Goal: Task Accomplishment & Management: Complete application form

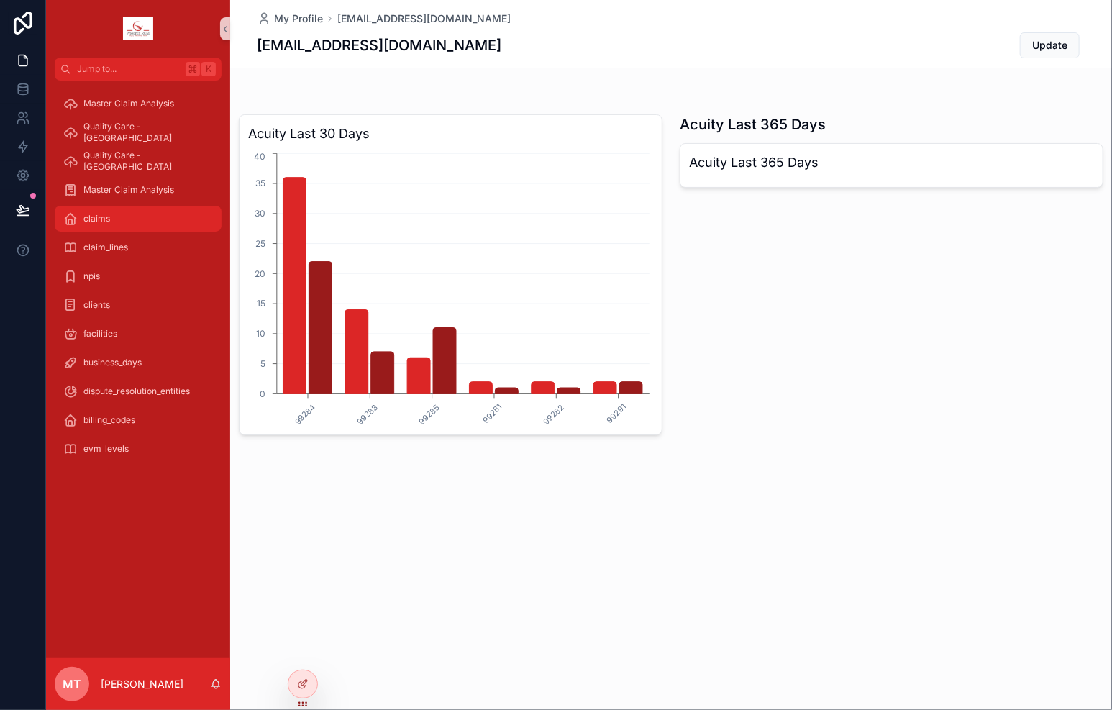
click at [111, 217] on div "claims" at bounding box center [138, 218] width 150 height 23
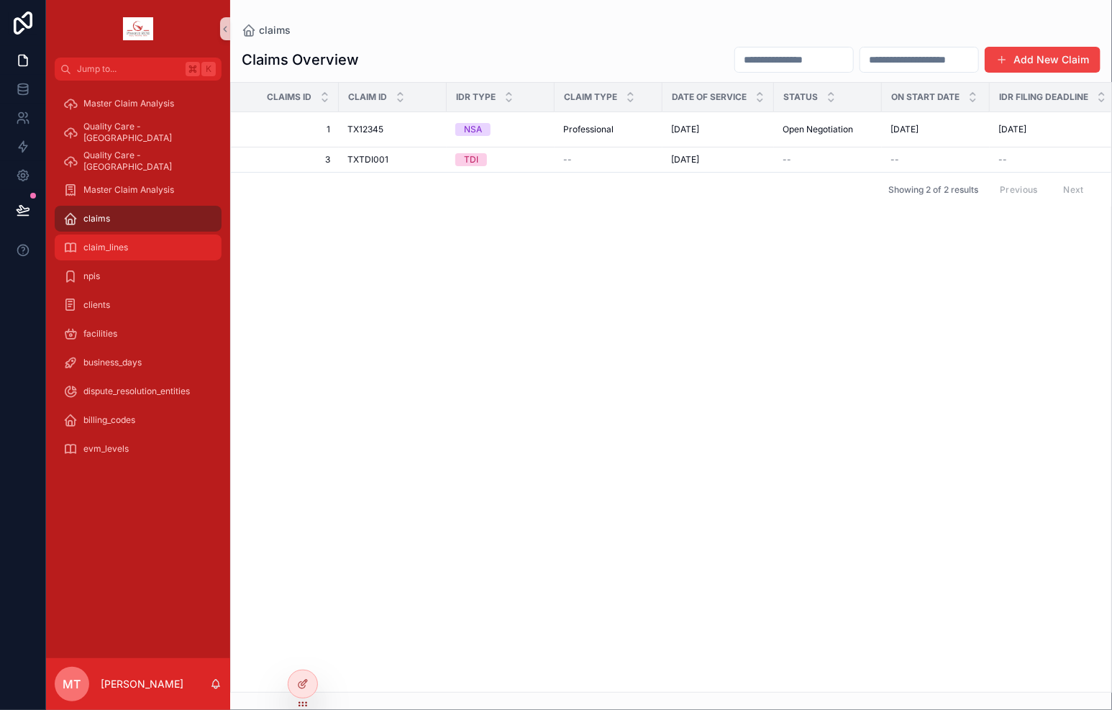
click at [101, 250] on span "claim_lines" at bounding box center [105, 248] width 45 height 12
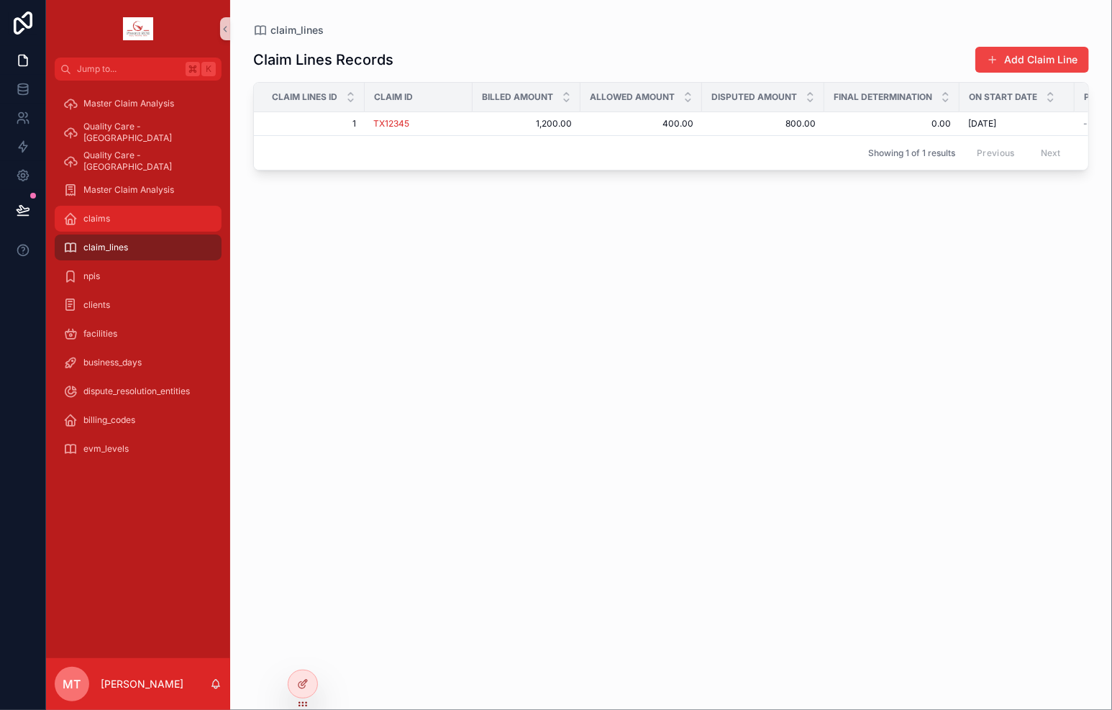
click at [109, 224] on div "claims" at bounding box center [138, 218] width 150 height 23
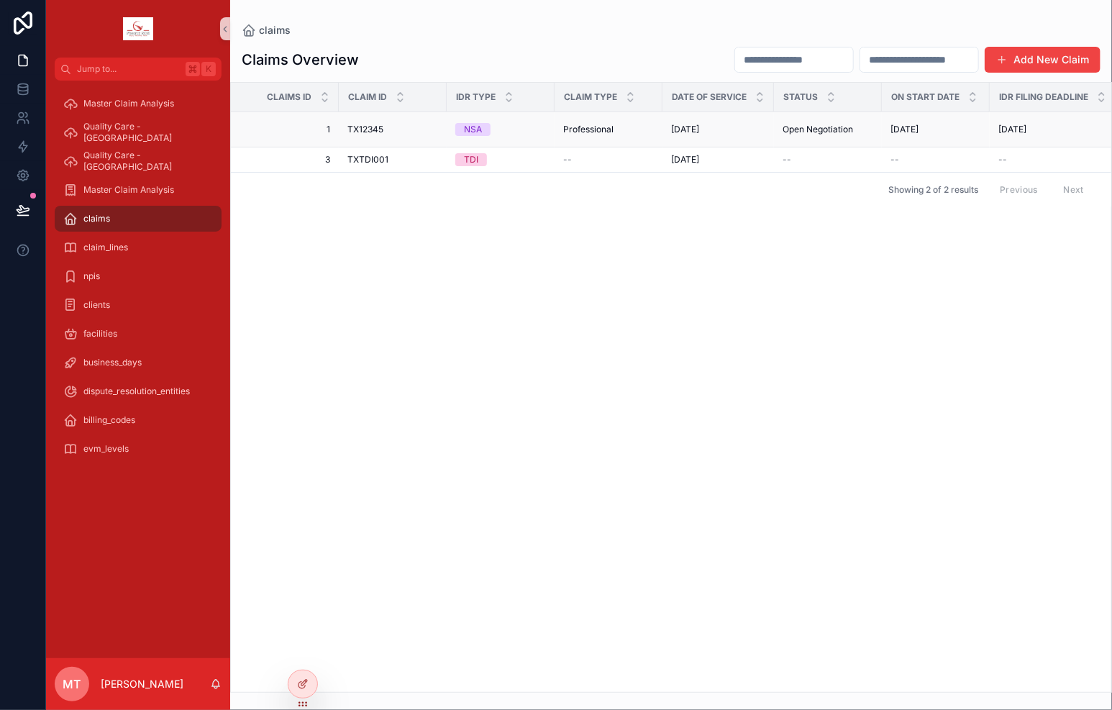
click at [419, 129] on div "TX12345 TX12345" at bounding box center [392, 130] width 91 height 12
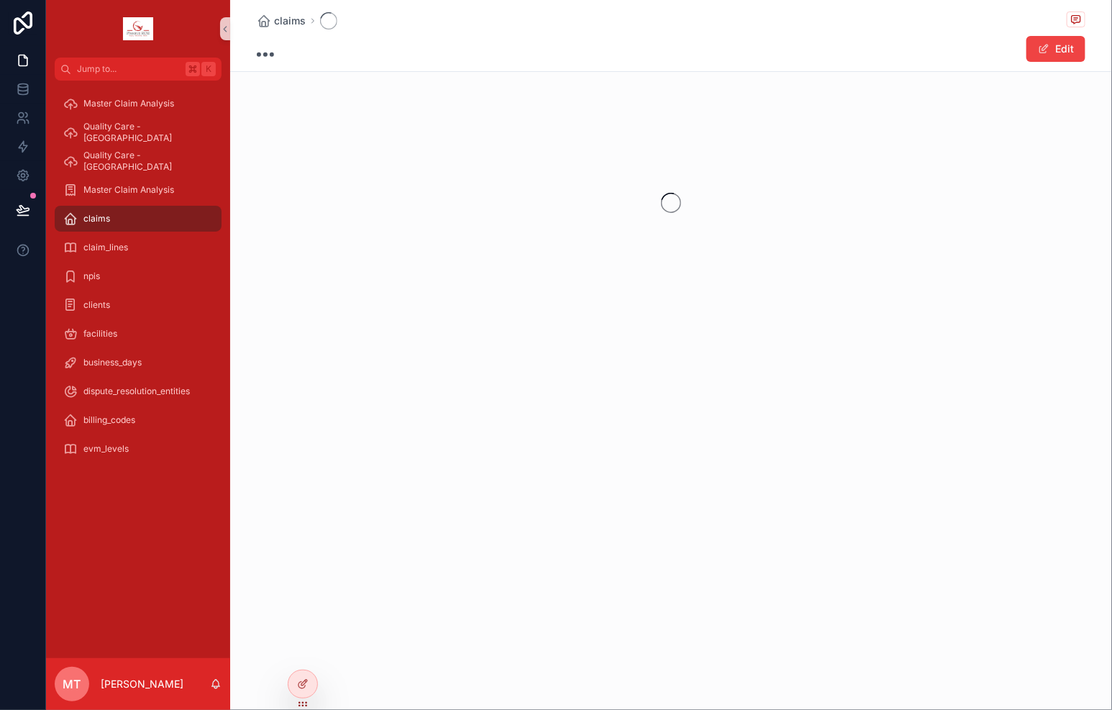
click at [419, 129] on div "scrollable content" at bounding box center [671, 202] width 882 height 227
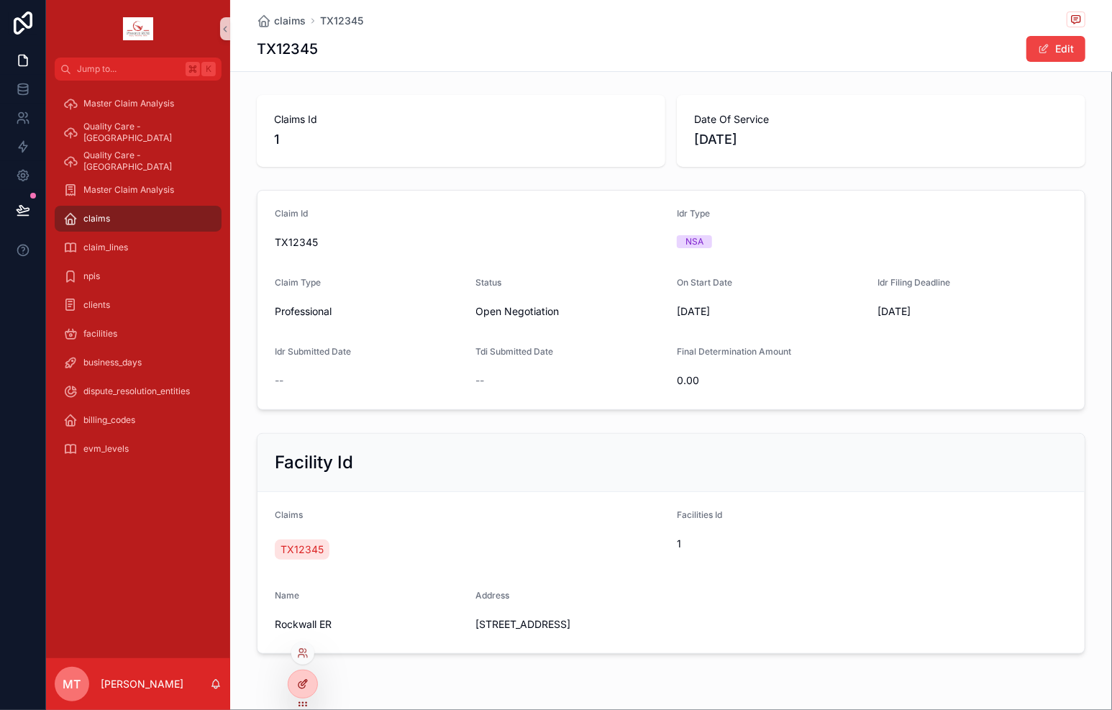
click at [300, 685] on icon at bounding box center [303, 684] width 12 height 12
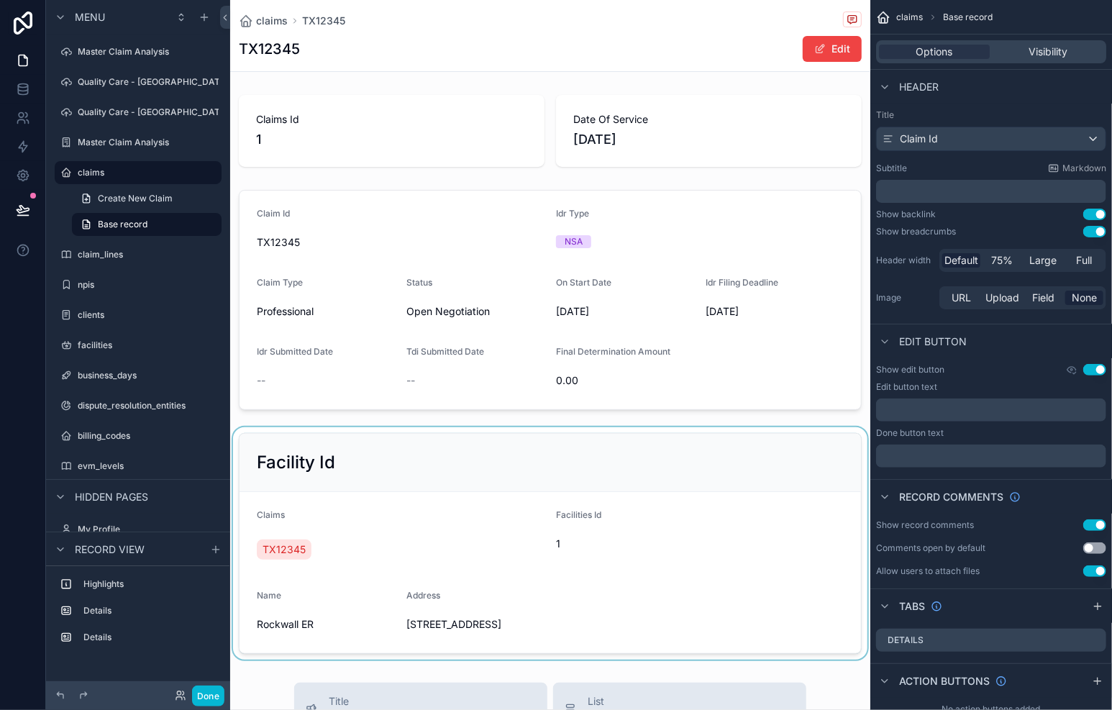
click at [319, 554] on div "scrollable content" at bounding box center [550, 543] width 640 height 232
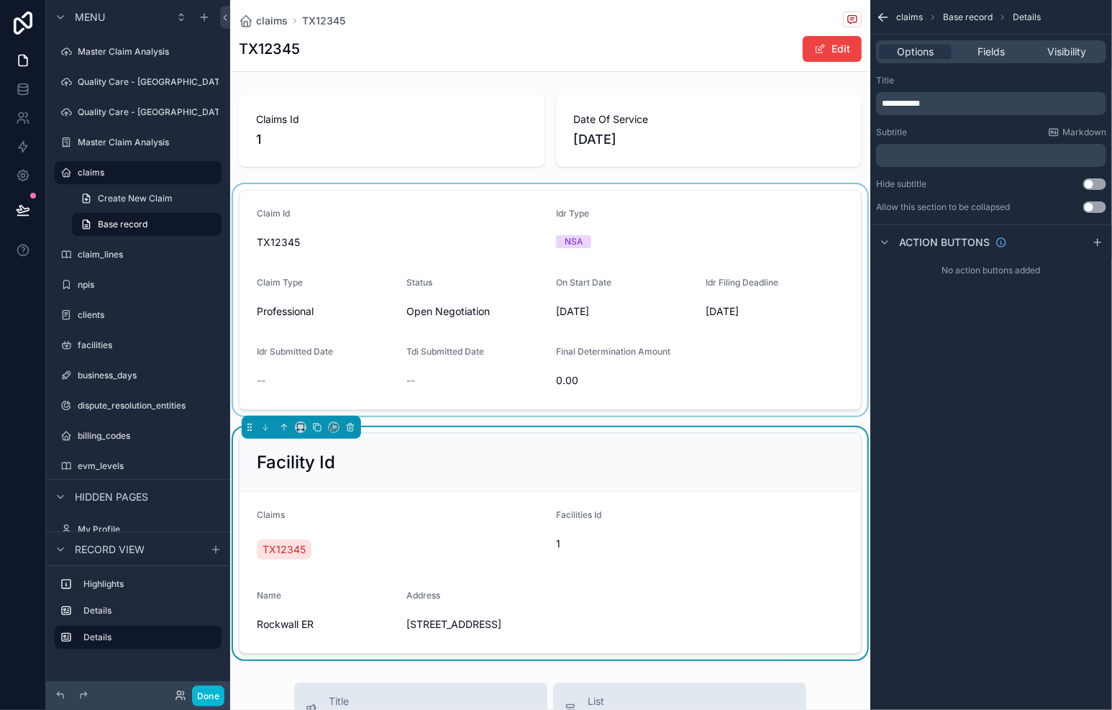
click at [360, 246] on div "scrollable content" at bounding box center [550, 300] width 640 height 232
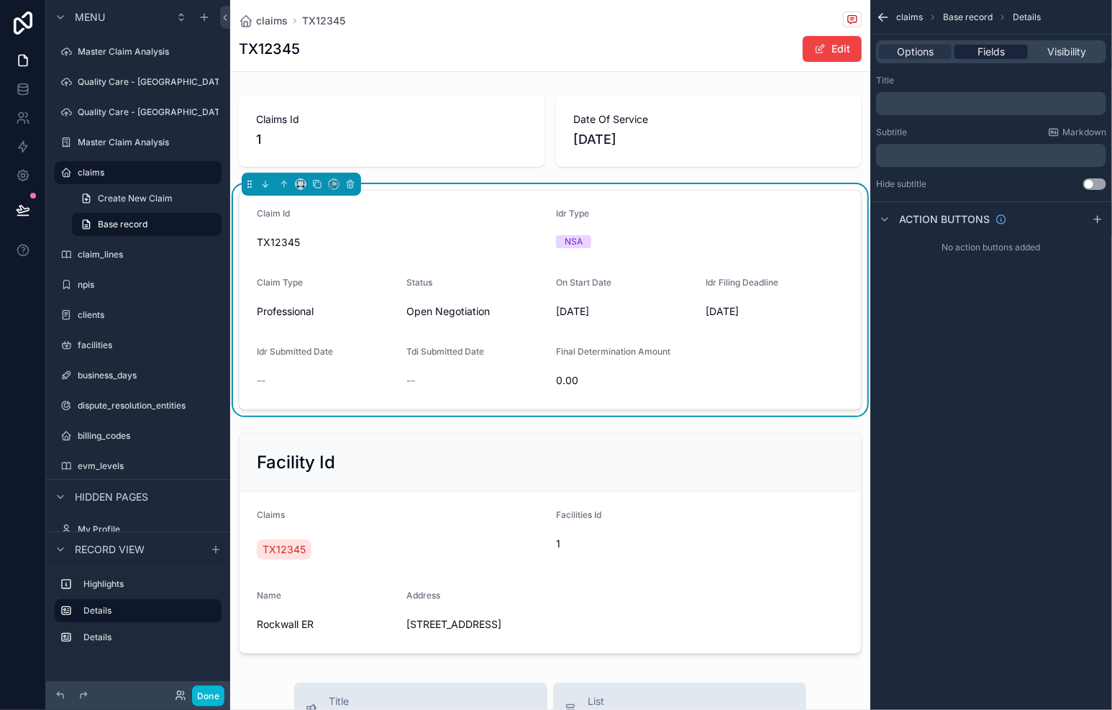
click at [1013, 50] on div "Fields" at bounding box center [990, 52] width 73 height 14
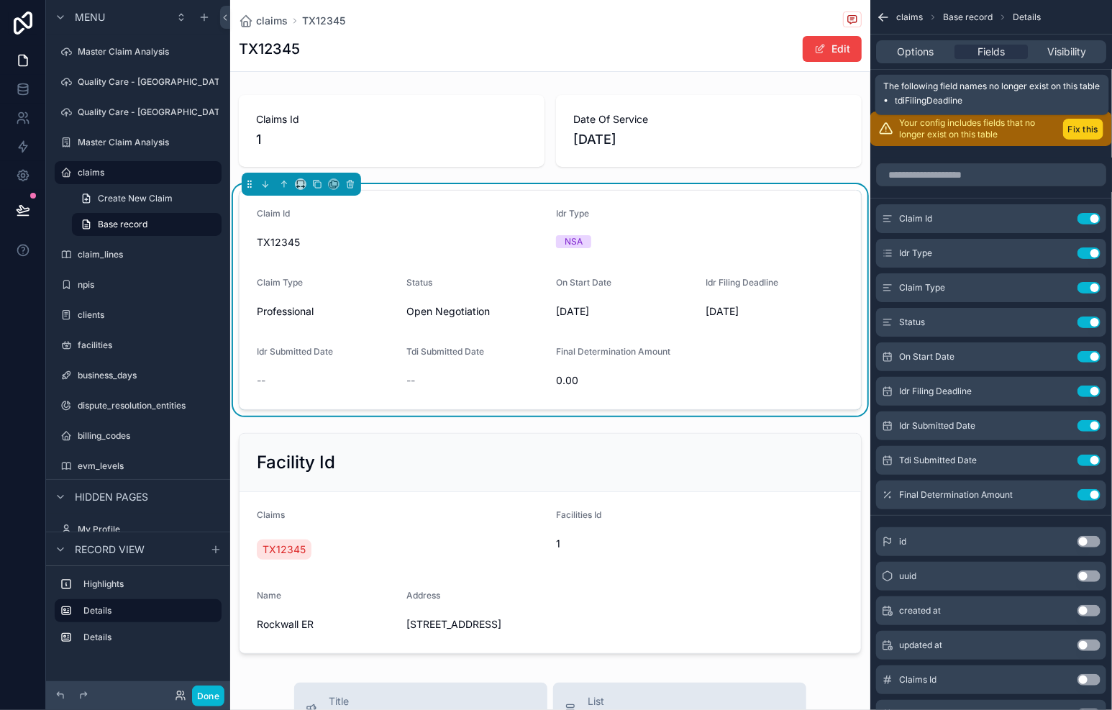
click at [1069, 133] on button "Fix this" at bounding box center [1083, 129] width 40 height 21
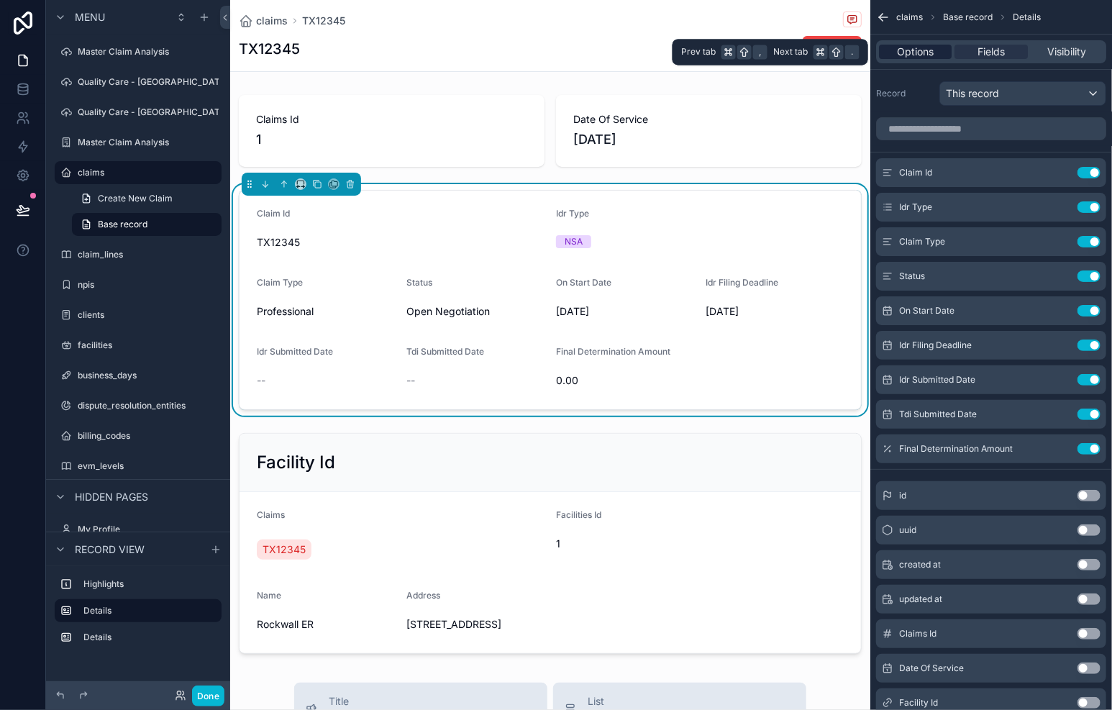
click at [921, 49] on span "Options" at bounding box center [915, 52] width 37 height 14
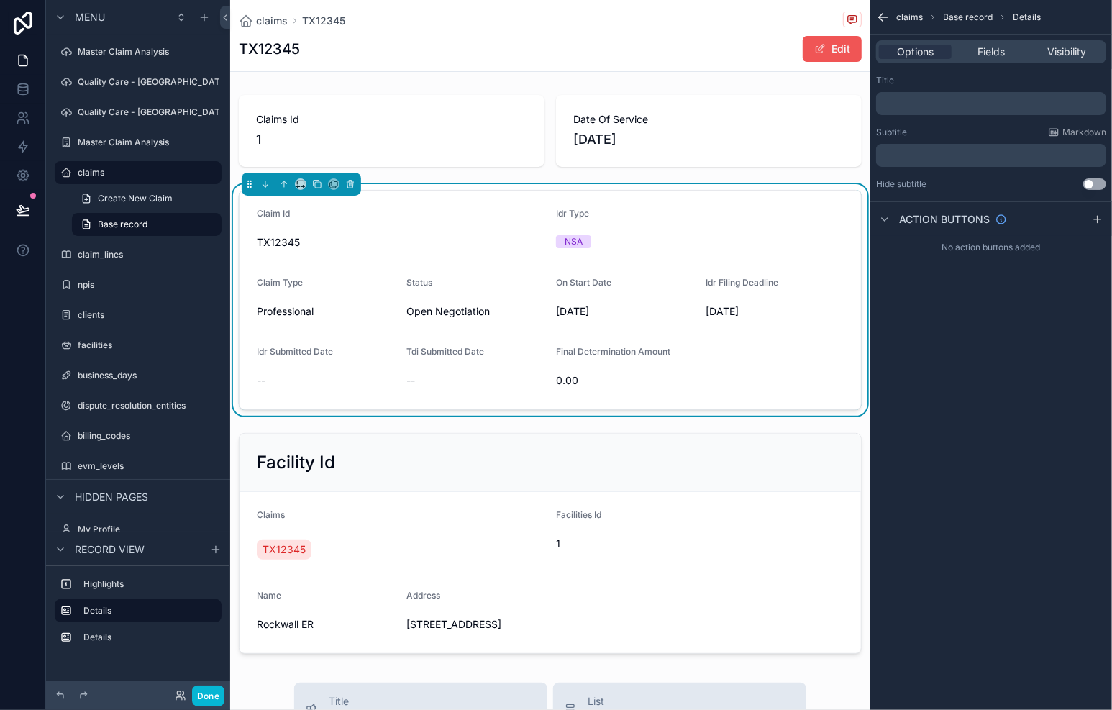
click at [821, 51] on button "Edit" at bounding box center [832, 49] width 59 height 26
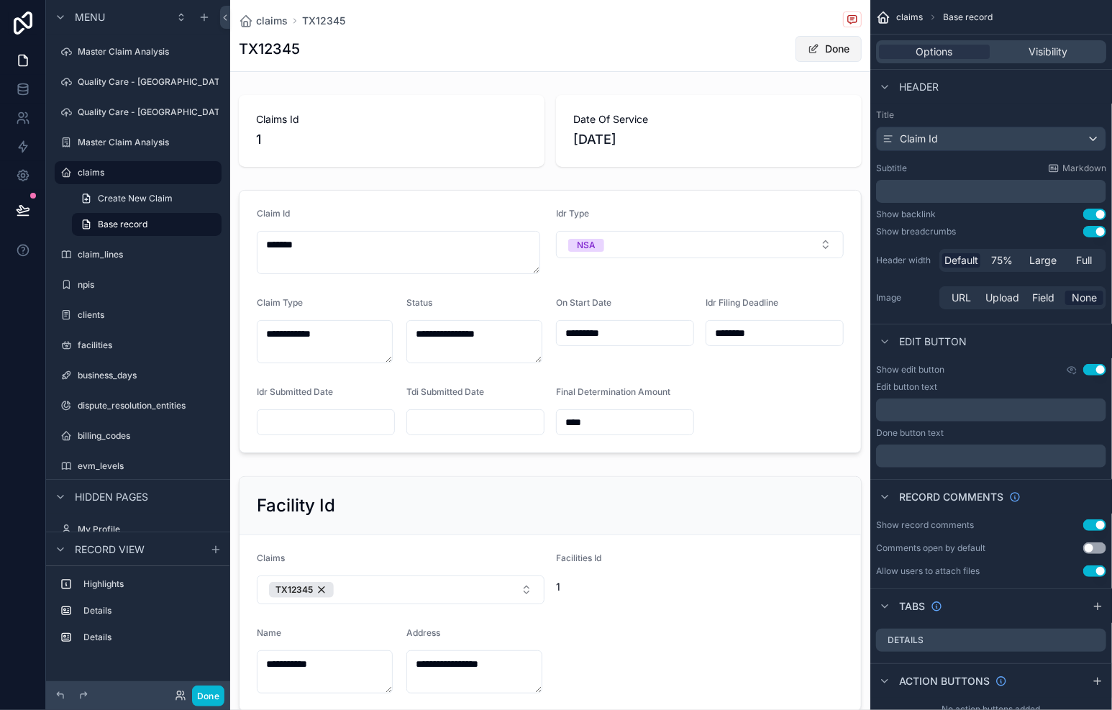
click at [823, 45] on button "Done" at bounding box center [829, 49] width 66 height 26
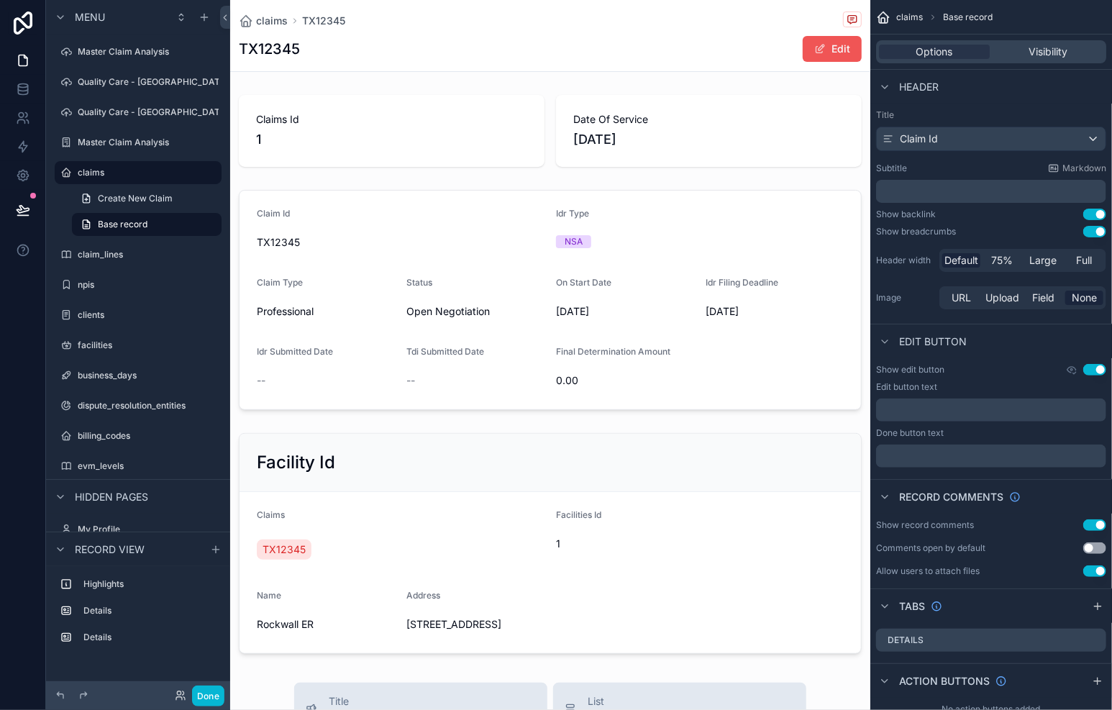
click at [823, 42] on button "Edit" at bounding box center [832, 49] width 59 height 26
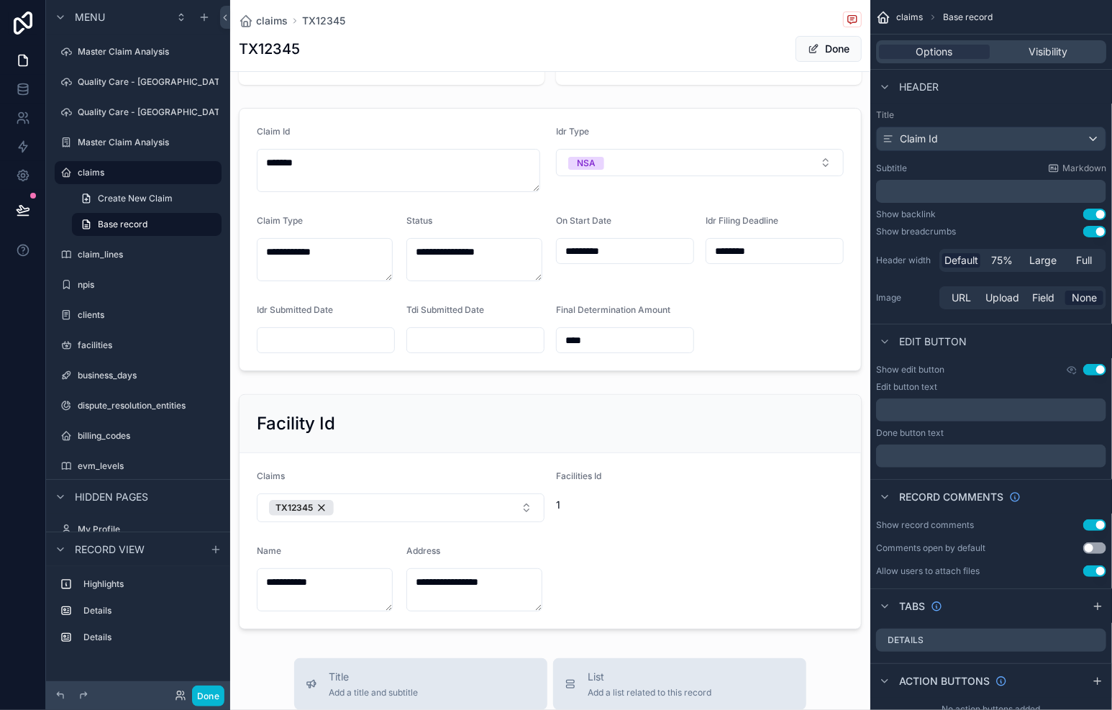
scroll to position [281, 0]
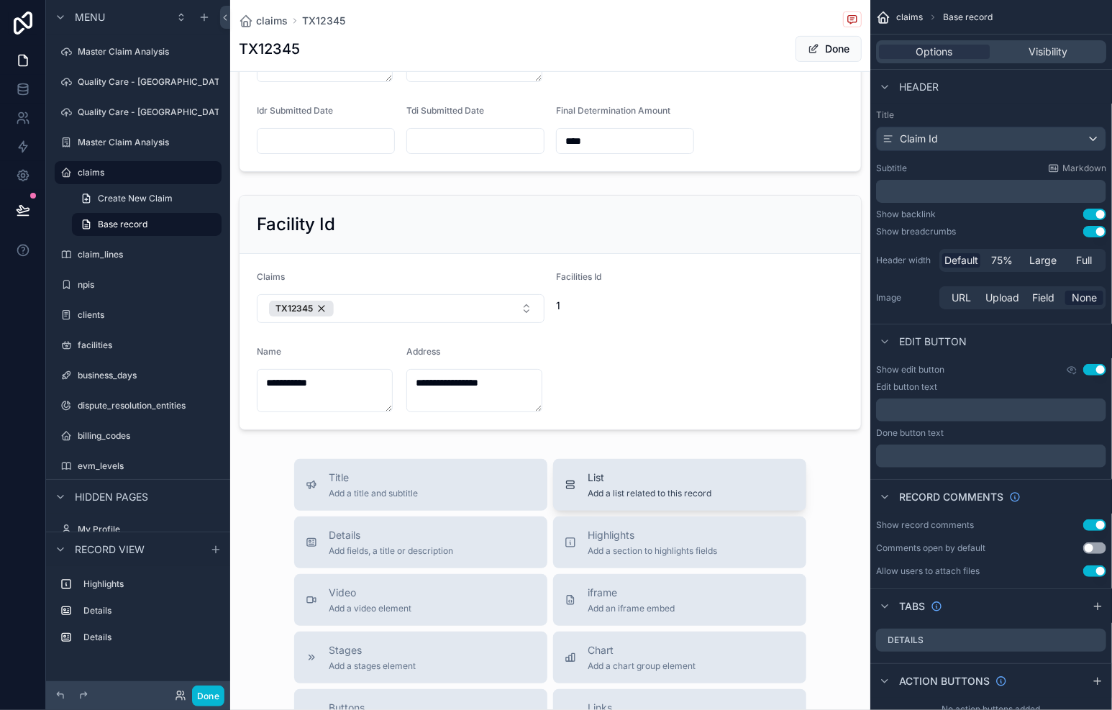
click at [643, 484] on div "List Add a list related to this record" at bounding box center [650, 484] width 124 height 29
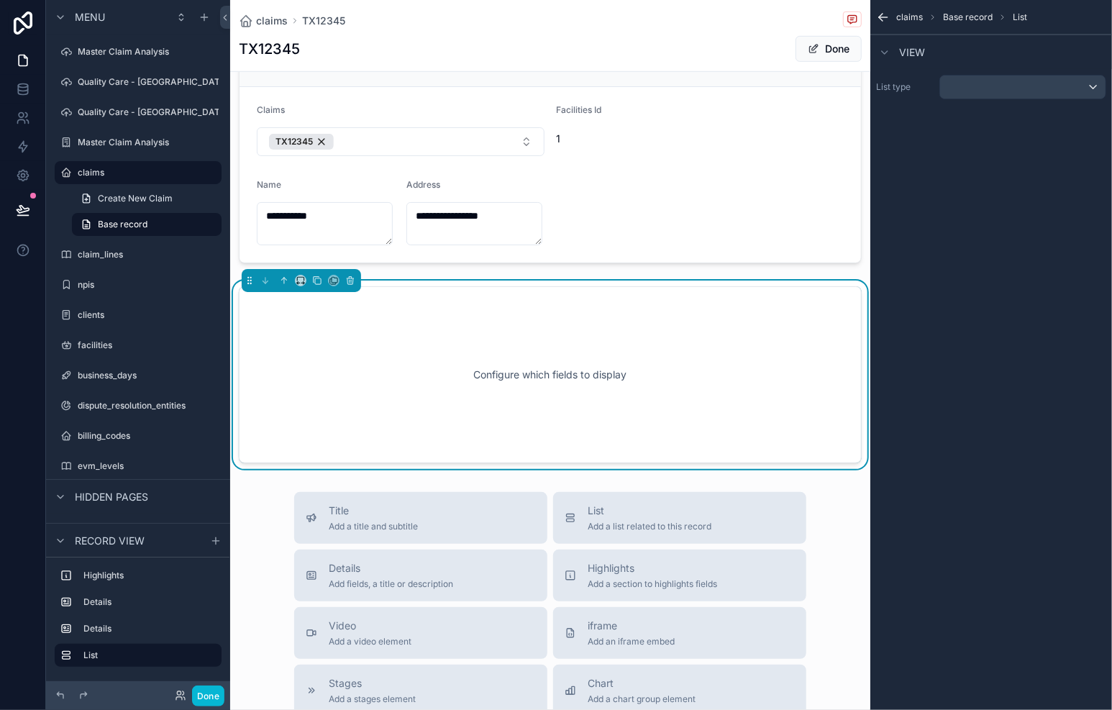
scroll to position [466, 0]
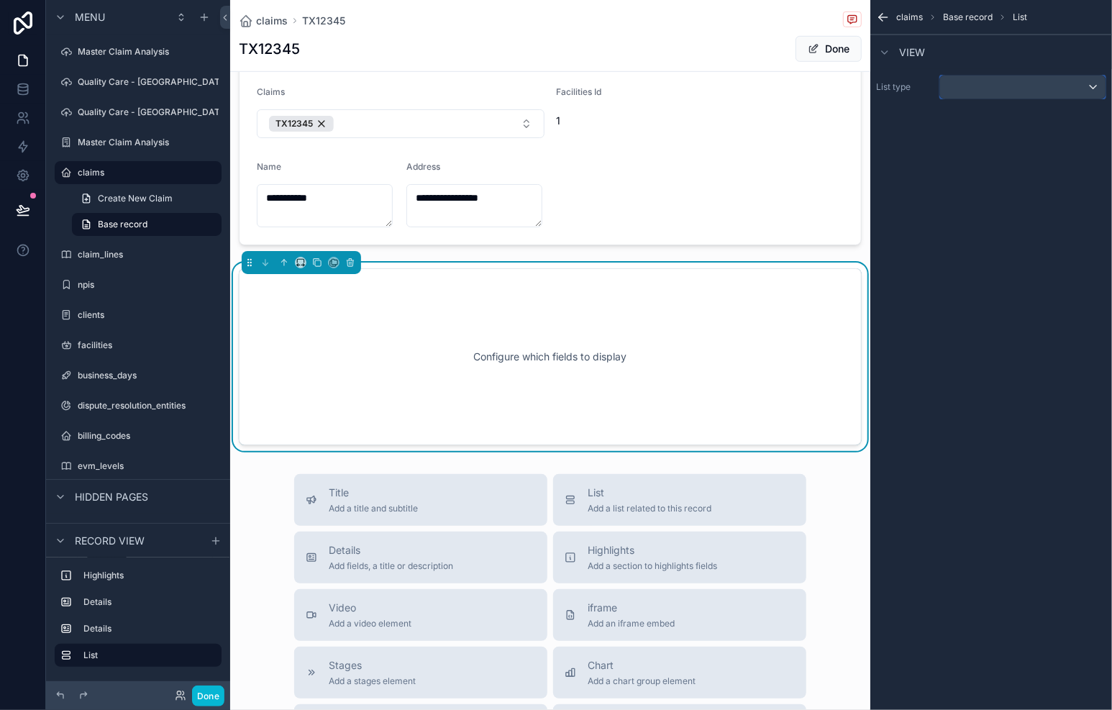
click at [1095, 84] on div "scrollable content" at bounding box center [1022, 87] width 165 height 23
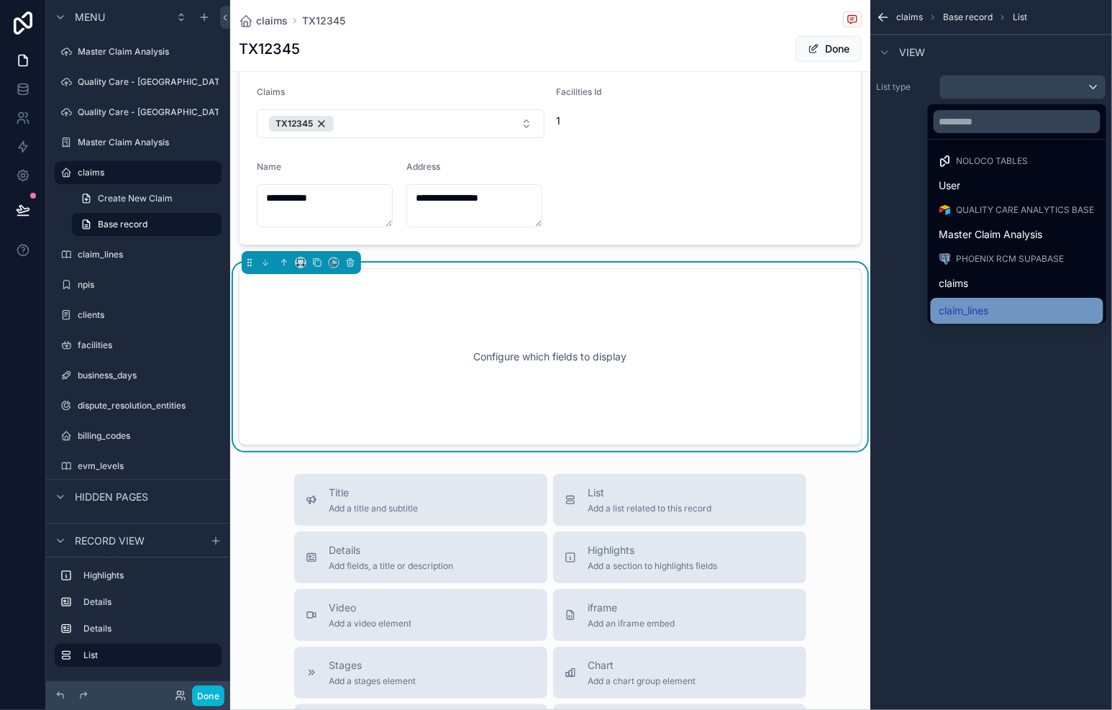
click at [980, 313] on span "claim_lines" at bounding box center [964, 310] width 50 height 17
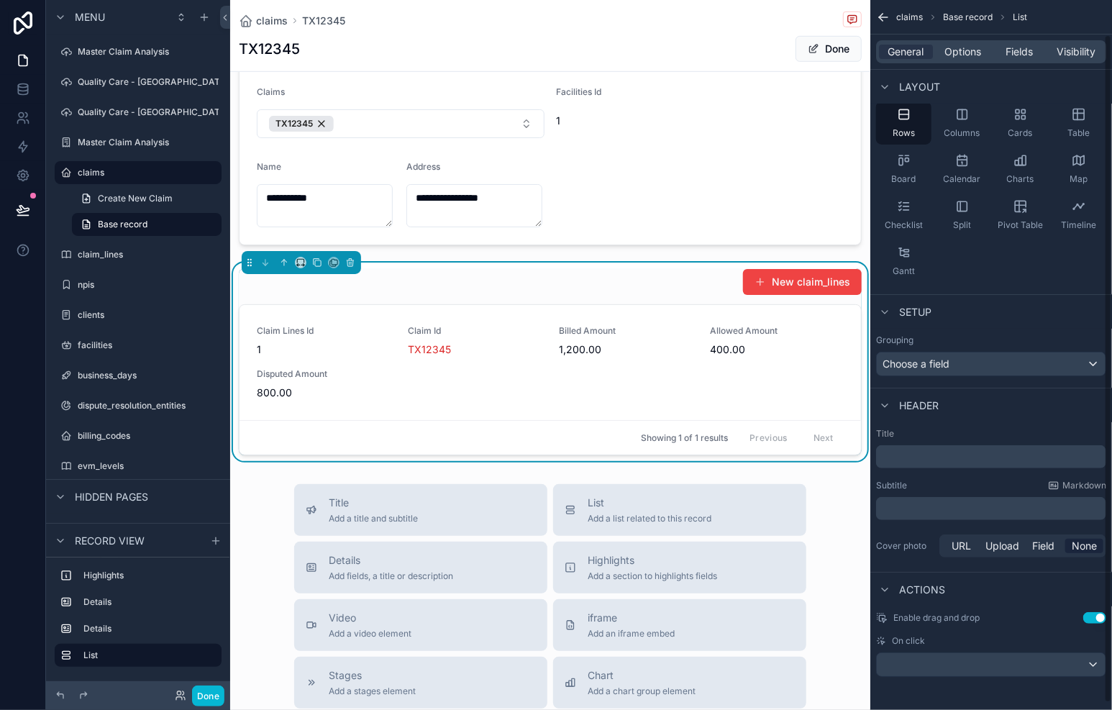
scroll to position [0, 0]
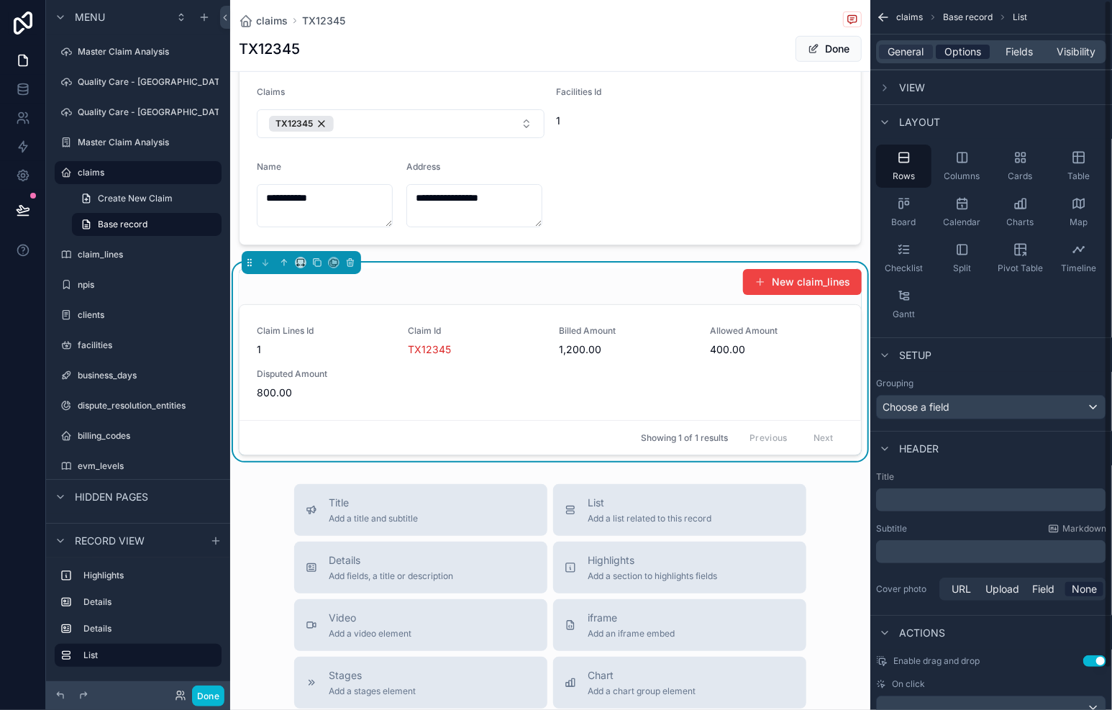
click at [975, 58] on span "Options" at bounding box center [962, 52] width 37 height 14
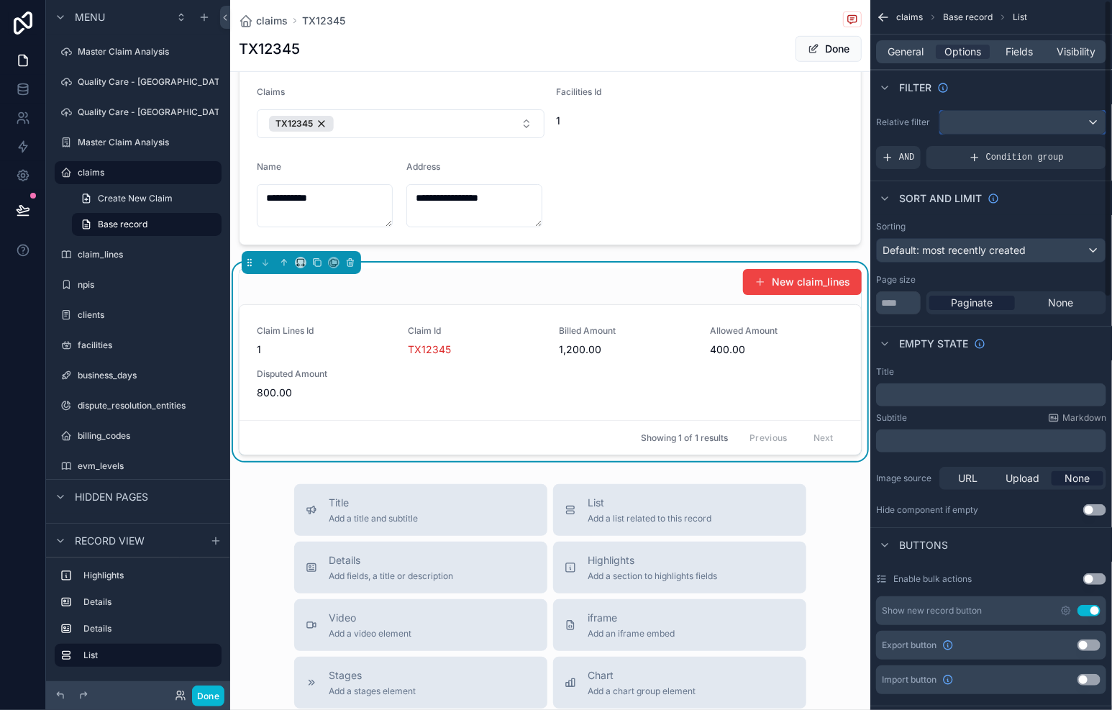
click at [1088, 125] on div "scrollable content" at bounding box center [1022, 122] width 165 height 23
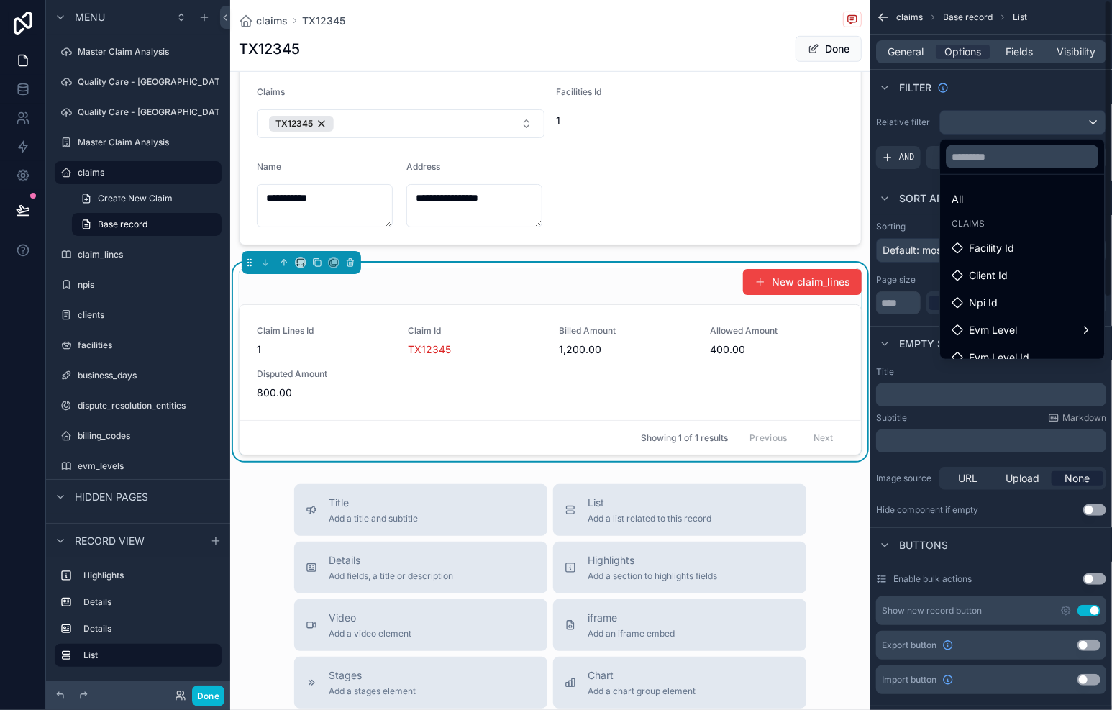
click at [1036, 82] on div "scrollable content" at bounding box center [556, 355] width 1112 height 710
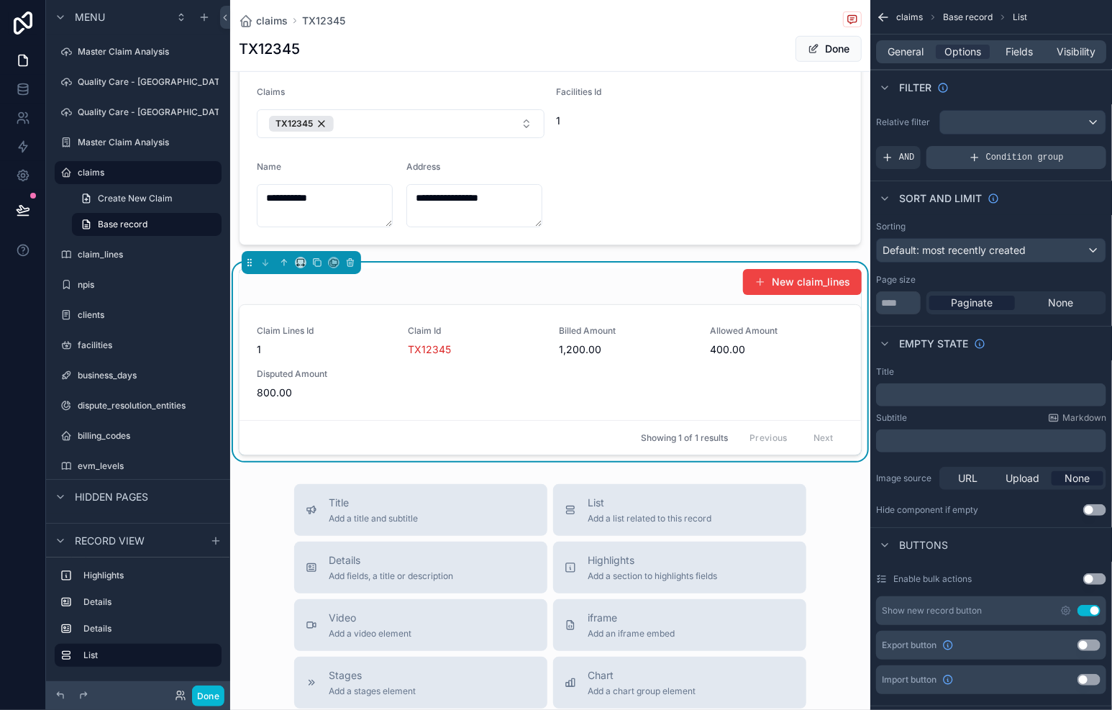
click at [995, 155] on span "Condition group" at bounding box center [1025, 158] width 78 height 12
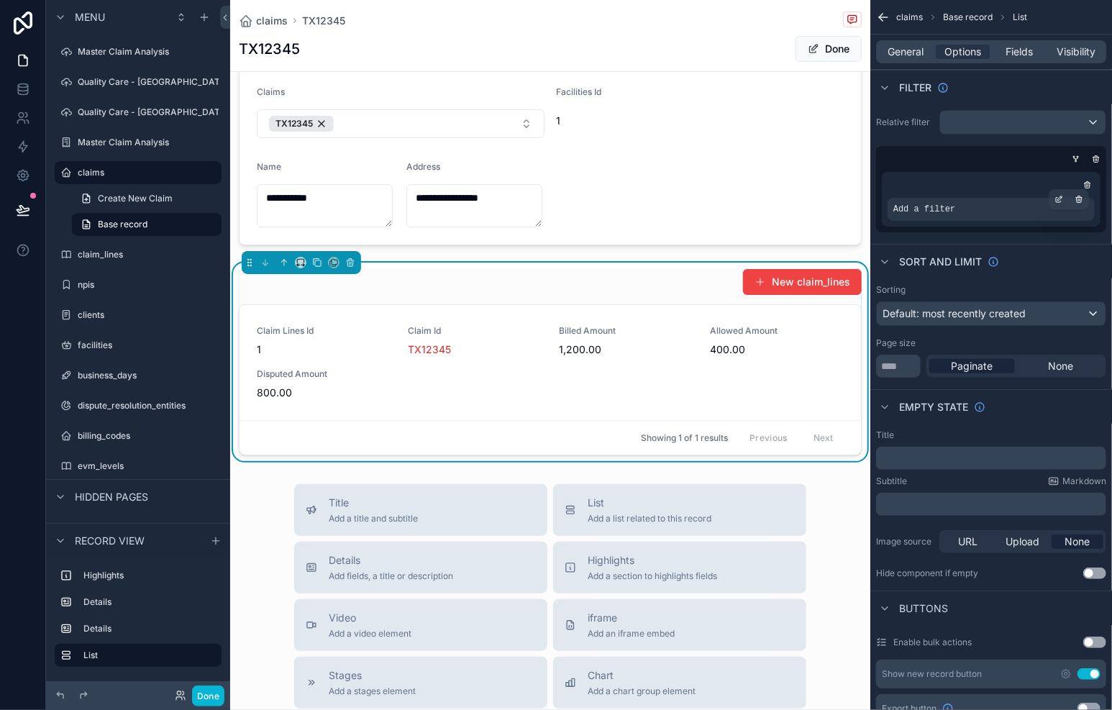
click at [963, 204] on div "Add a filter" at bounding box center [991, 209] width 207 height 23
click at [1062, 198] on icon "scrollable content" at bounding box center [1058, 199] width 9 height 9
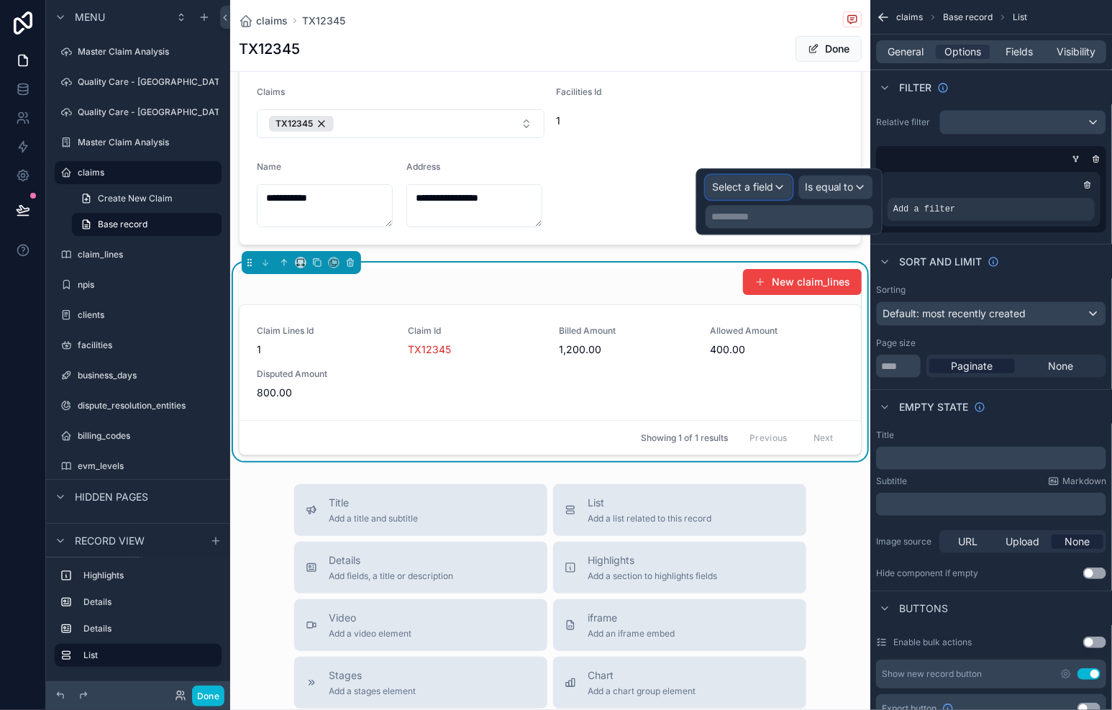
click at [775, 186] on div "Select a field" at bounding box center [749, 187] width 86 height 23
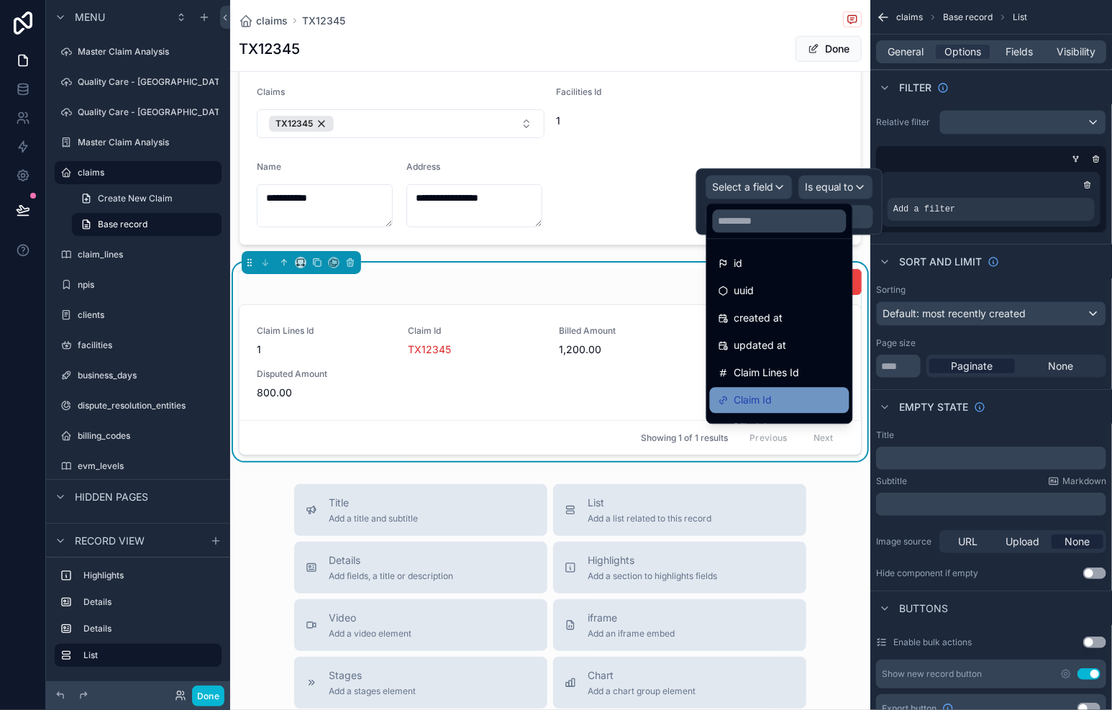
click at [780, 399] on div "Claim Id" at bounding box center [780, 399] width 122 height 17
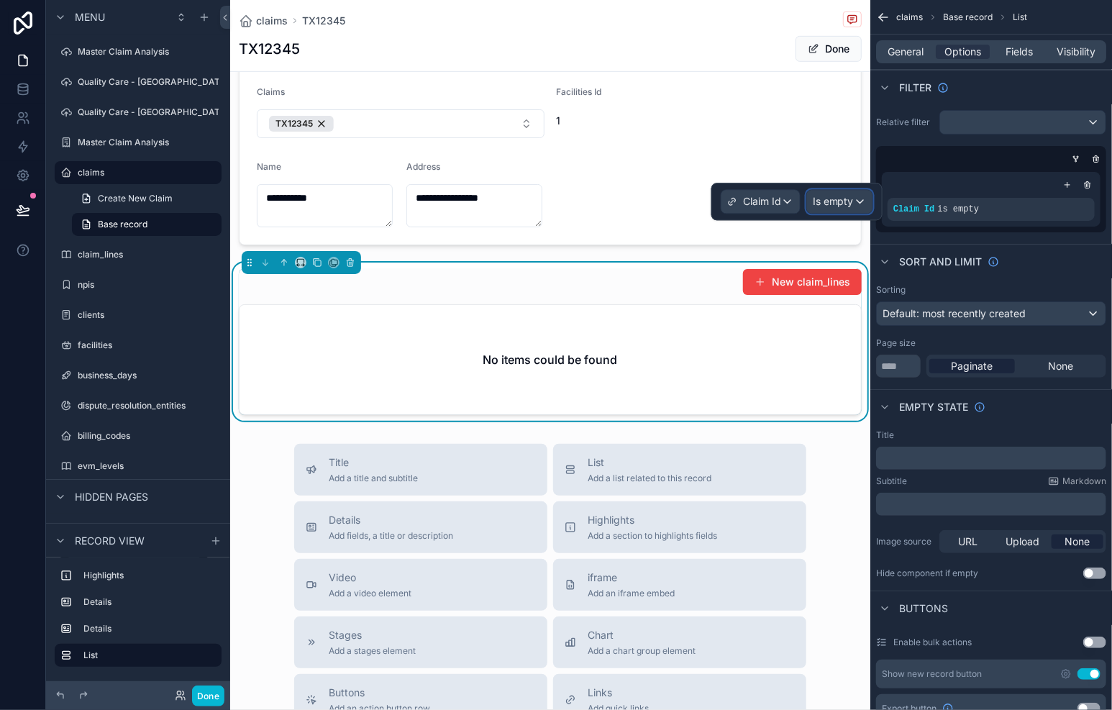
click at [857, 199] on div "Is empty" at bounding box center [839, 201] width 65 height 23
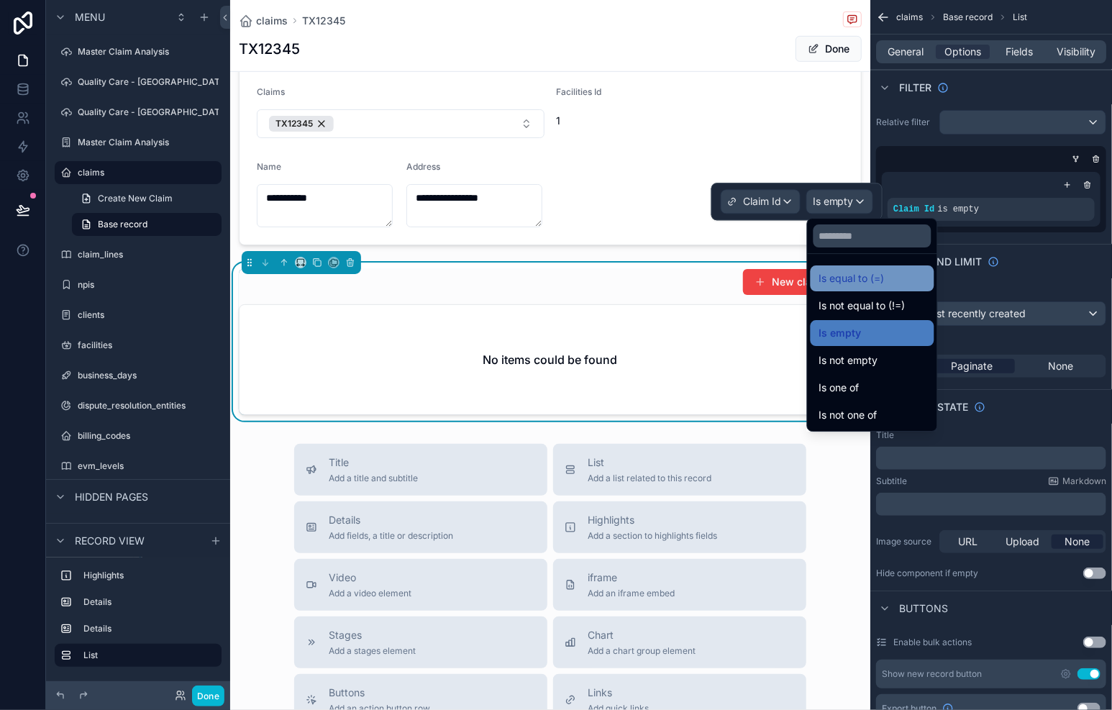
click at [860, 270] on span "Is equal to (=)" at bounding box center [851, 278] width 65 height 17
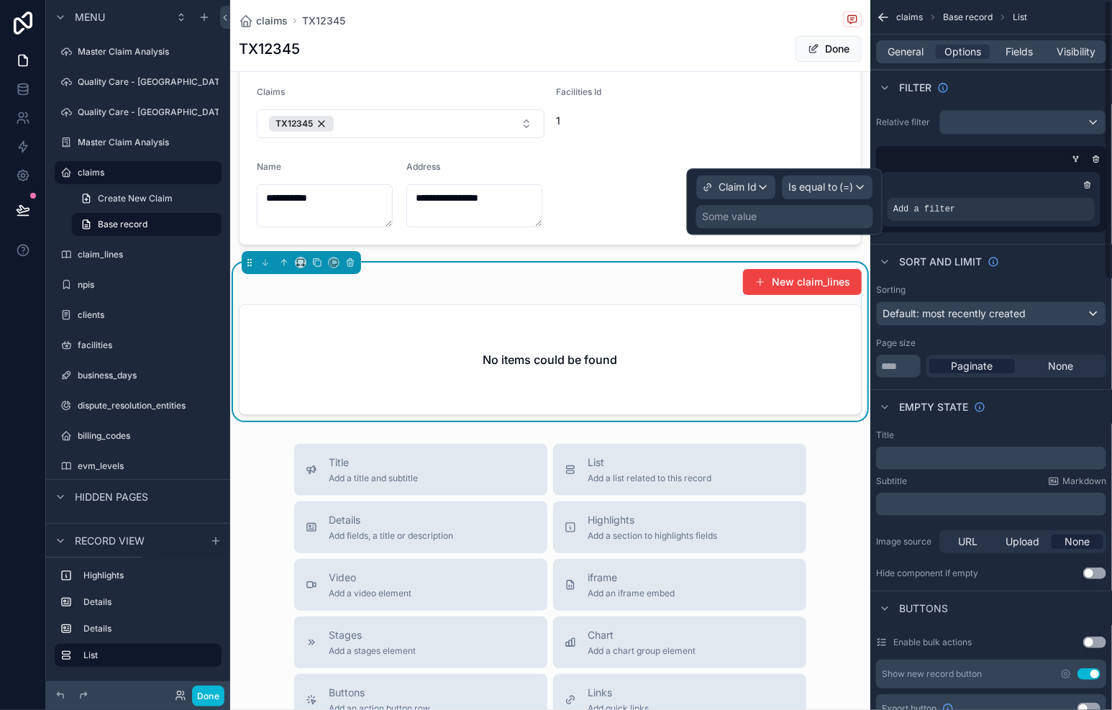
click at [828, 219] on div "Some value" at bounding box center [784, 216] width 177 height 23
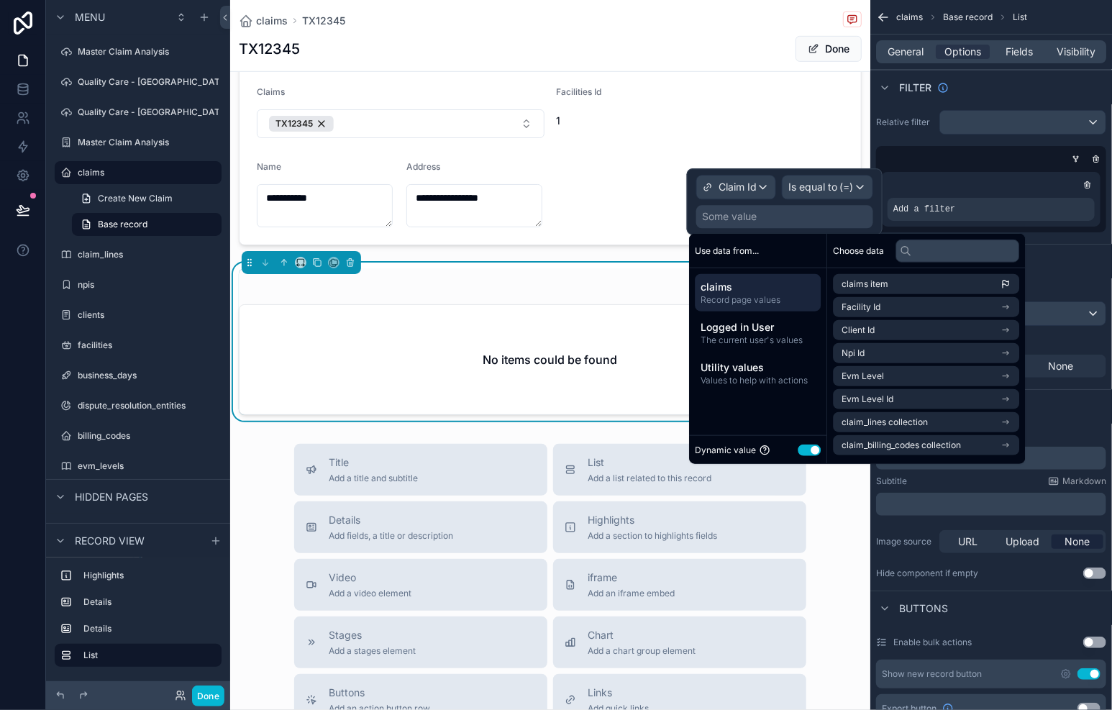
click at [802, 452] on button "Use setting" at bounding box center [809, 450] width 23 height 12
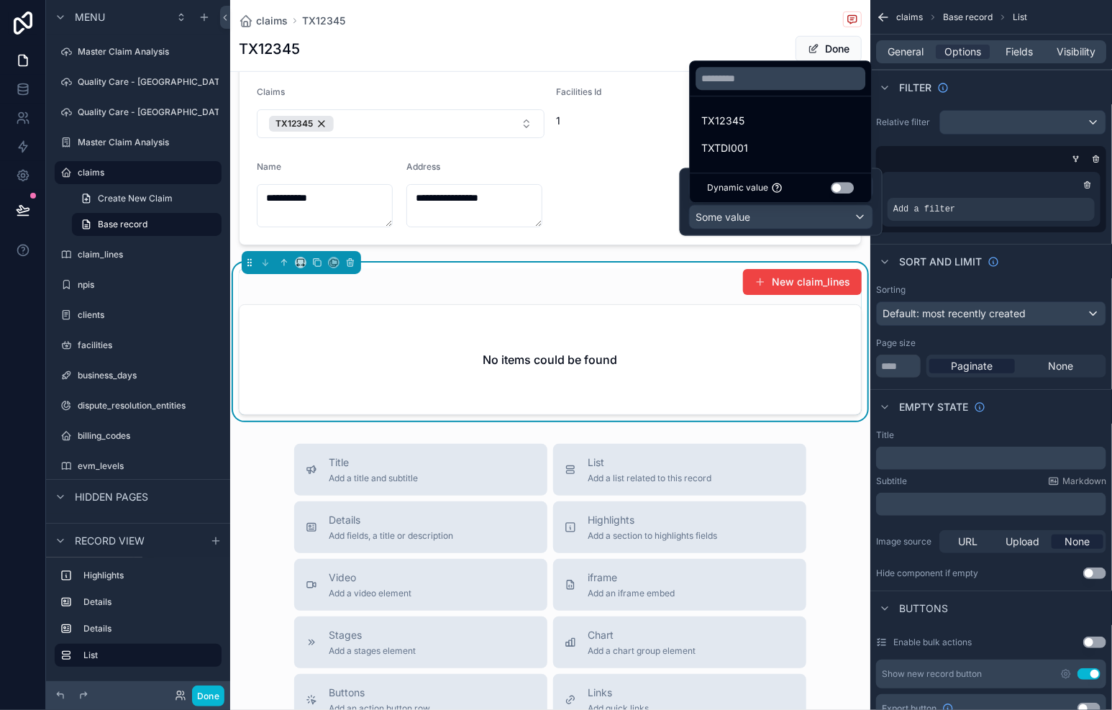
click at [803, 212] on div at bounding box center [781, 202] width 203 height 68
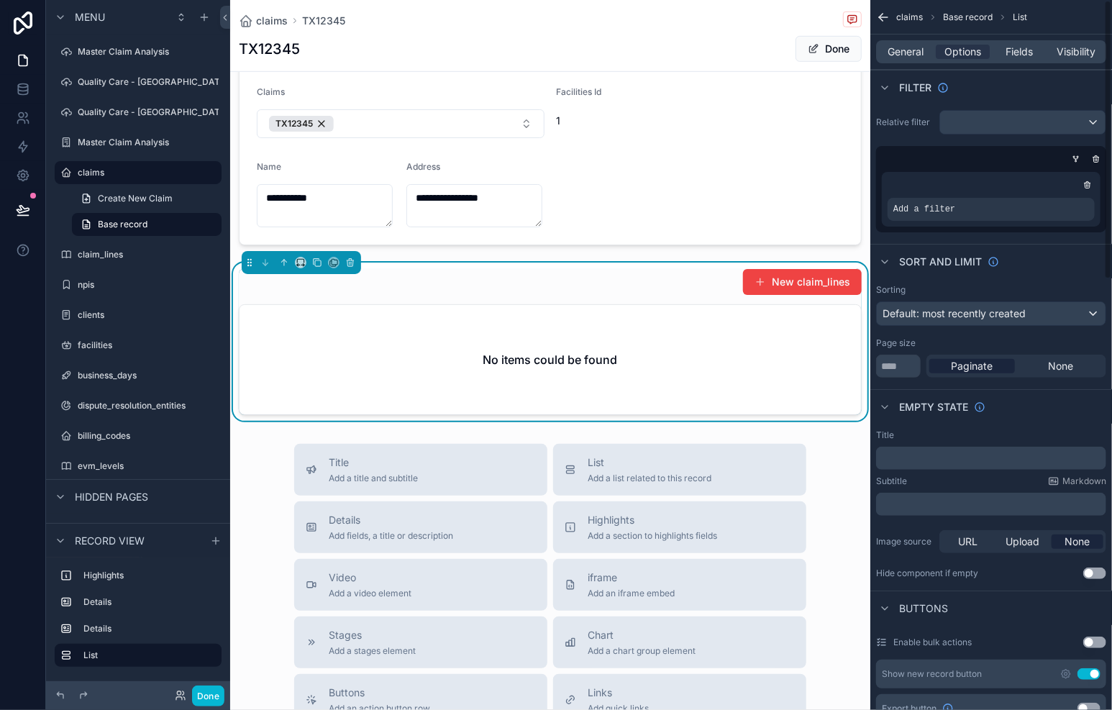
click at [935, 159] on div "scrollable content" at bounding box center [988, 159] width 230 height 14
click at [1089, 187] on icon "scrollable content" at bounding box center [1087, 185] width 9 height 9
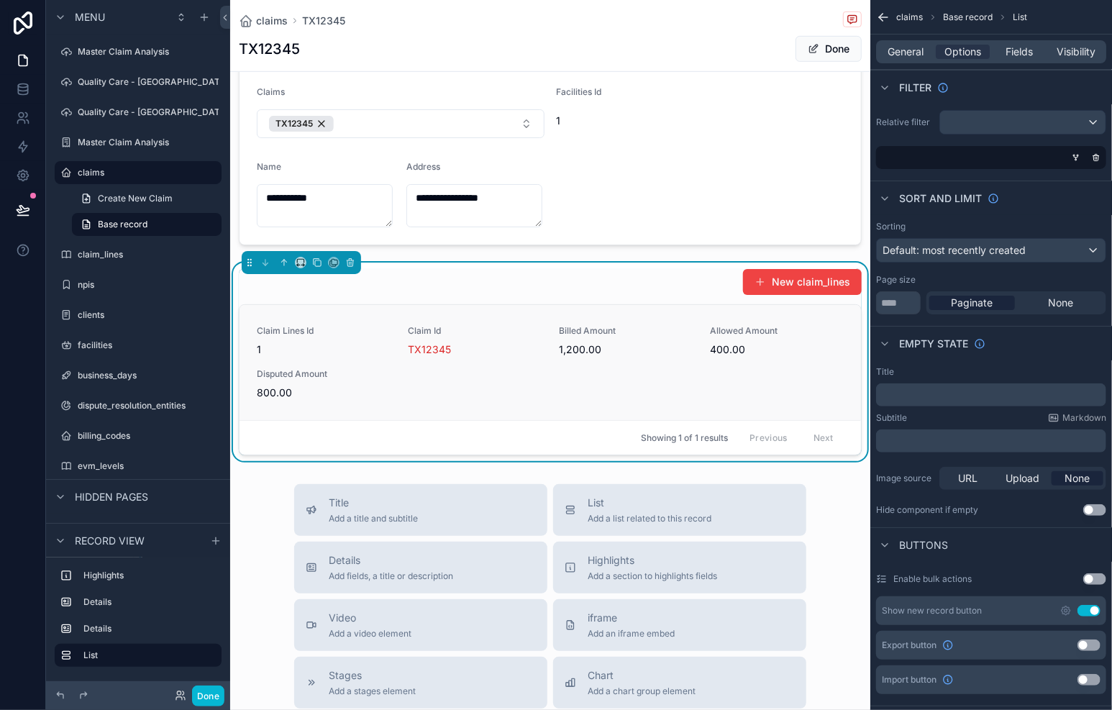
click at [506, 404] on link "Claim Lines Id 1 Claim Id TX12345 Billed Amount 1,200.00 Allowed Amount 400.00 …" at bounding box center [550, 362] width 621 height 115
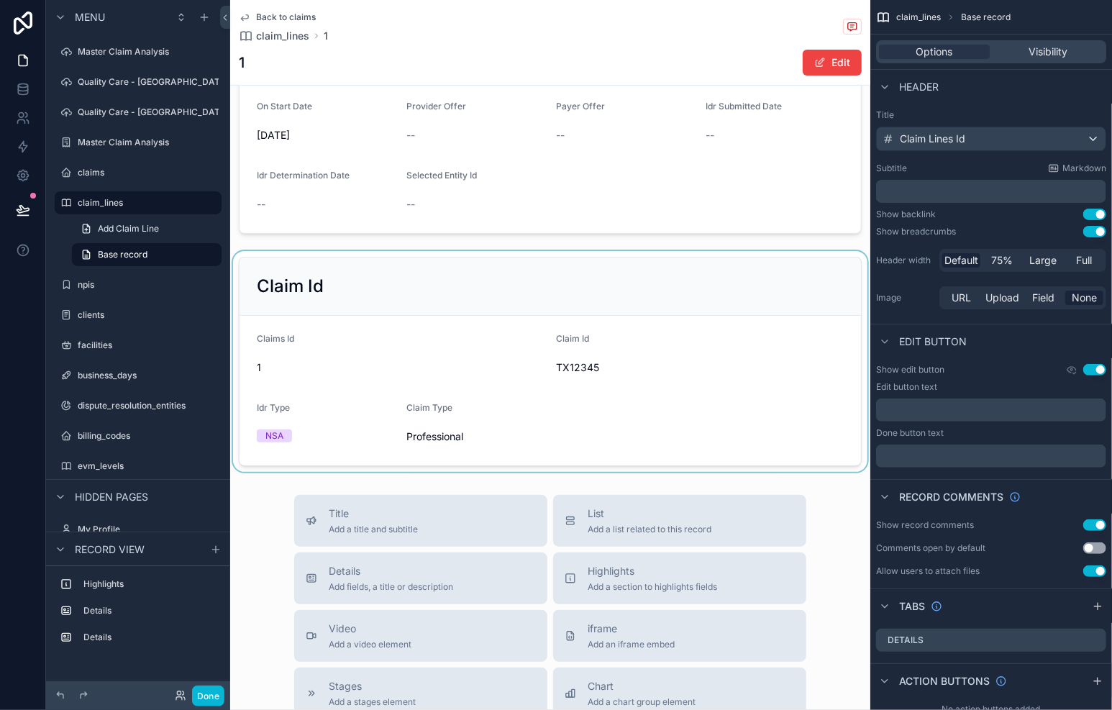
scroll to position [256, 0]
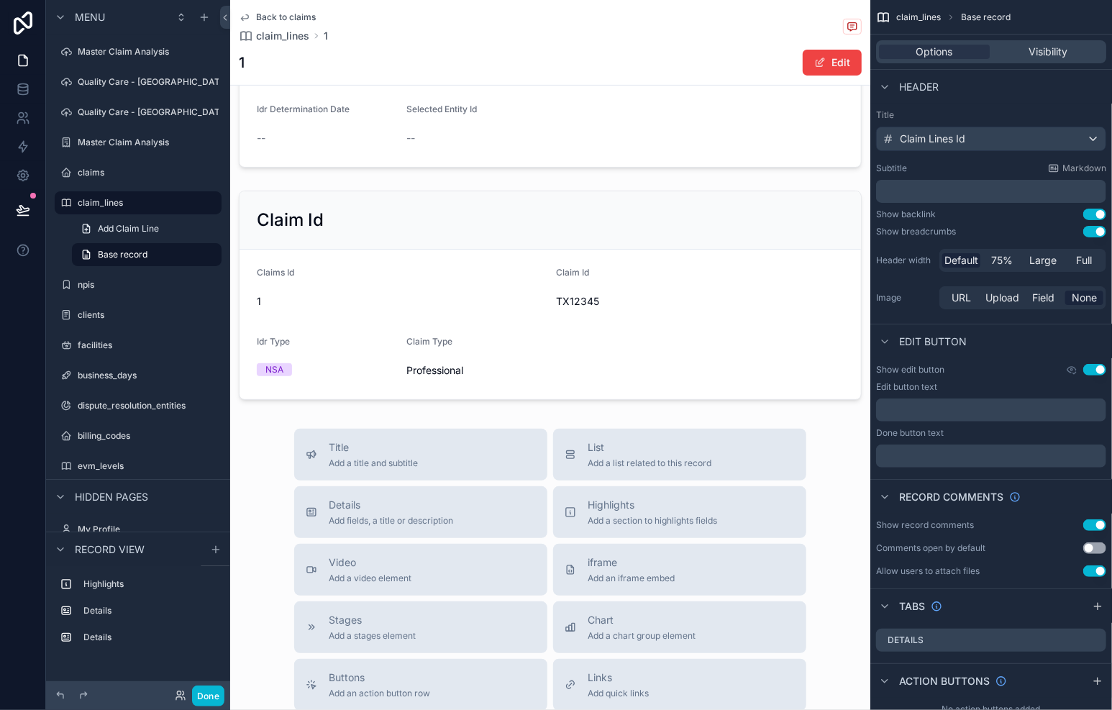
click at [615, 345] on div "scrollable content" at bounding box center [550, 295] width 640 height 221
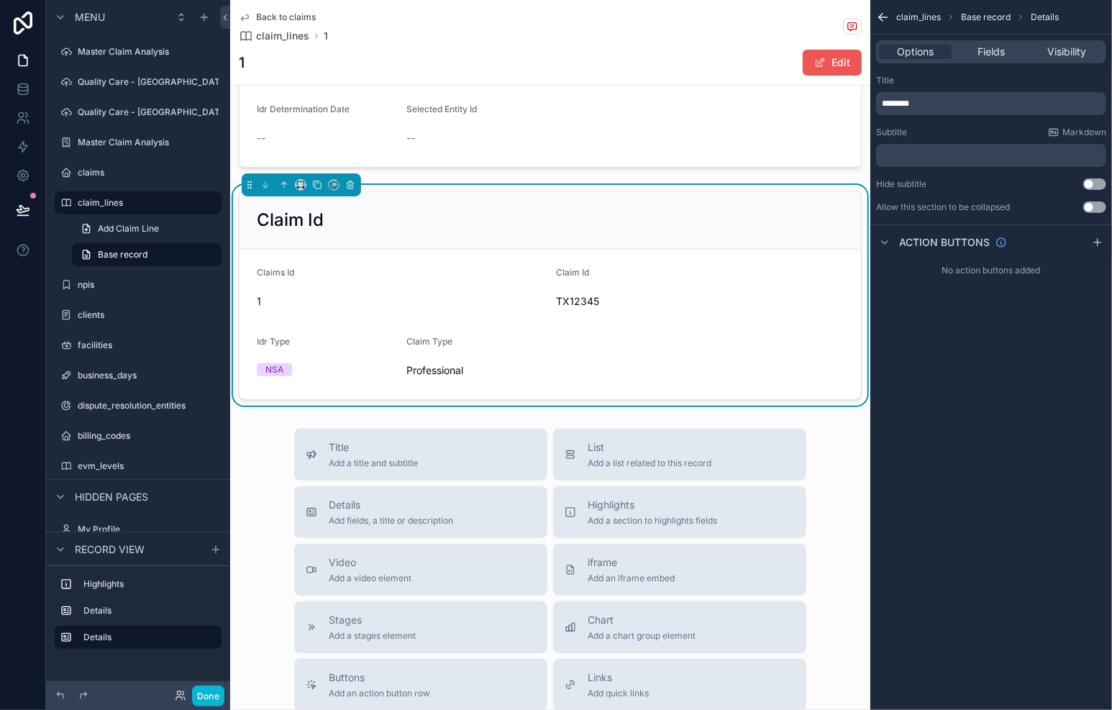
click at [803, 75] on button "Edit" at bounding box center [832, 63] width 59 height 26
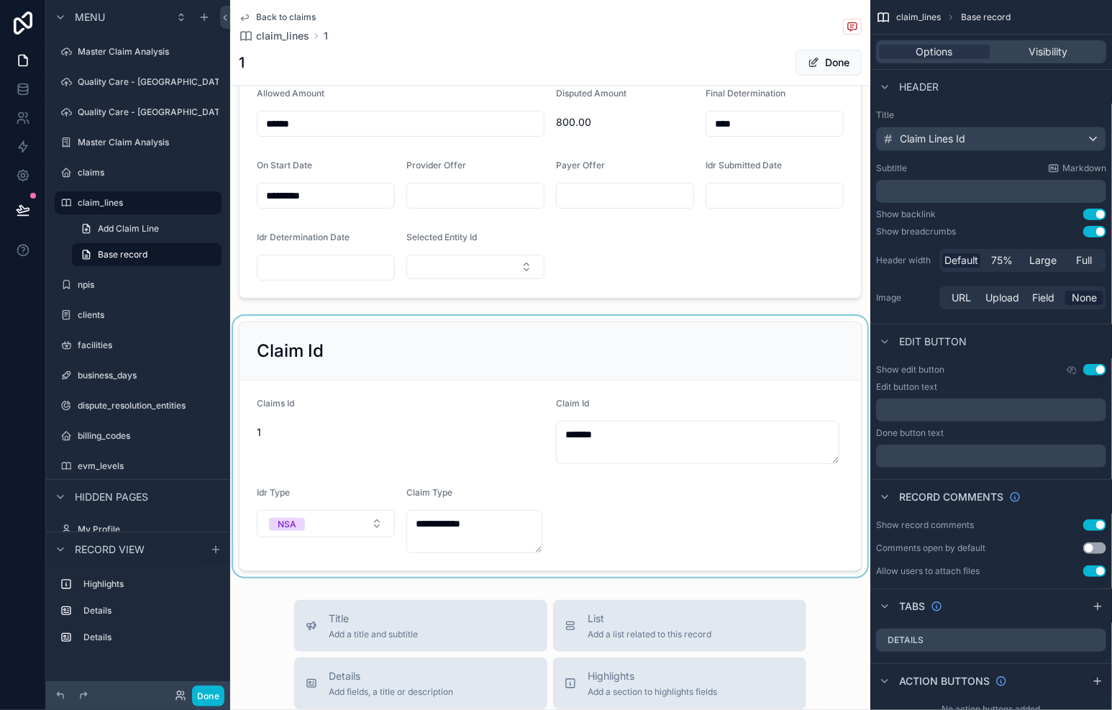
scroll to position [0, 0]
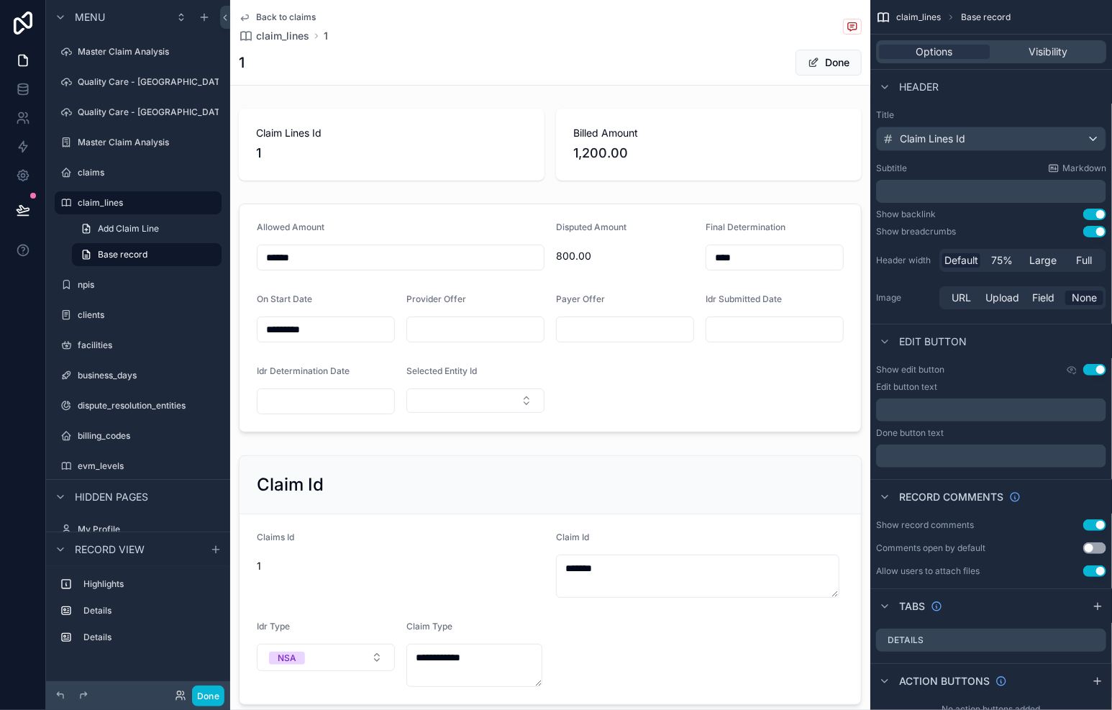
click at [288, 22] on span "Back to claims" at bounding box center [286, 18] width 60 height 12
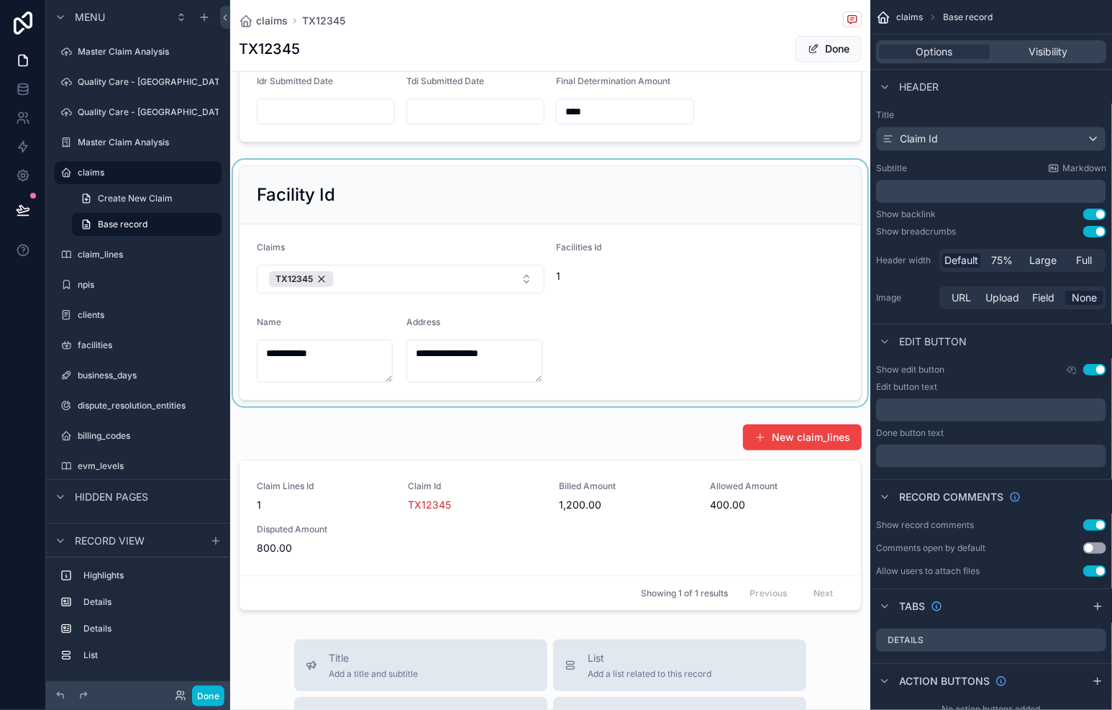
scroll to position [440, 0]
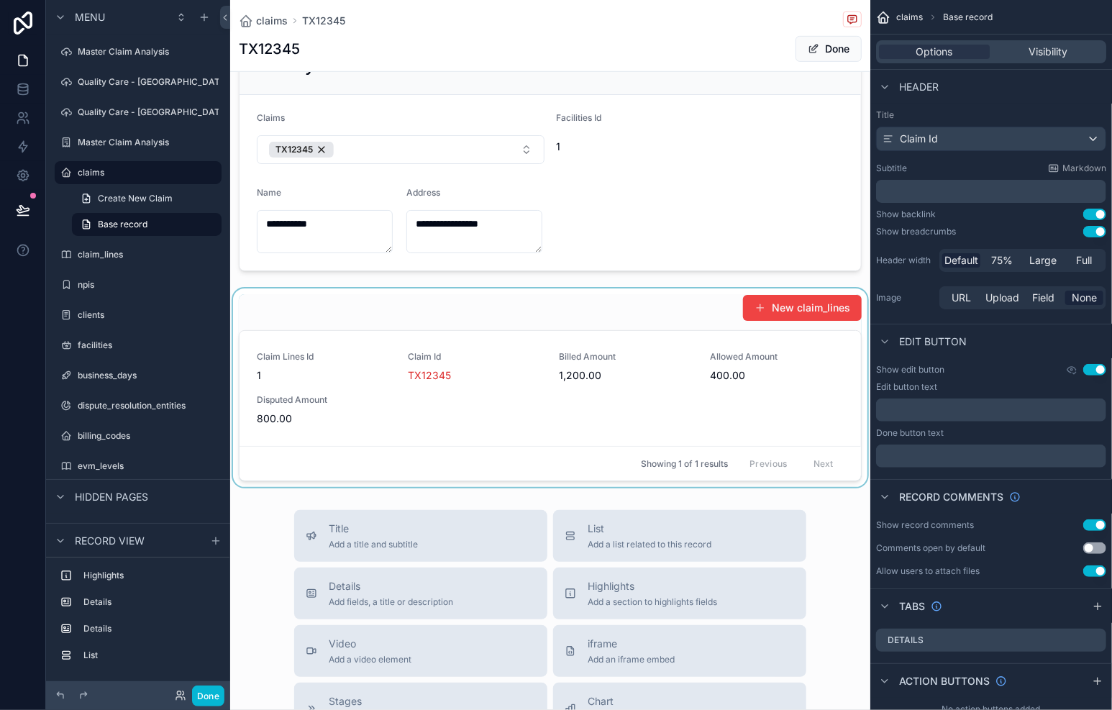
click at [597, 397] on div "scrollable content" at bounding box center [550, 387] width 640 height 199
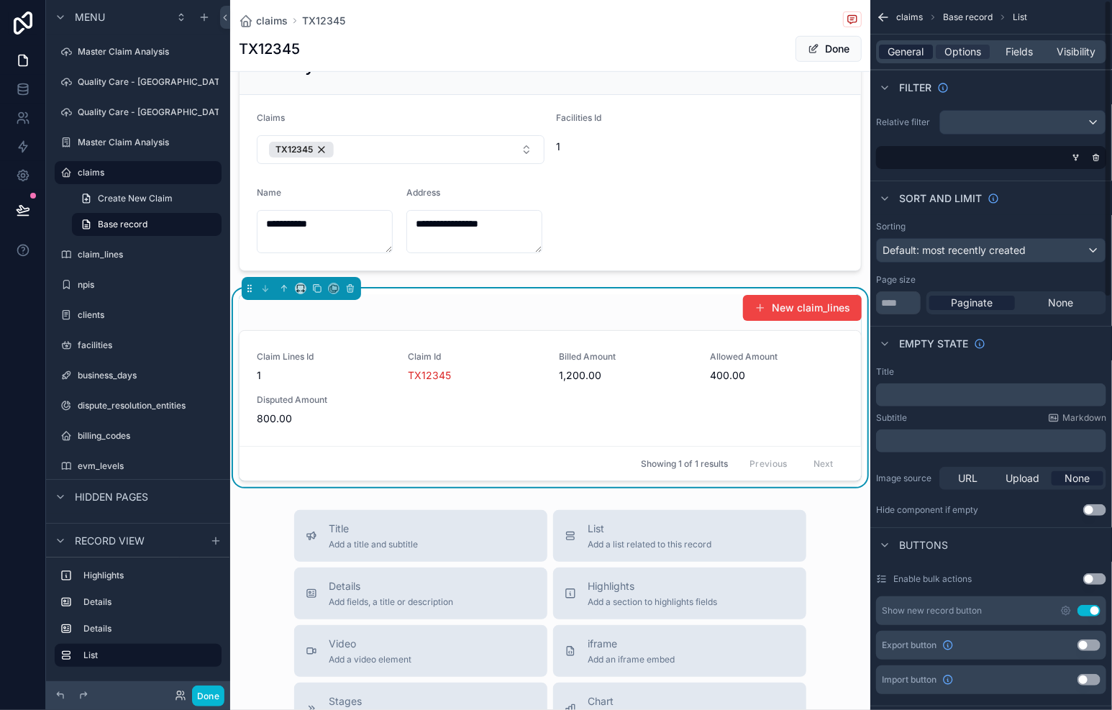
click at [908, 55] on span "General" at bounding box center [906, 52] width 36 height 14
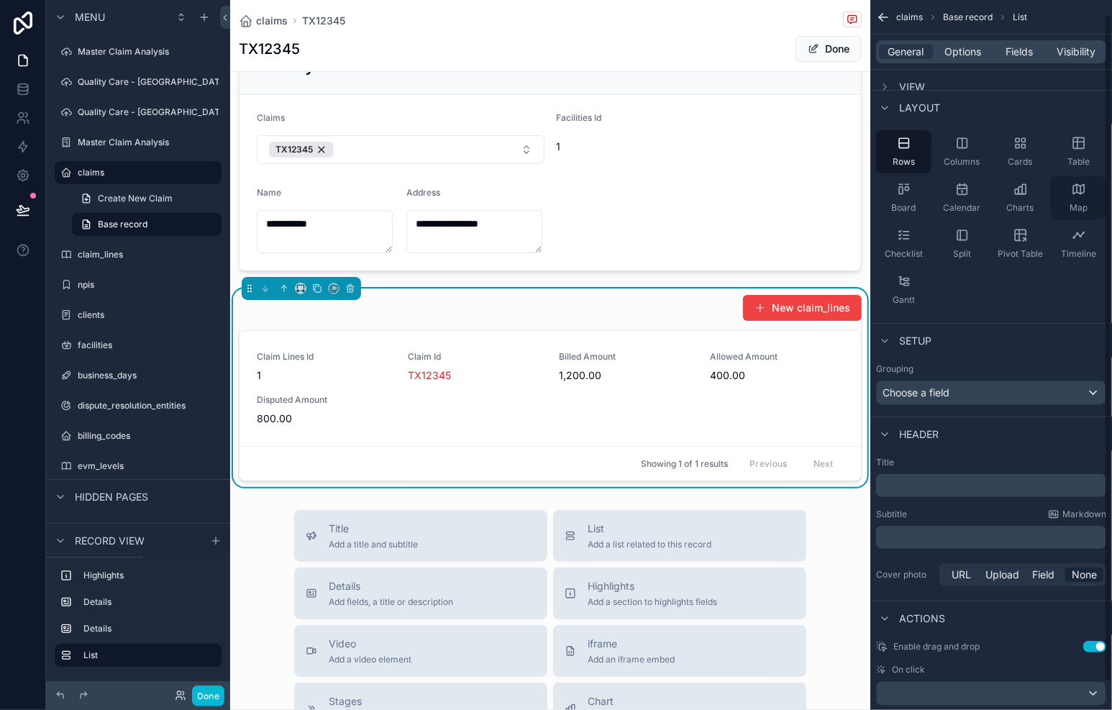
scroll to position [43, 0]
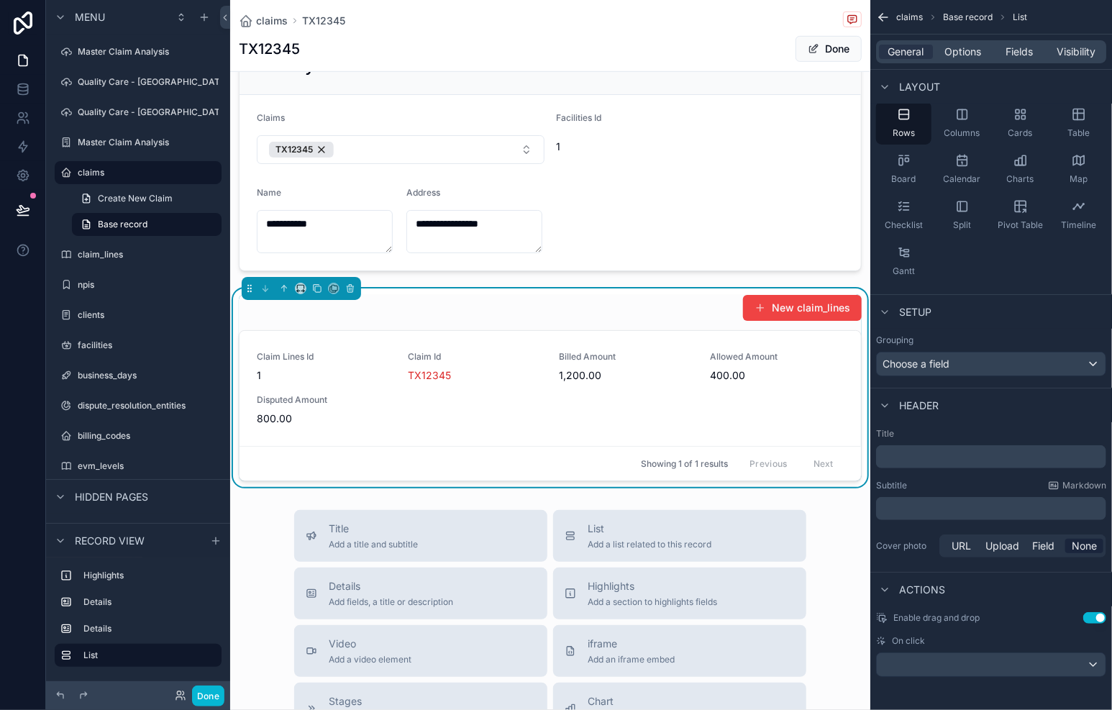
click at [616, 315] on div "New claim_lines" at bounding box center [550, 307] width 623 height 27
click at [422, 324] on div "New claim_lines Claim Lines Id 1 Claim Id TX12345 Billed Amount 1,200.00 Allowe…" at bounding box center [550, 387] width 623 height 187
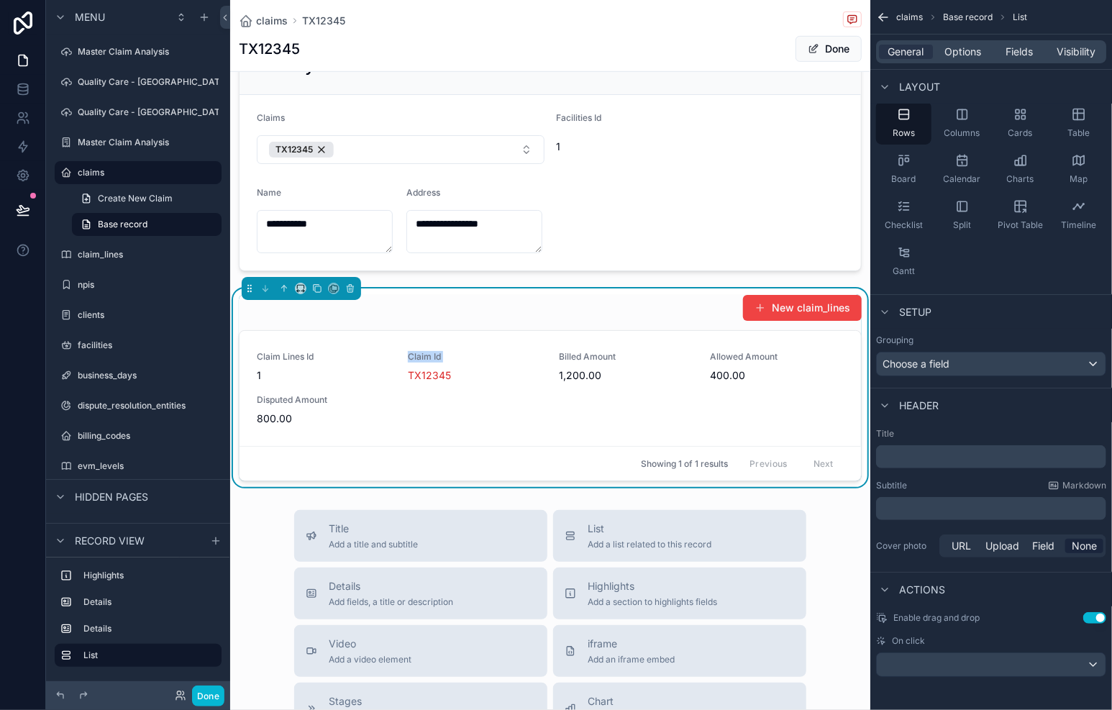
click at [422, 324] on div "New claim_lines Claim Lines Id 1 Claim Id TX12345 Billed Amount 1,200.00 Allowe…" at bounding box center [550, 387] width 623 height 187
click at [542, 319] on div "New claim_lines Claim Lines Id 1 Claim Id TX12345 Billed Amount 1,200.00 Allowe…" at bounding box center [550, 387] width 623 height 187
click at [542, 319] on div "New claim_lines" at bounding box center [550, 307] width 623 height 27
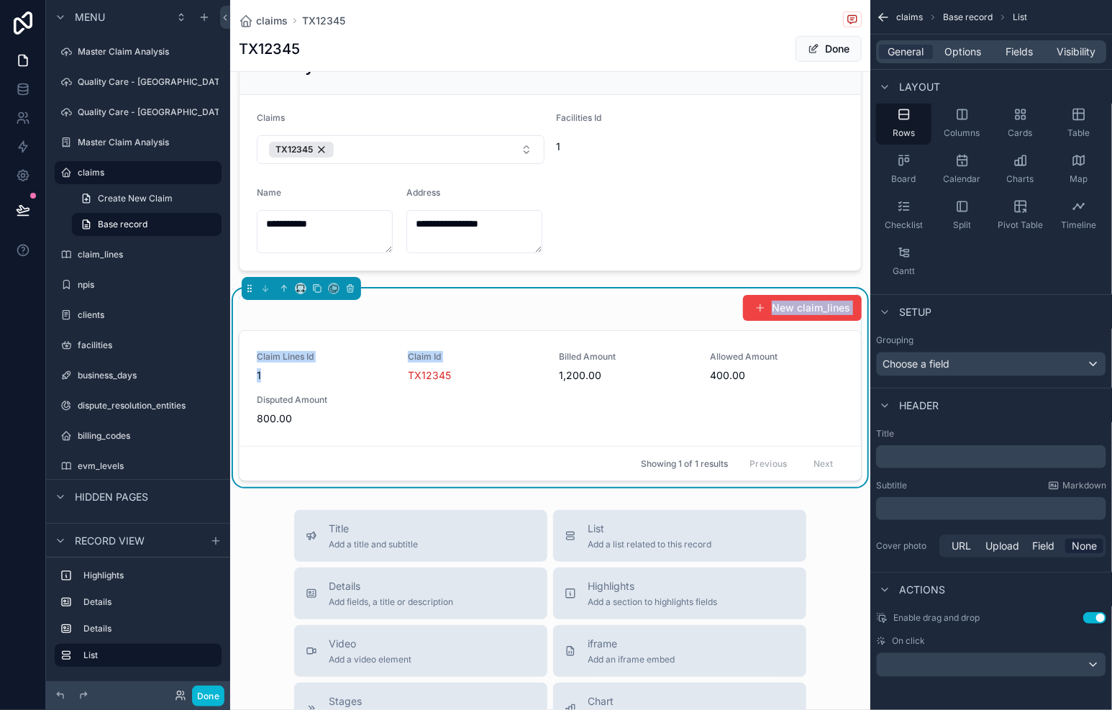
click at [542, 321] on div "New claim_lines Claim Lines Id 1 Claim Id TX12345 Billed Amount 1,200.00 Allowe…" at bounding box center [550, 387] width 623 height 187
click at [542, 319] on div "New claim_lines" at bounding box center [550, 307] width 623 height 27
click at [544, 312] on div "New claim_lines" at bounding box center [550, 307] width 623 height 27
click at [411, 295] on div "New claim_lines" at bounding box center [550, 307] width 623 height 27
click at [434, 291] on div "New claim_lines Claim Lines Id 1 Claim Id TX12345 Billed Amount 1,200.00 Allowe…" at bounding box center [550, 387] width 640 height 199
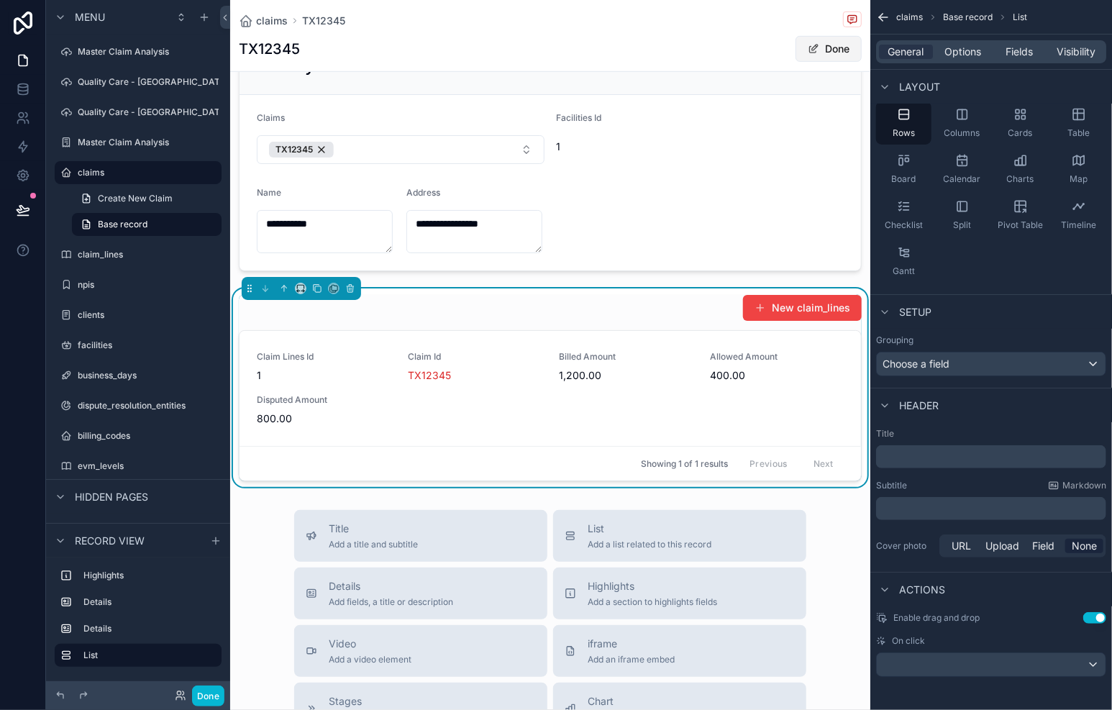
click at [808, 49] on span "scrollable content" at bounding box center [814, 49] width 12 height 12
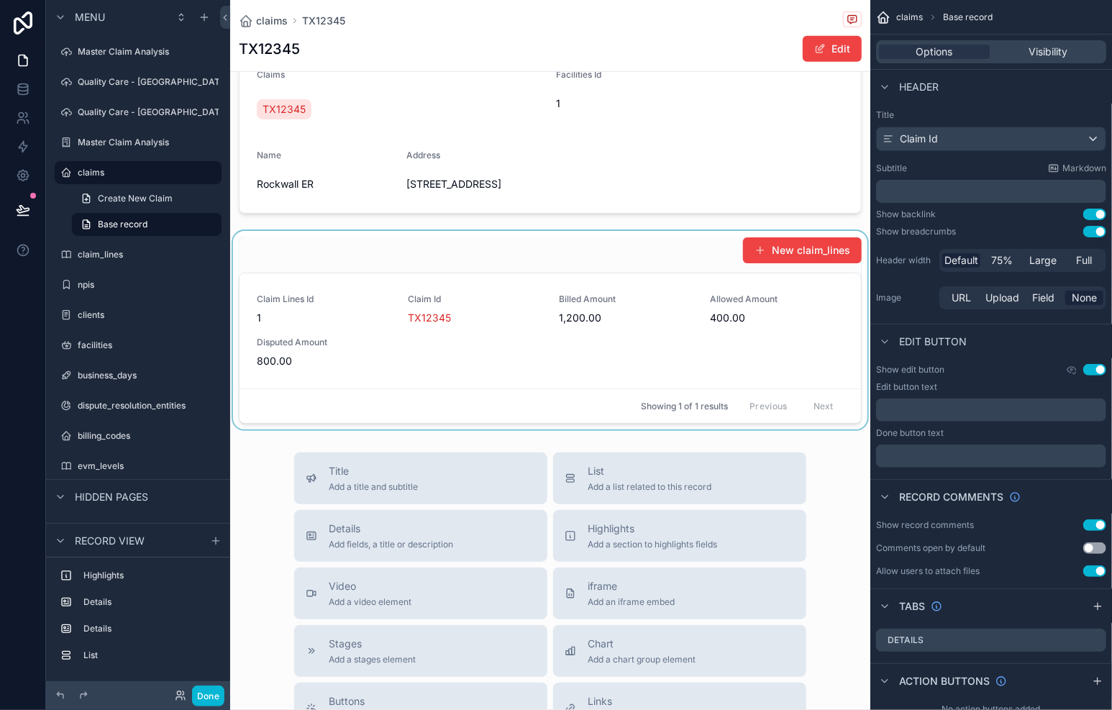
click at [688, 239] on div "scrollable content" at bounding box center [550, 330] width 640 height 199
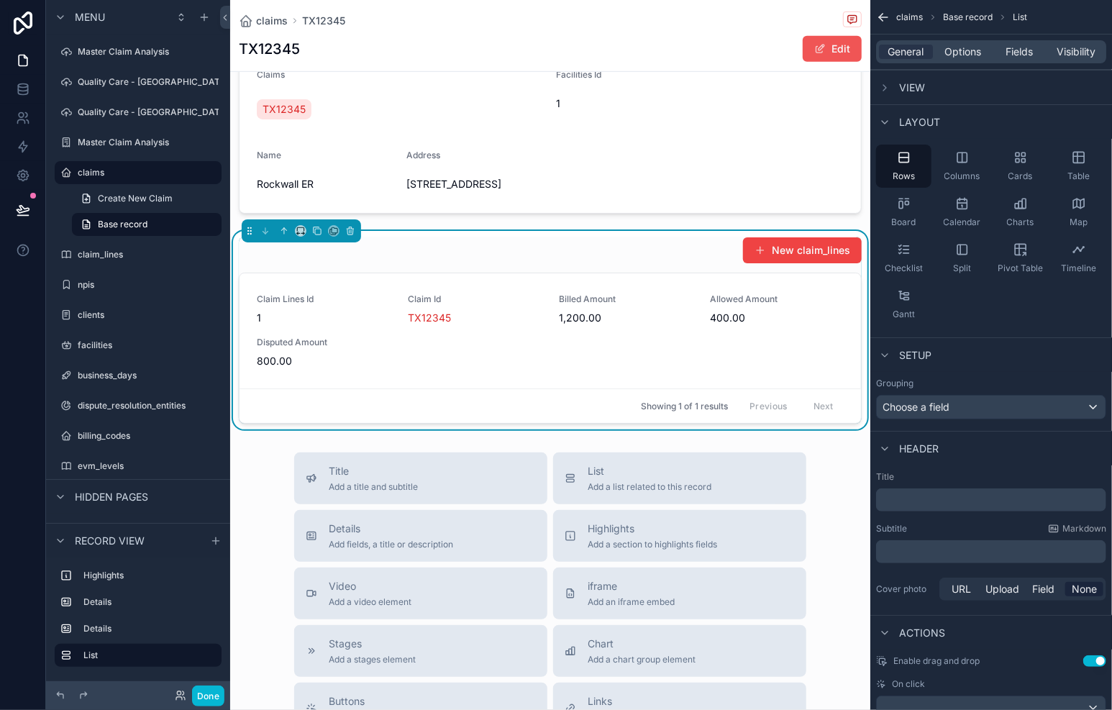
click at [824, 58] on button "Edit" at bounding box center [832, 49] width 59 height 26
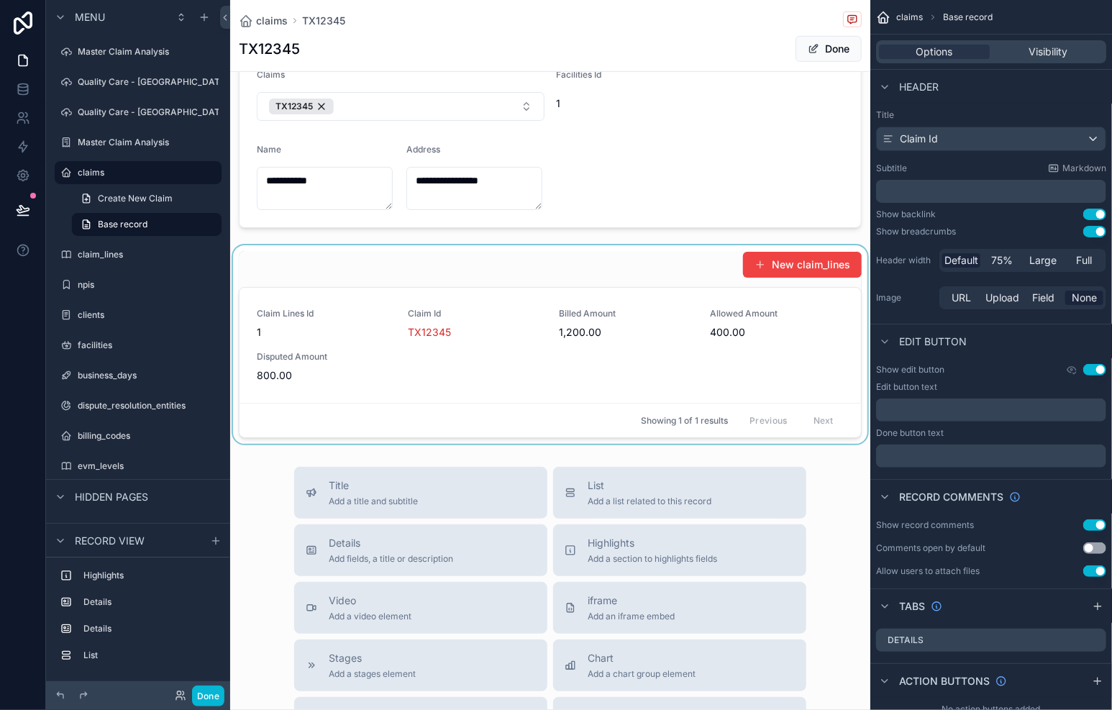
click at [526, 288] on div "scrollable content" at bounding box center [550, 344] width 640 height 199
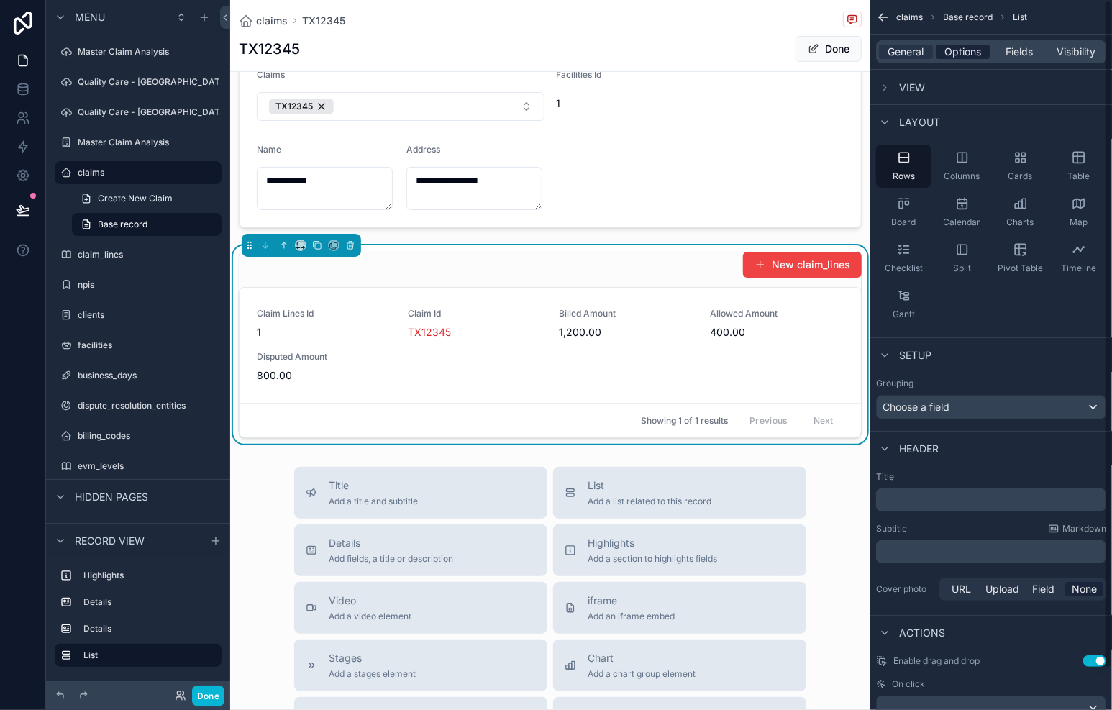
click at [972, 52] on span "Options" at bounding box center [962, 52] width 37 height 14
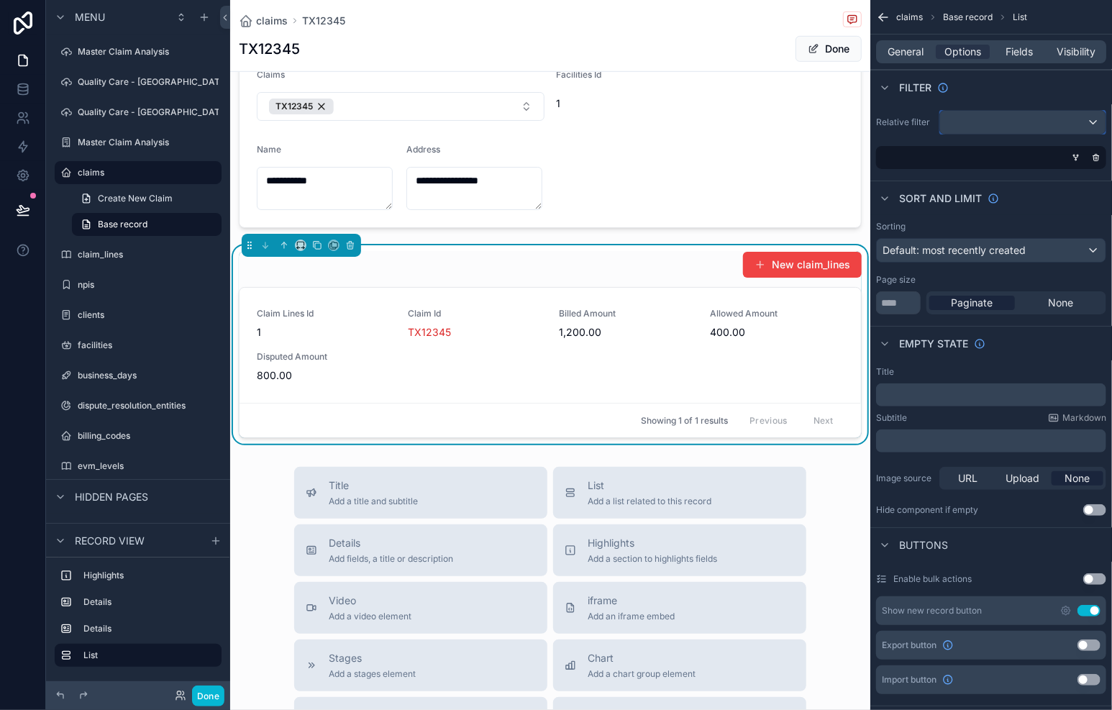
click at [1087, 122] on div "scrollable content" at bounding box center [1022, 122] width 165 height 23
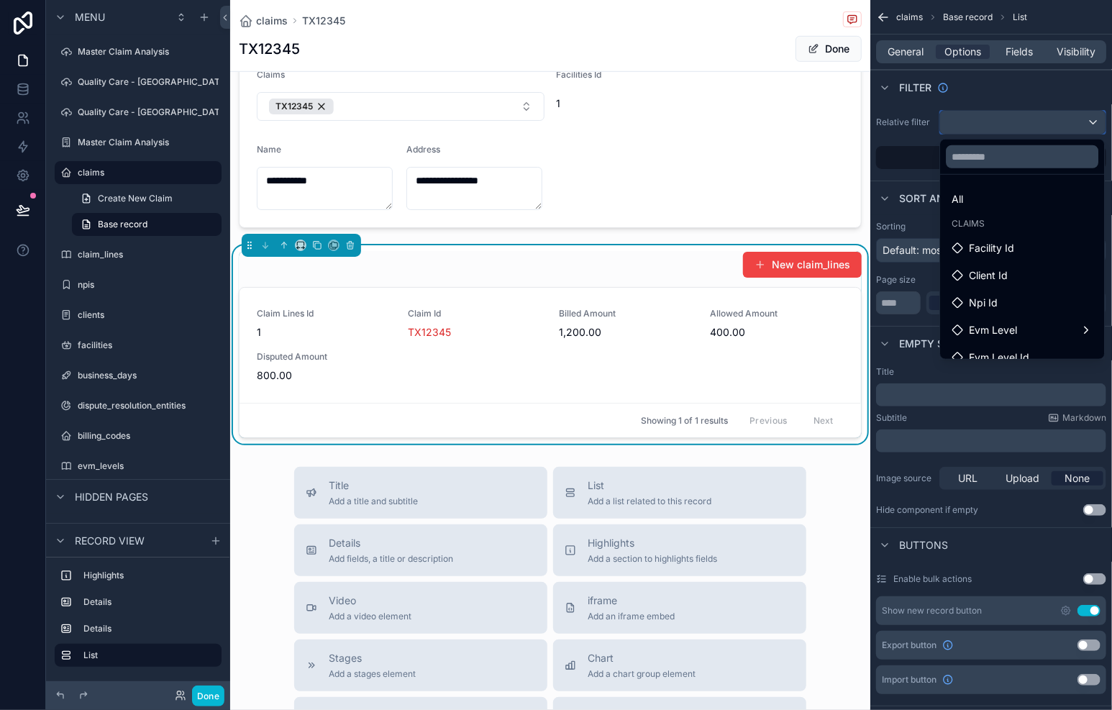
scroll to position [42, 0]
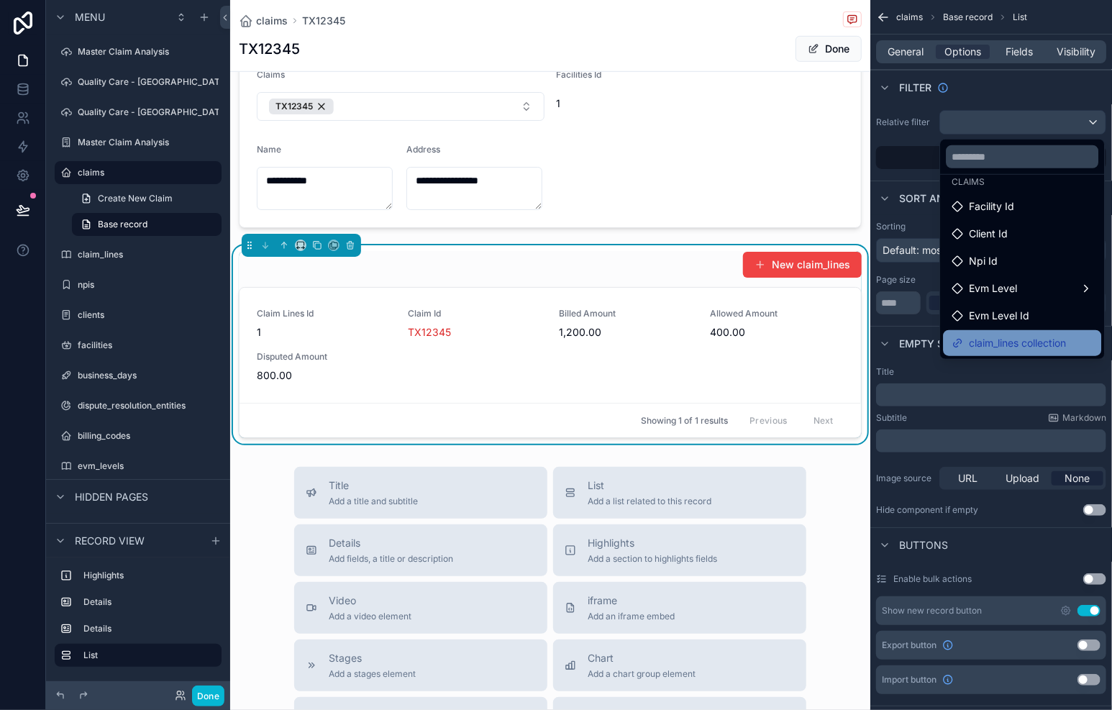
click at [1048, 334] on span "claim_lines collection" at bounding box center [1017, 342] width 97 height 17
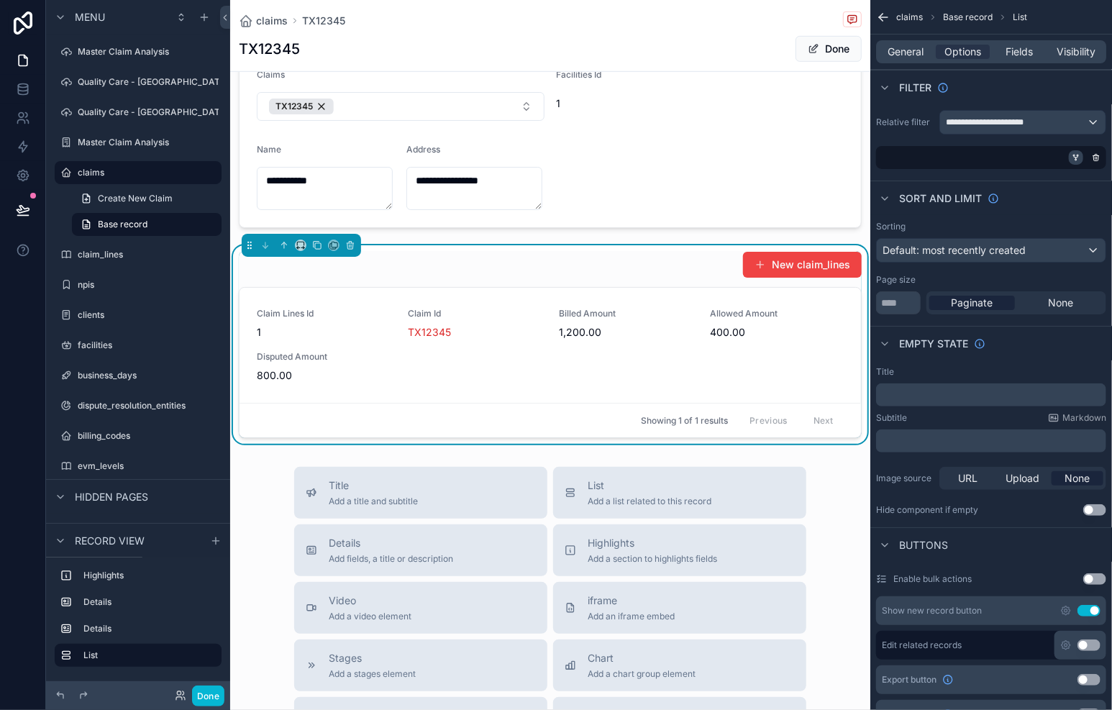
click at [1079, 155] on icon "scrollable content" at bounding box center [1076, 157] width 9 height 9
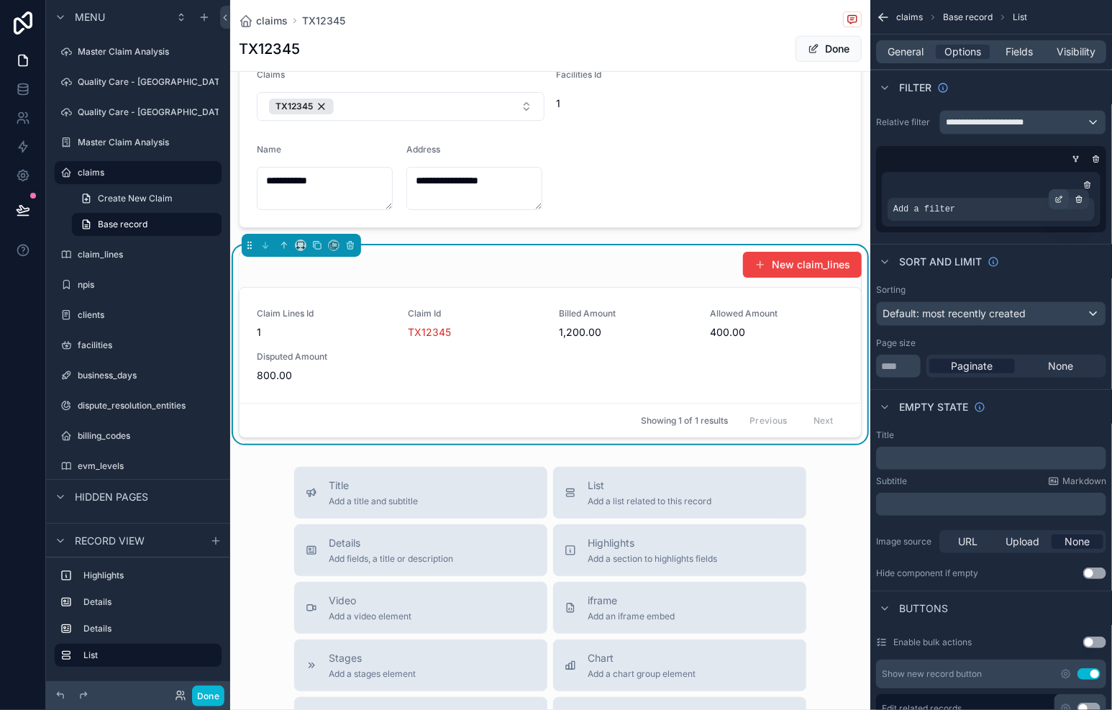
click at [1057, 198] on icon "scrollable content" at bounding box center [1058, 199] width 9 height 9
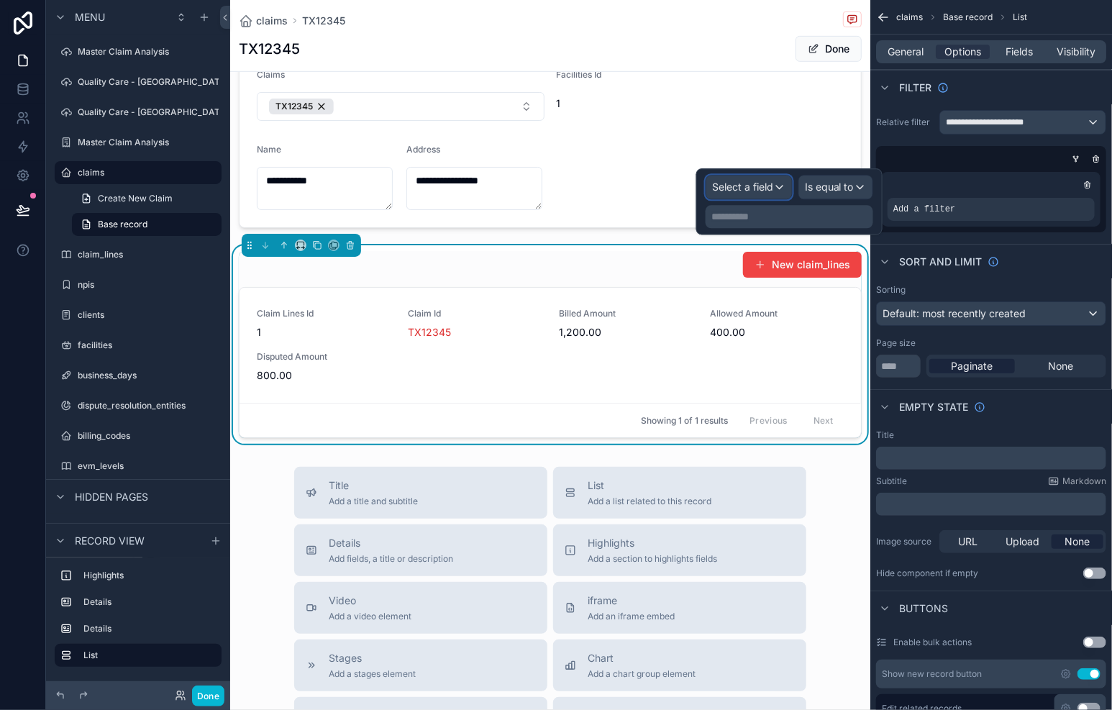
click at [771, 185] on span "Select a field" at bounding box center [742, 187] width 61 height 12
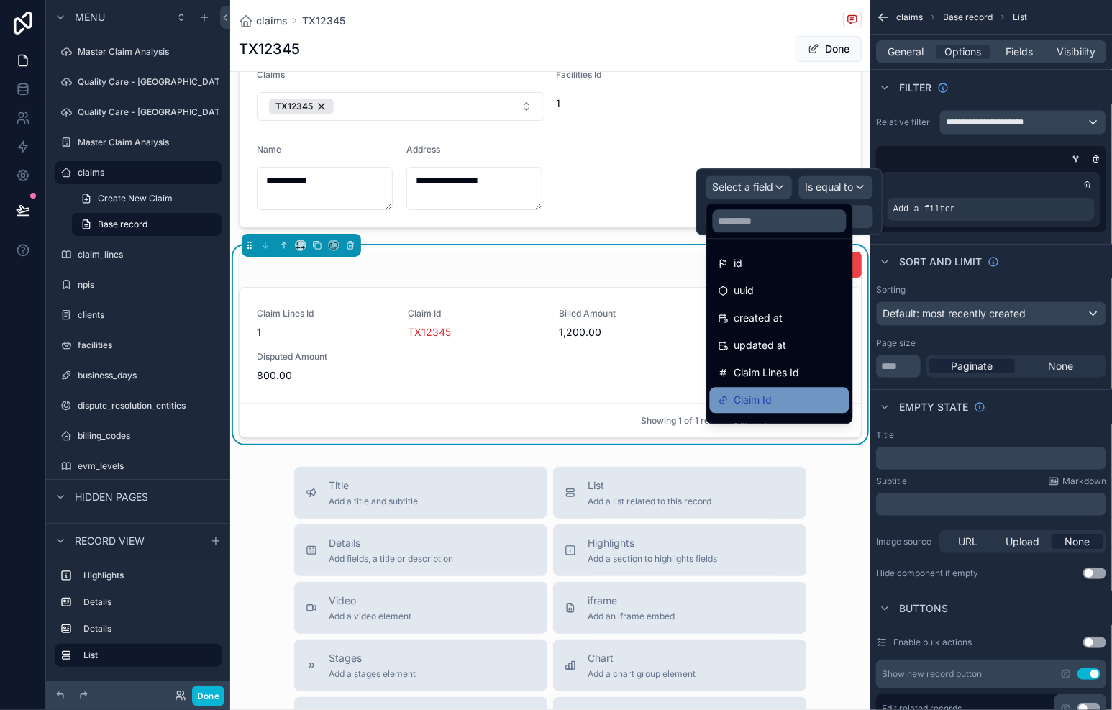
click at [778, 398] on div "Claim Id" at bounding box center [780, 399] width 122 height 17
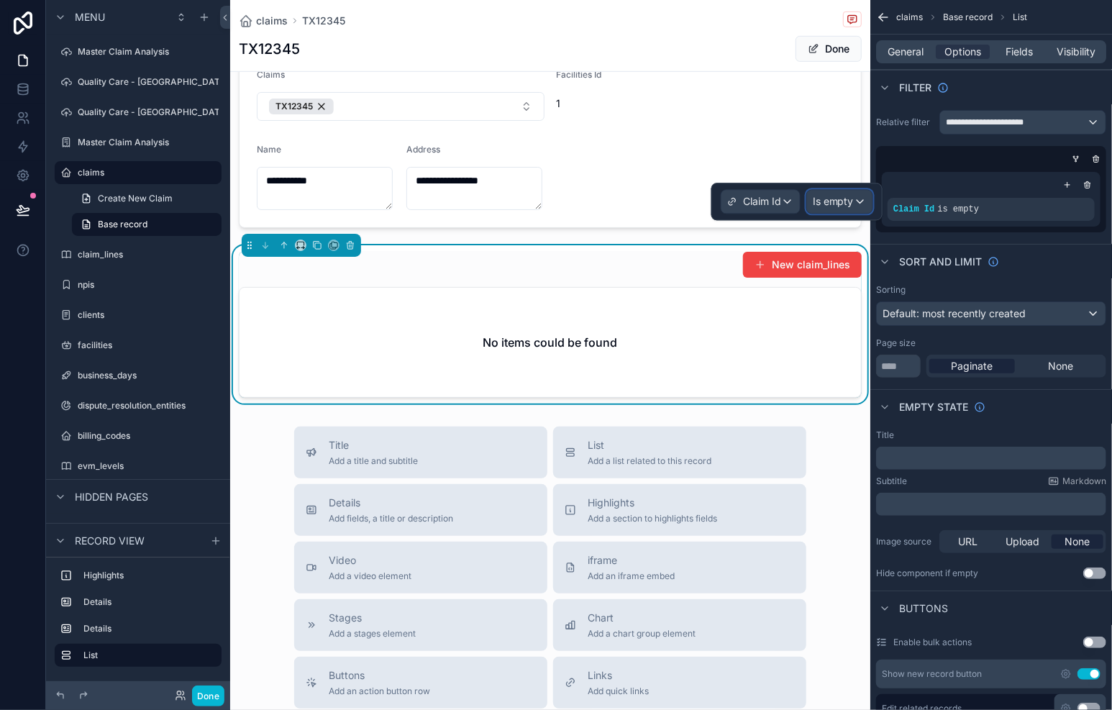
click at [852, 209] on div "Is empty" at bounding box center [839, 201] width 65 height 23
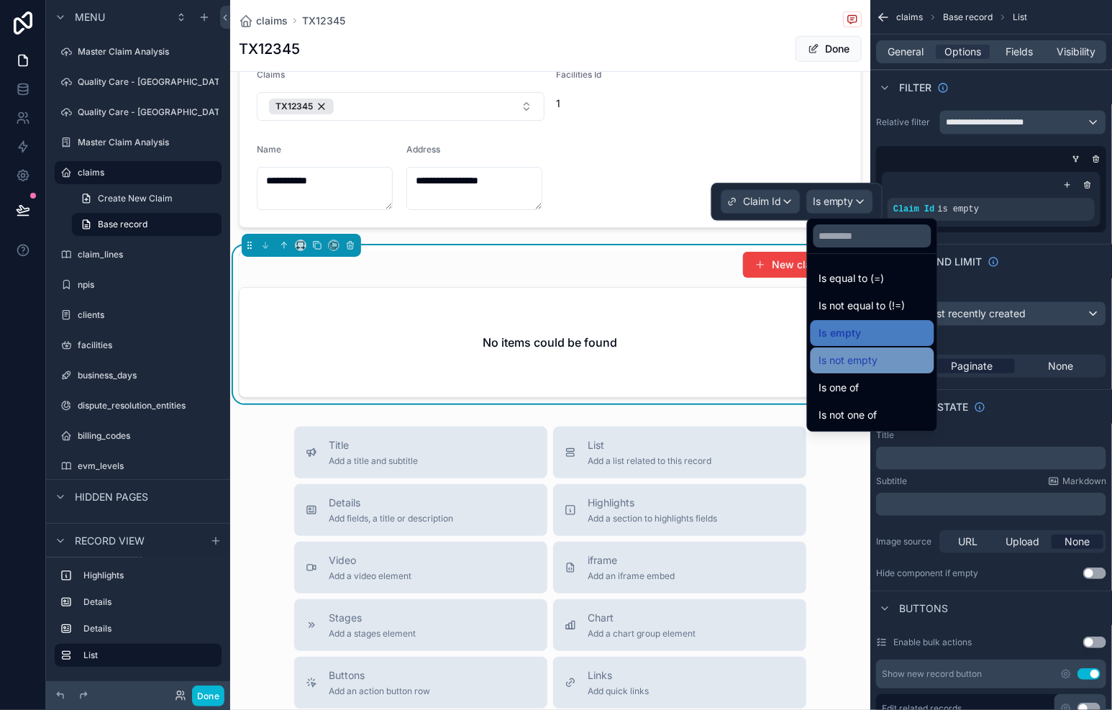
click at [851, 364] on span "Is not empty" at bounding box center [848, 360] width 59 height 17
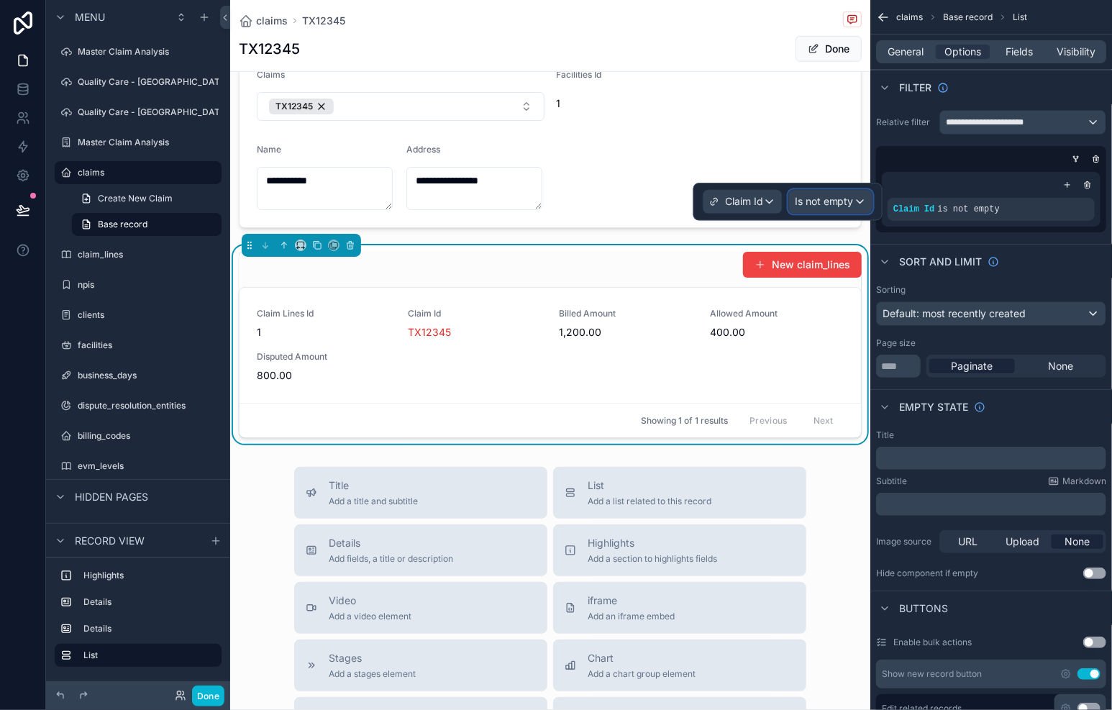
click at [863, 206] on div "Is not empty" at bounding box center [830, 201] width 83 height 23
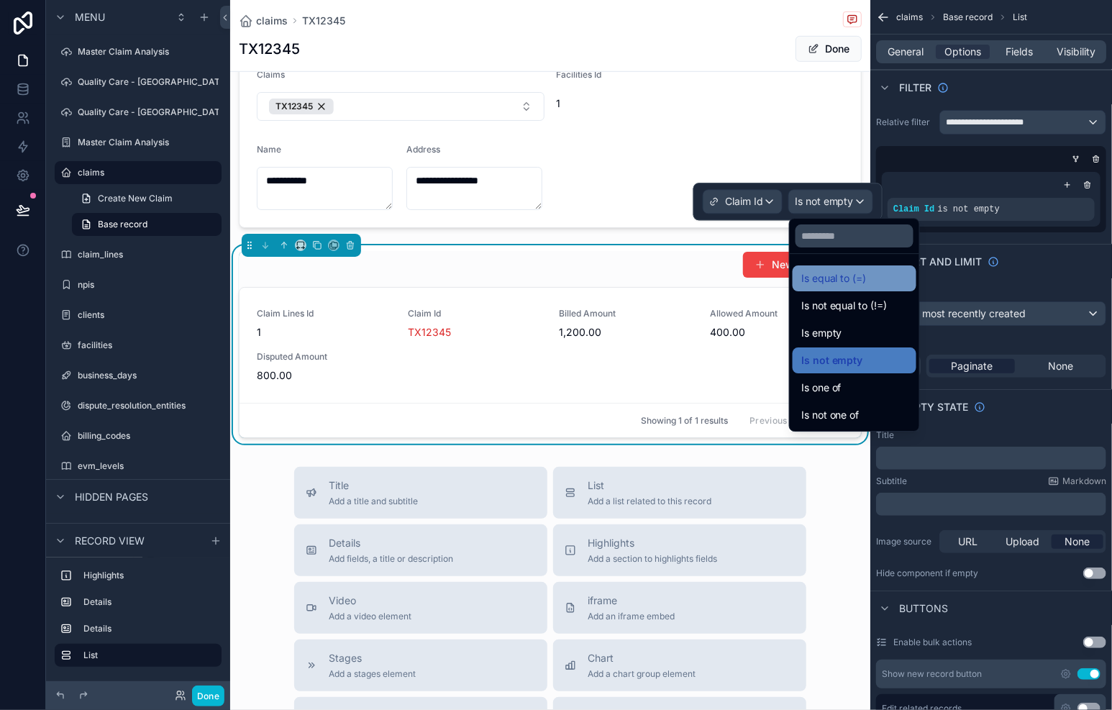
click at [844, 281] on span "Is equal to (=)" at bounding box center [833, 278] width 65 height 17
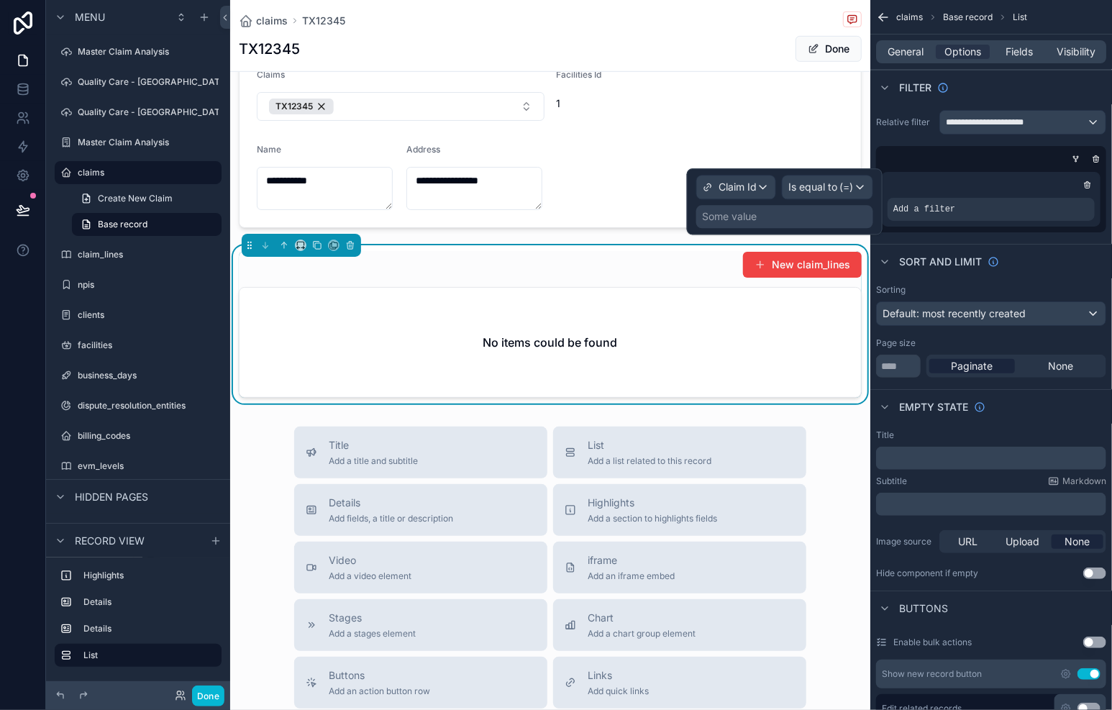
click at [769, 219] on div "Some value" at bounding box center [784, 216] width 177 height 23
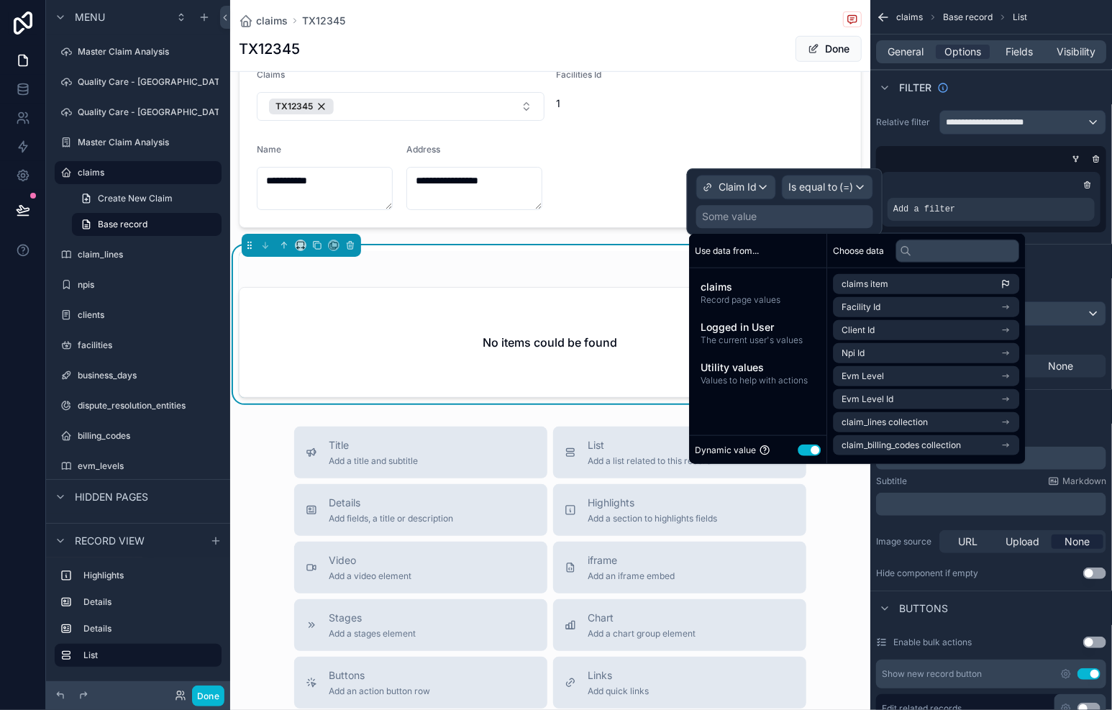
click at [806, 450] on button "Use setting" at bounding box center [809, 450] width 23 height 12
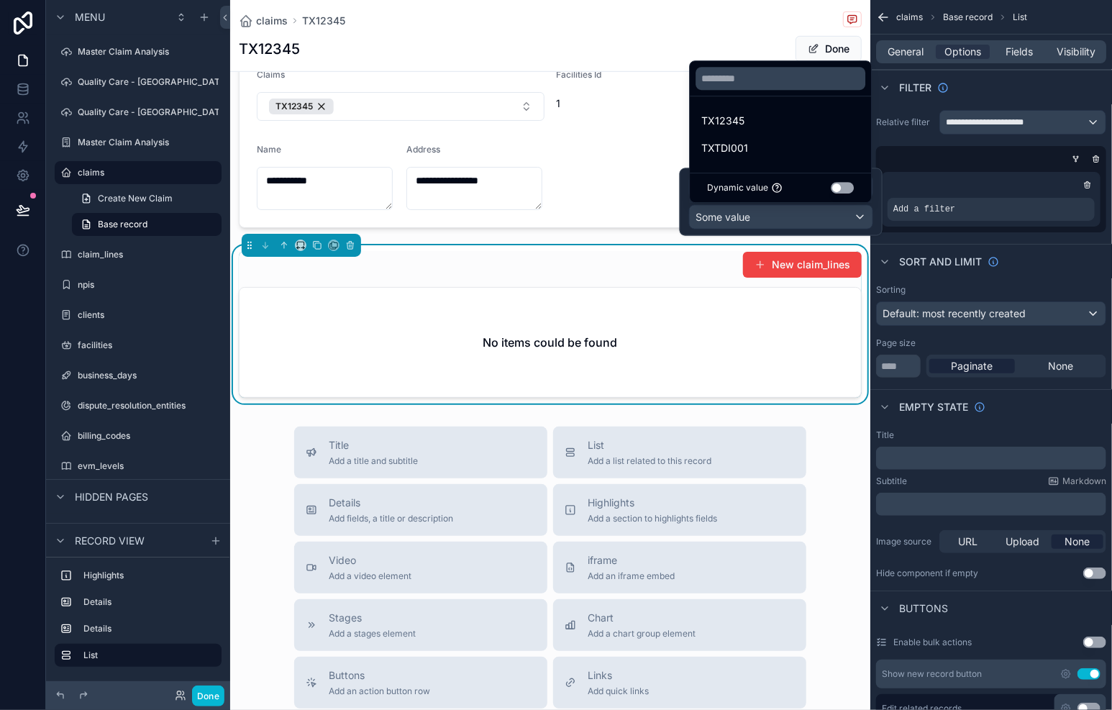
click at [848, 191] on button "Use setting" at bounding box center [842, 188] width 23 height 12
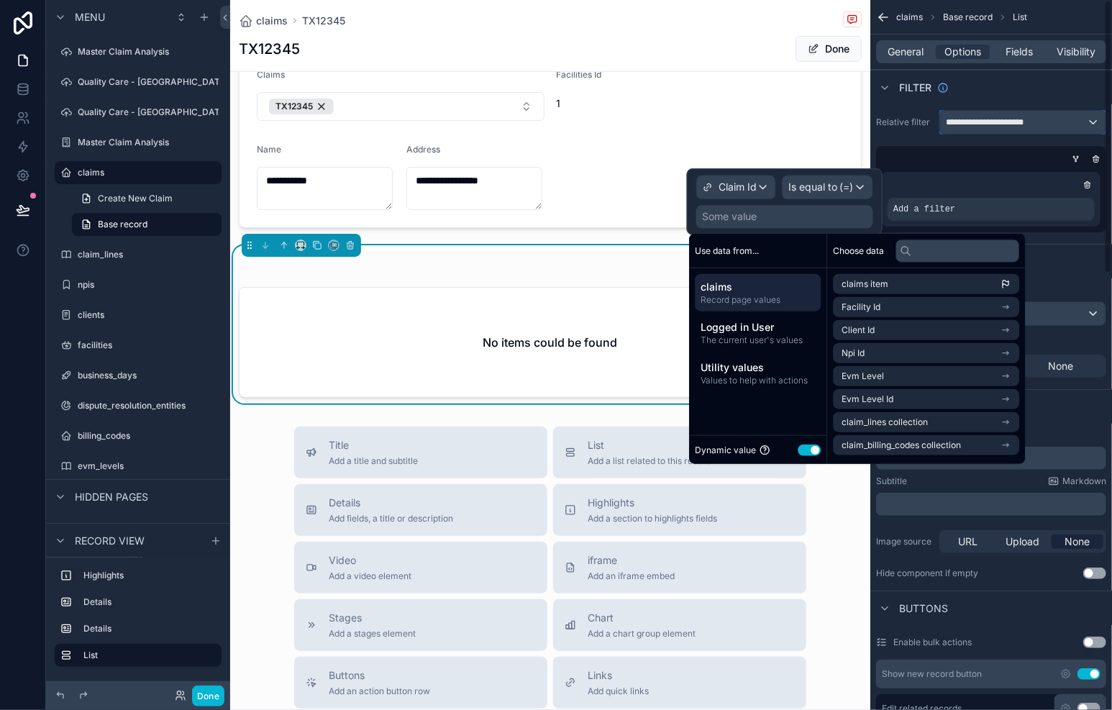
click at [1102, 127] on div "**********" at bounding box center [1022, 122] width 165 height 23
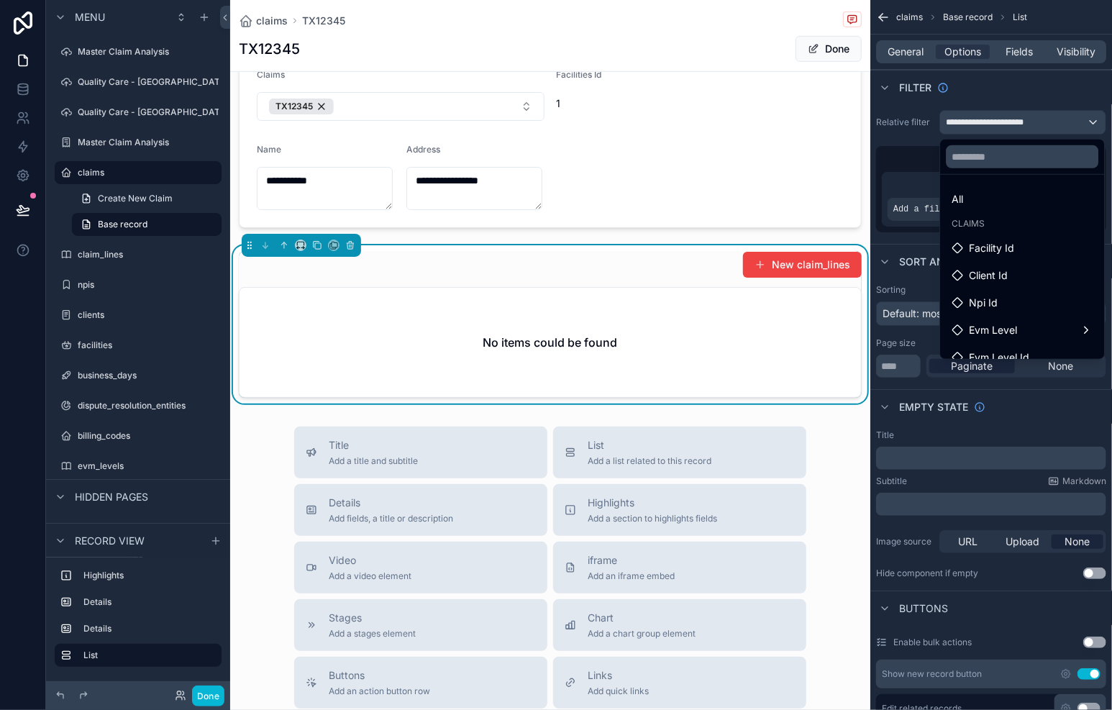
click at [1101, 127] on div "scrollable content" at bounding box center [556, 355] width 1112 height 710
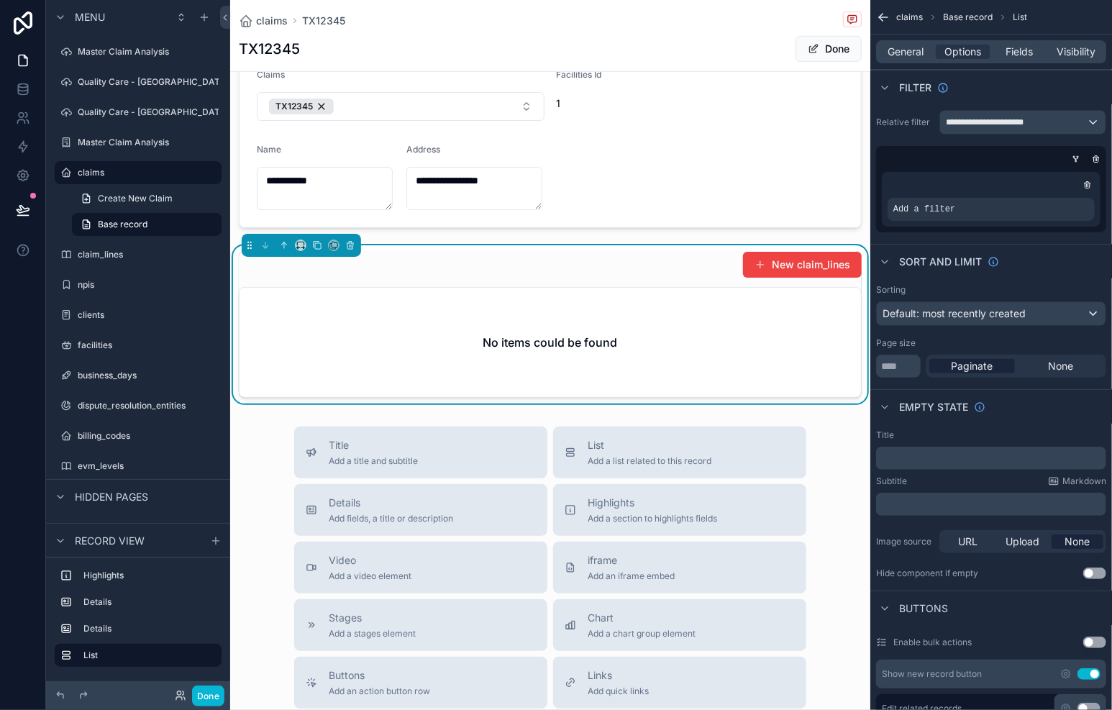
drag, startPoint x: 1086, startPoint y: 186, endPoint x: 1090, endPoint y: 176, distance: 11.6
click at [1086, 186] on icon "scrollable content" at bounding box center [1087, 185] width 9 height 9
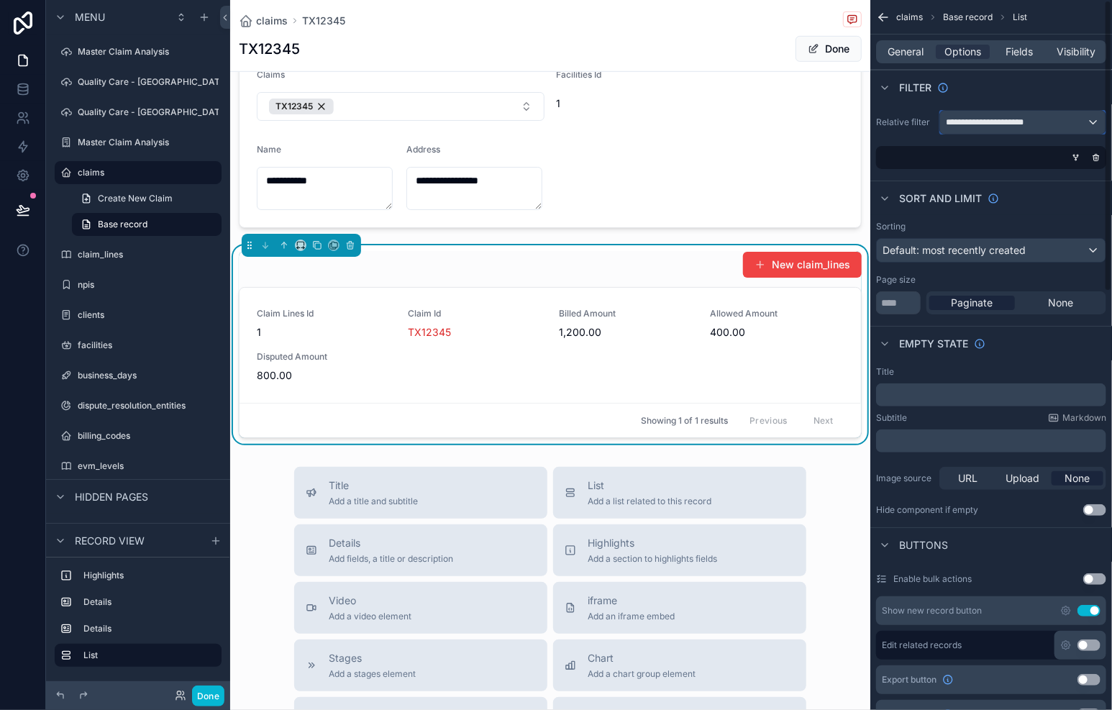
click at [1093, 124] on div "**********" at bounding box center [1022, 122] width 165 height 23
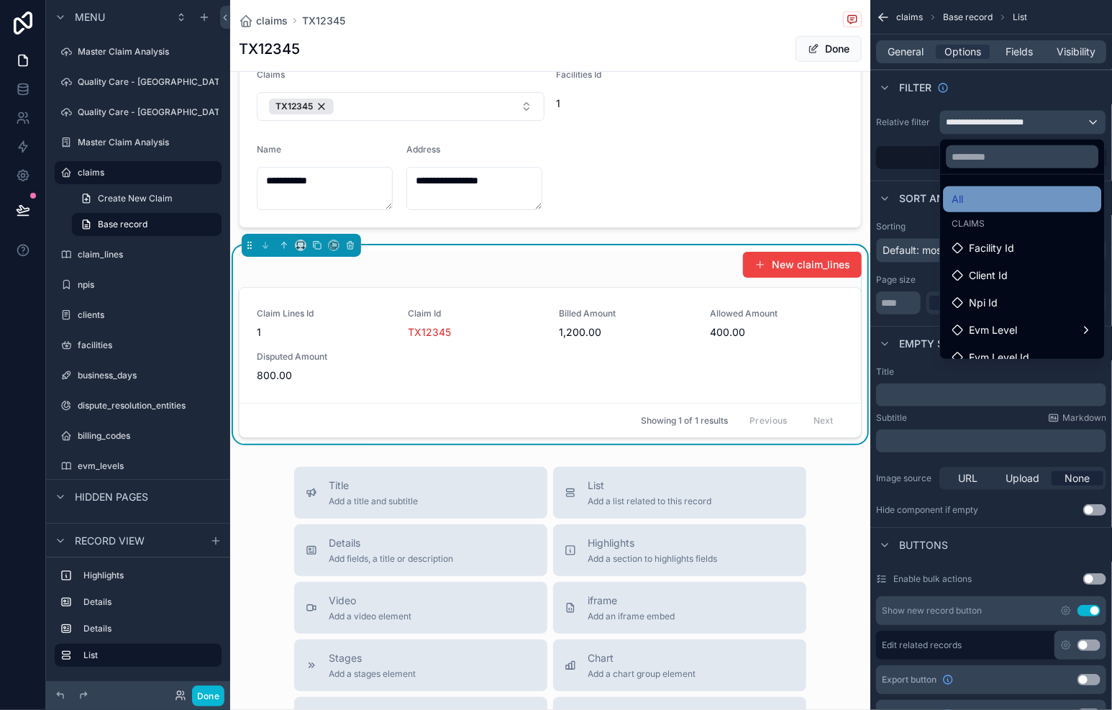
click at [985, 191] on div "All" at bounding box center [1022, 199] width 141 height 17
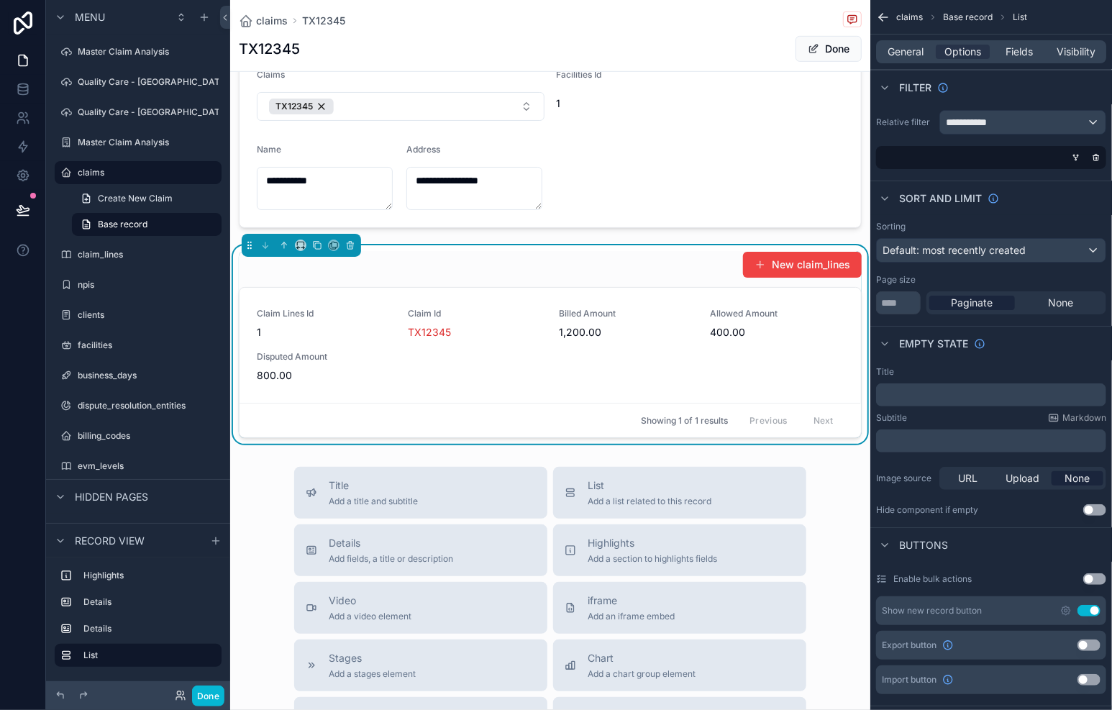
click at [940, 160] on div "scrollable content" at bounding box center [988, 157] width 230 height 23
click at [708, 239] on div "**********" at bounding box center [550, 25] width 640 height 838
click at [741, 232] on div "**********" at bounding box center [550, 25] width 640 height 838
click at [758, 232] on div "**********" at bounding box center [550, 25] width 640 height 838
click at [839, 58] on button "Done" at bounding box center [829, 49] width 66 height 26
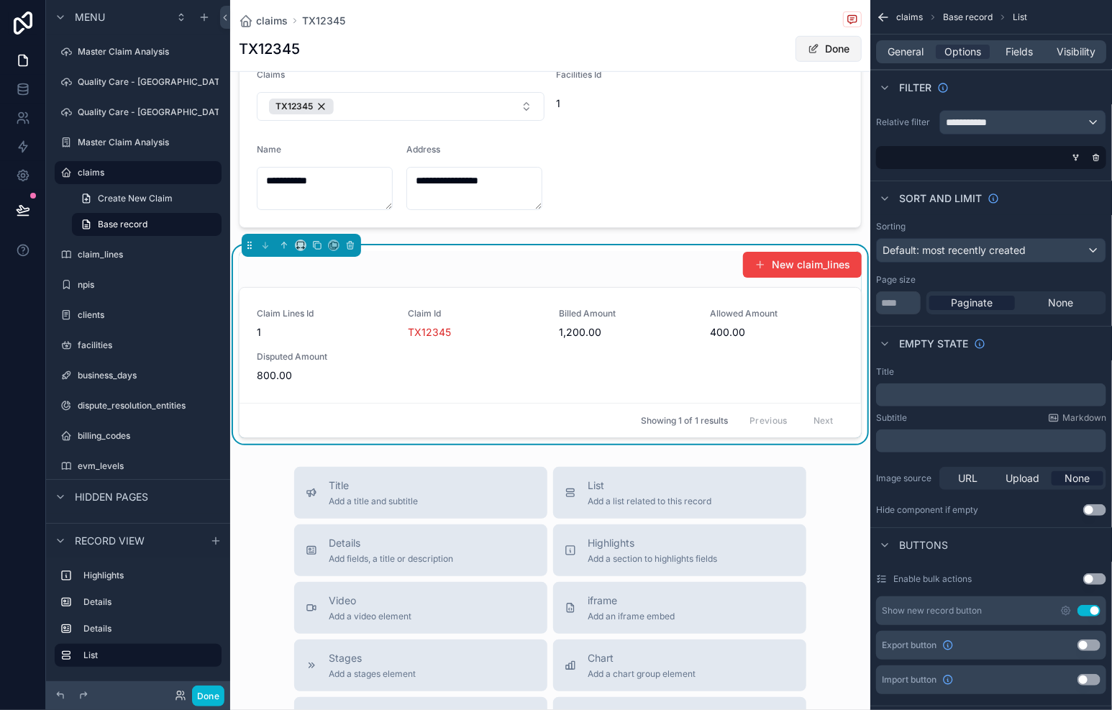
scroll to position [440, 0]
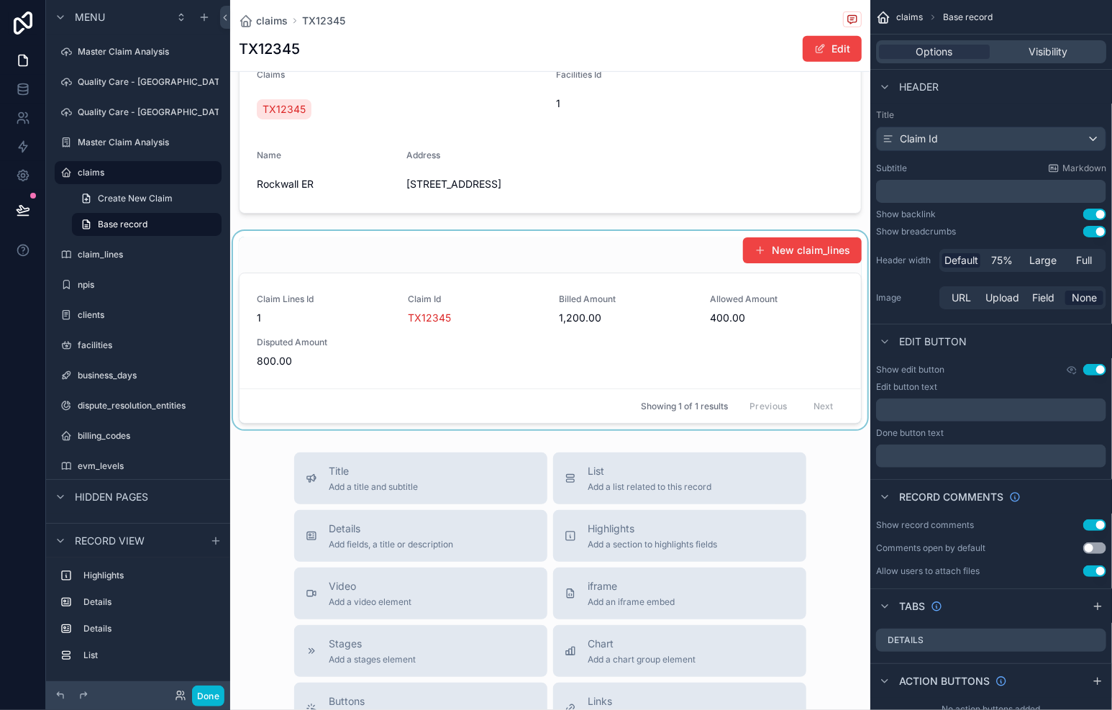
click at [303, 297] on div "scrollable content" at bounding box center [550, 330] width 640 height 199
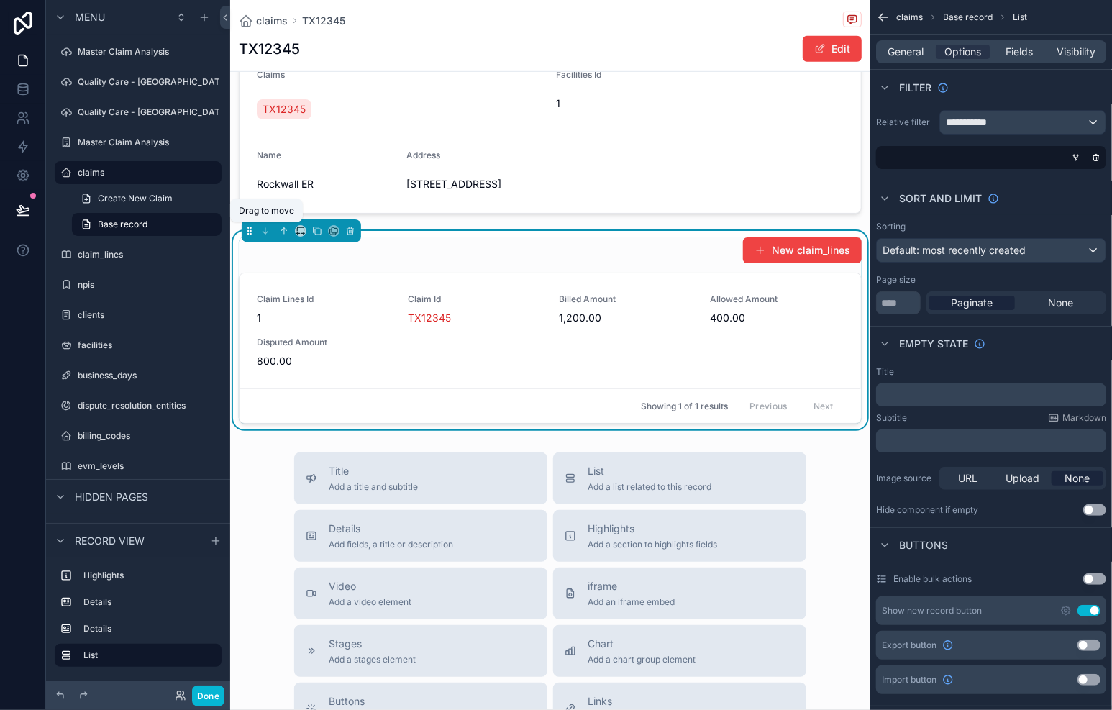
click at [250, 234] on icon "scrollable content" at bounding box center [250, 234] width 1 height 1
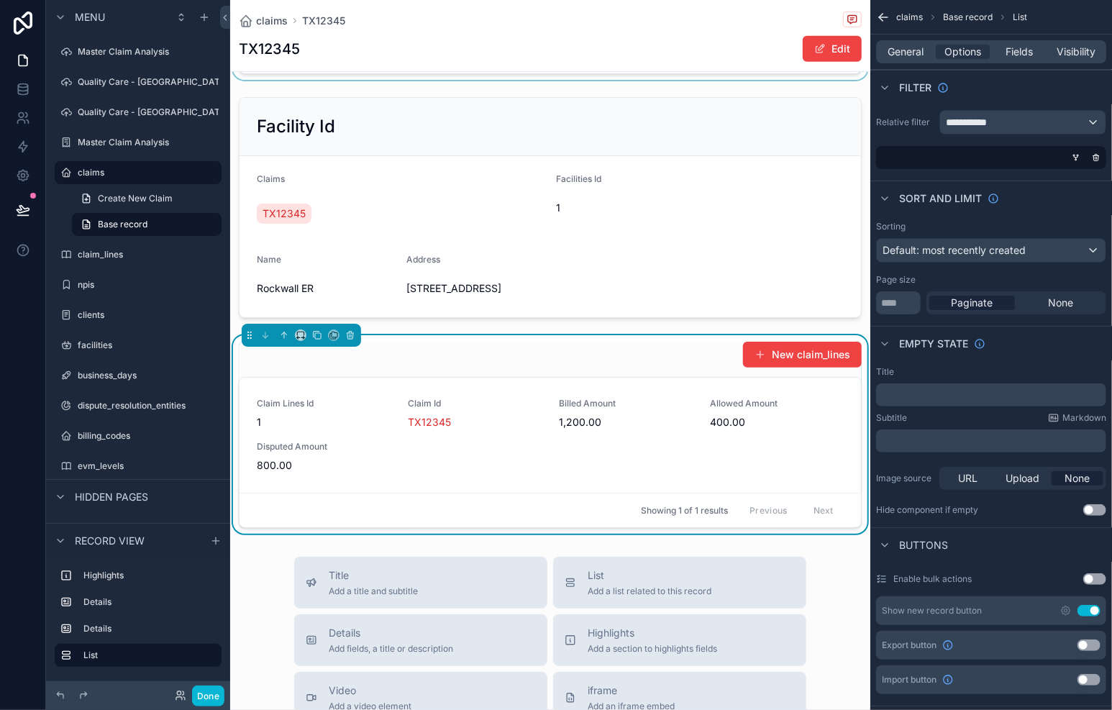
scroll to position [374, 0]
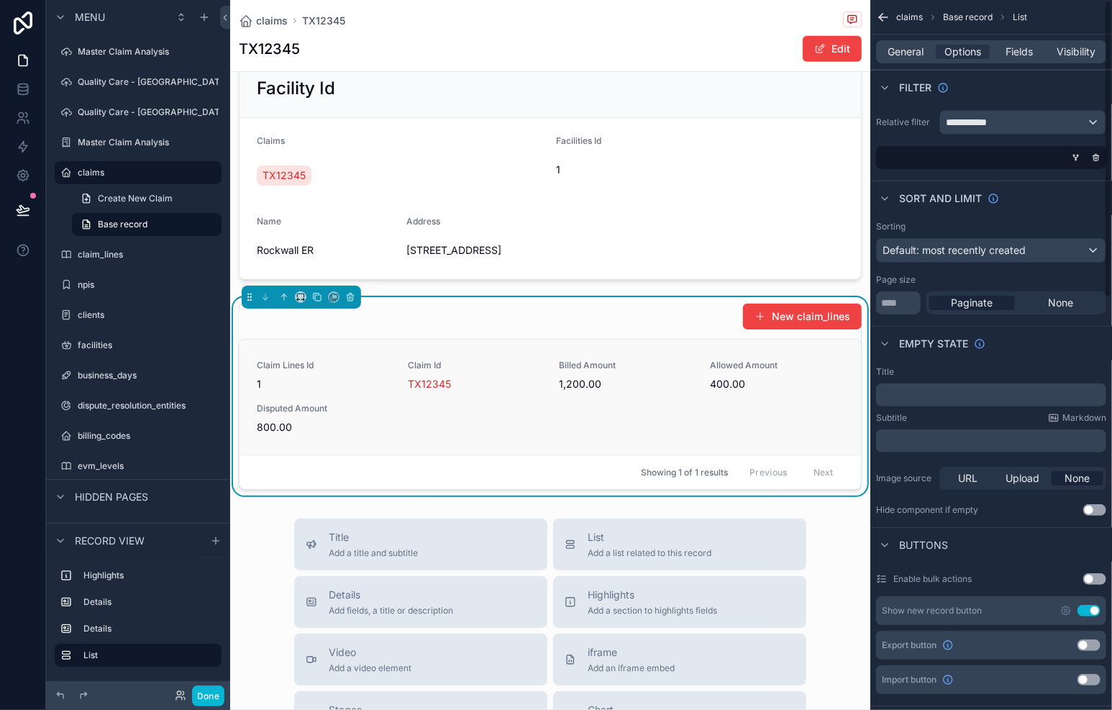
click at [429, 360] on span "Claim Id" at bounding box center [475, 366] width 134 height 12
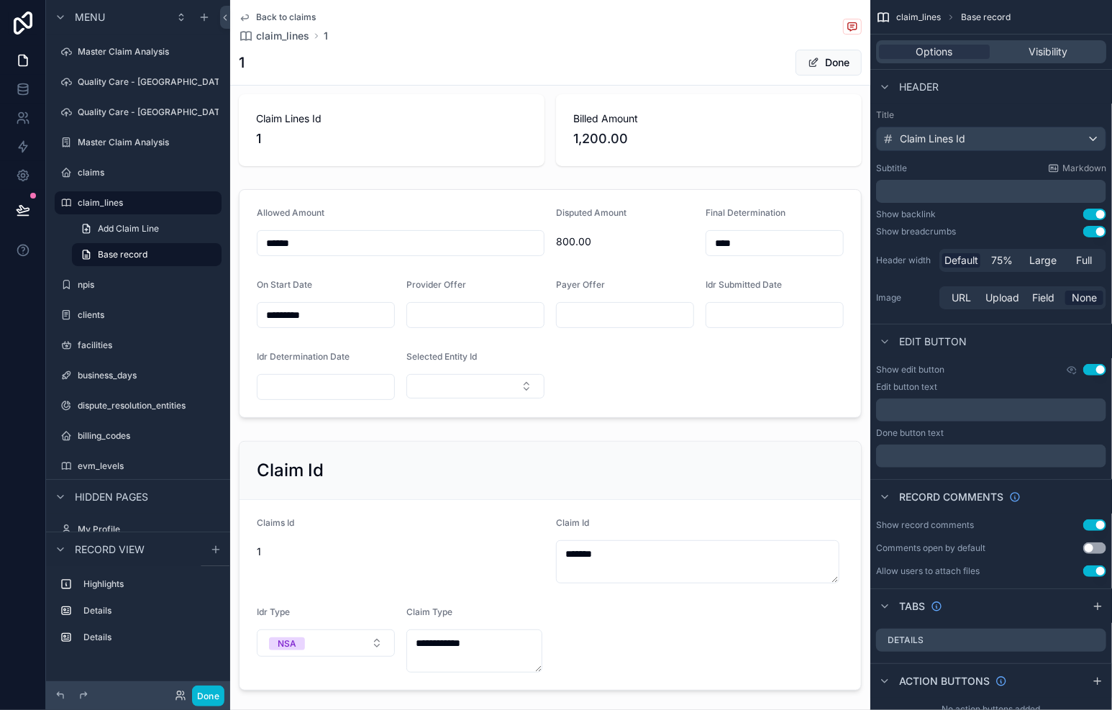
scroll to position [22, 0]
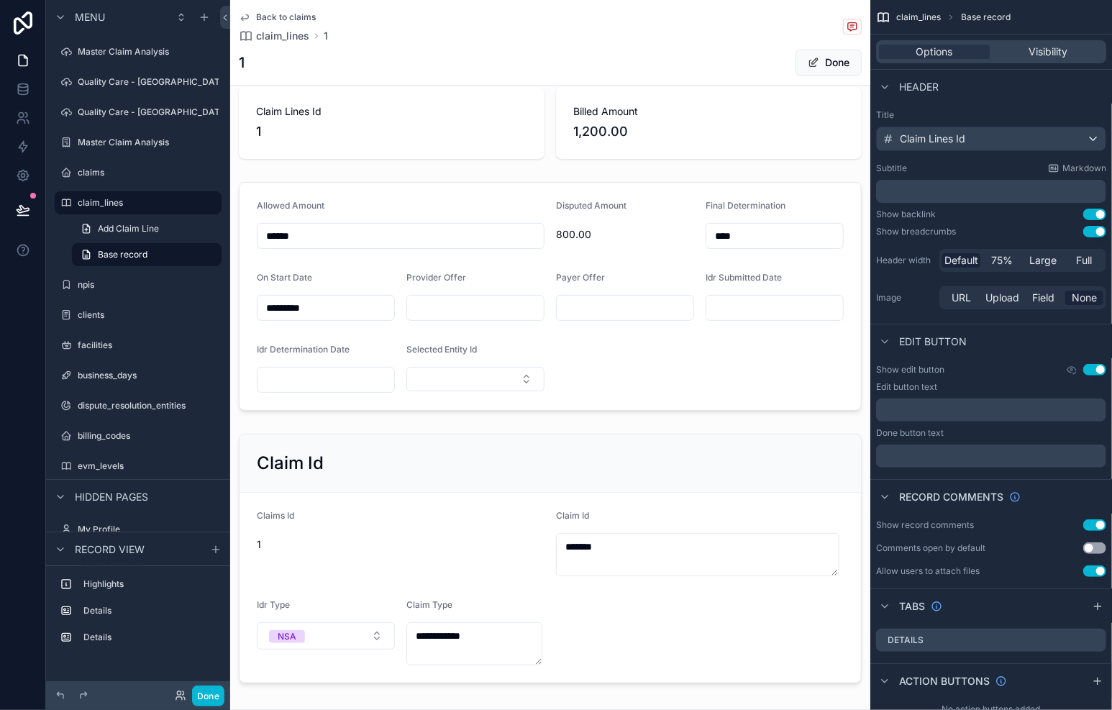
click at [303, 14] on span "Back to claims" at bounding box center [286, 18] width 60 height 12
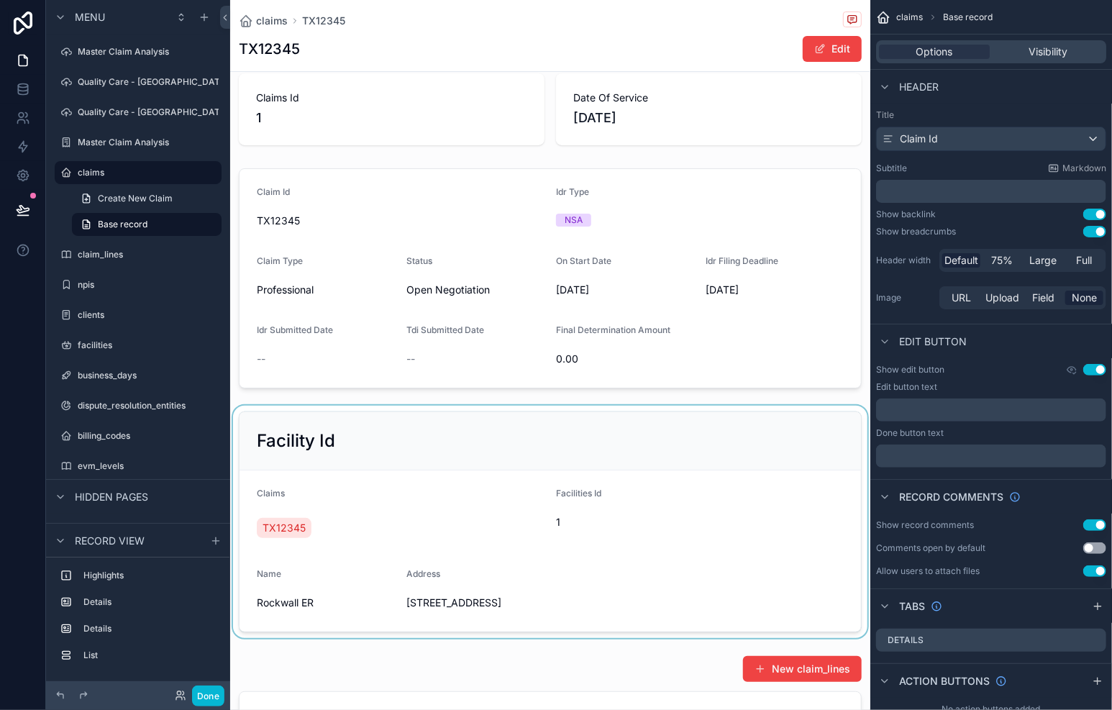
scroll to position [270, 0]
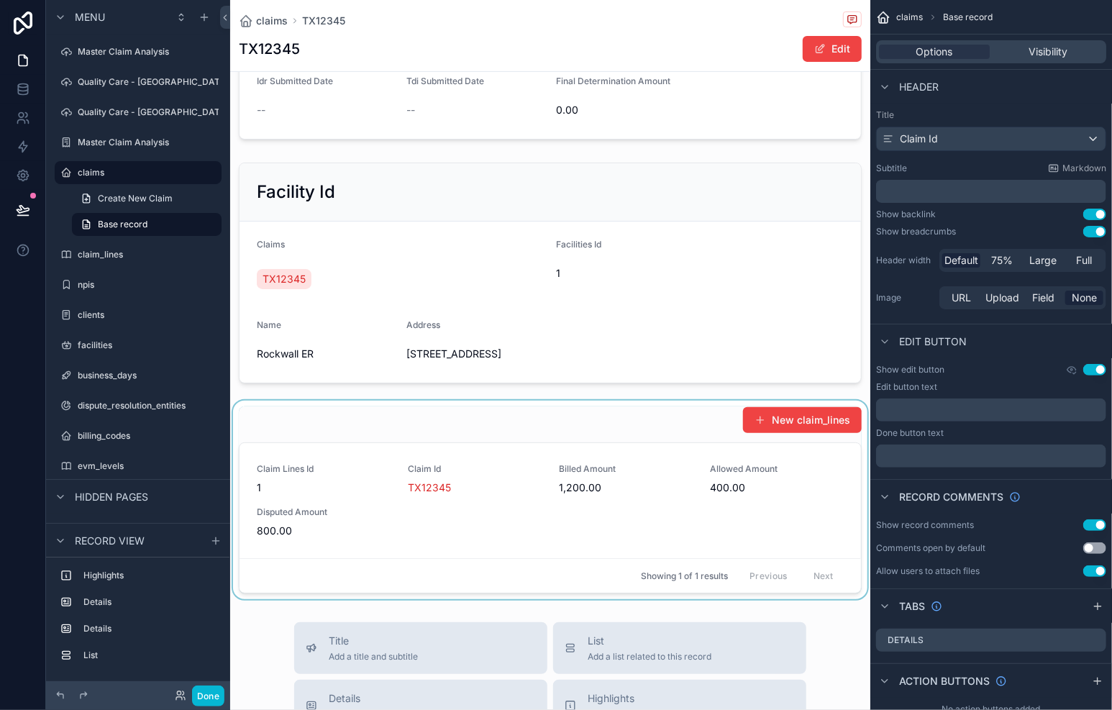
click at [424, 440] on div "scrollable content" at bounding box center [550, 500] width 640 height 199
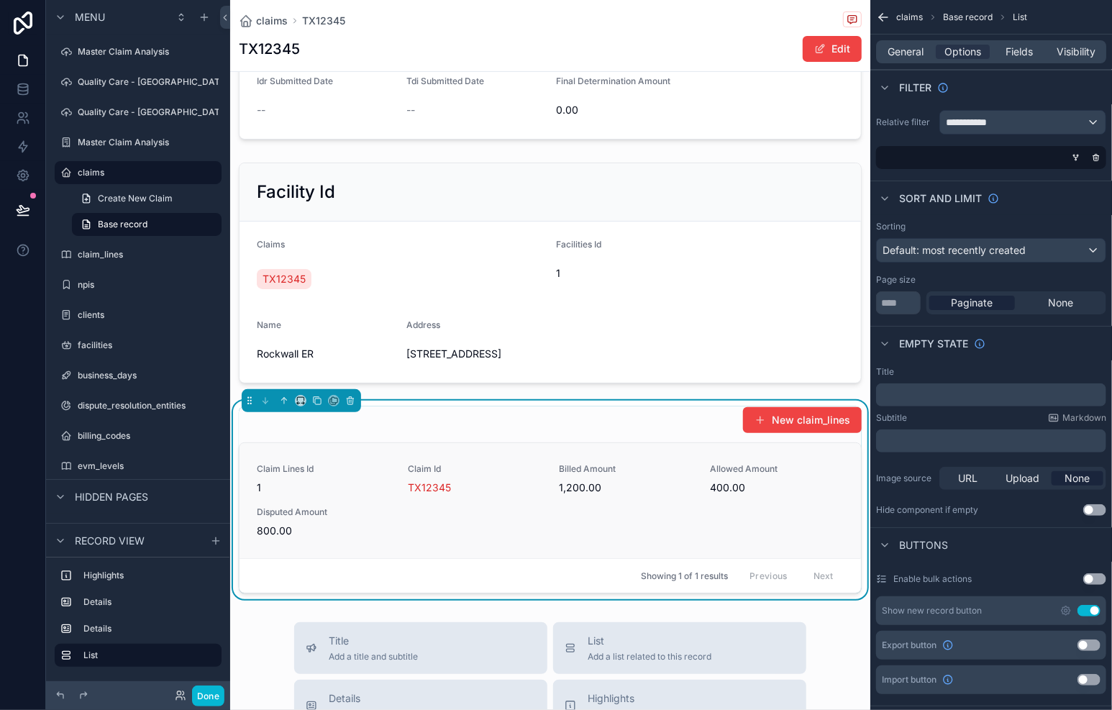
click at [427, 463] on span "Claim Id" at bounding box center [475, 469] width 134 height 12
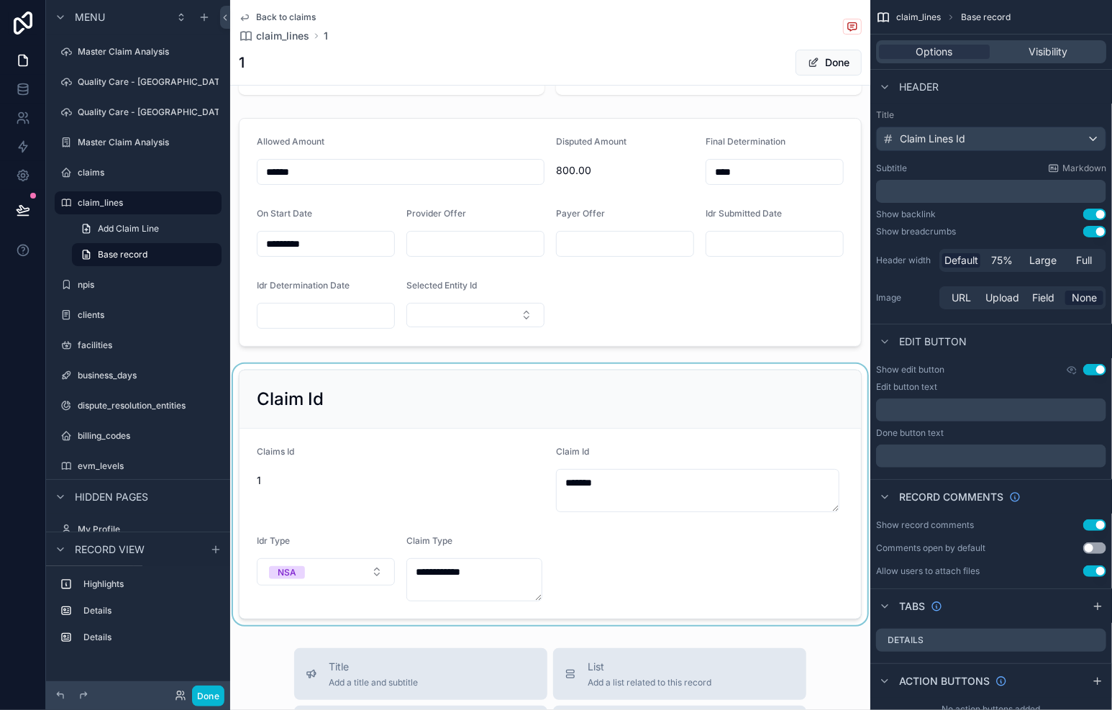
scroll to position [93, 0]
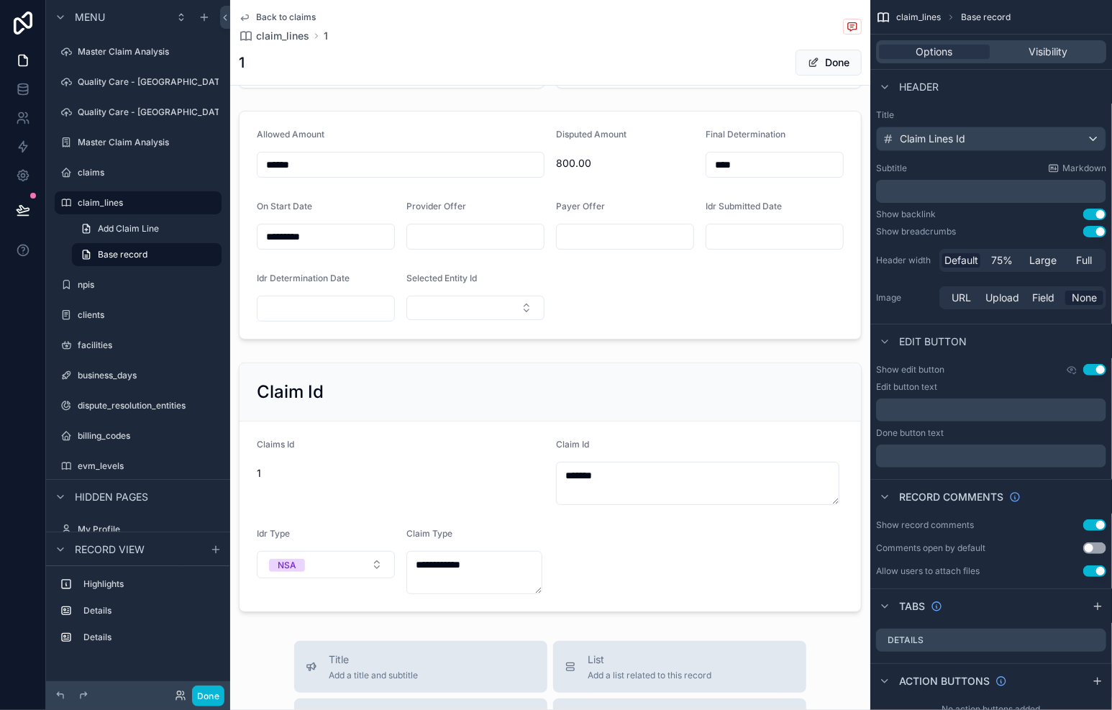
click at [290, 19] on span "Back to claims" at bounding box center [286, 18] width 60 height 12
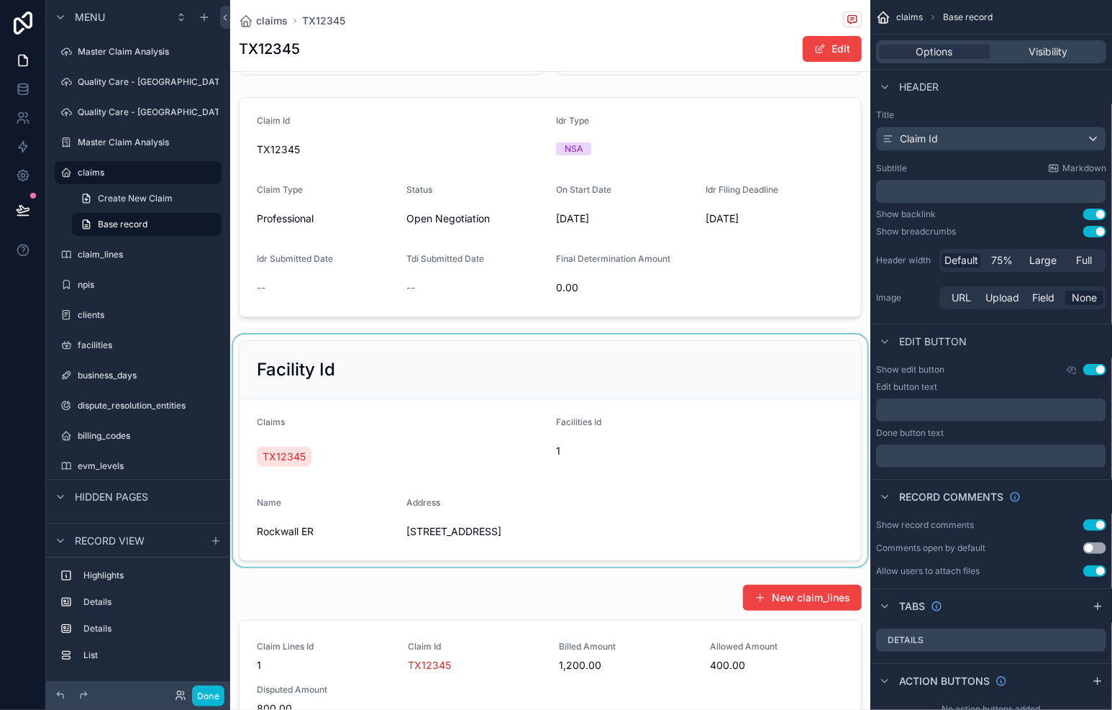
scroll to position [219, 0]
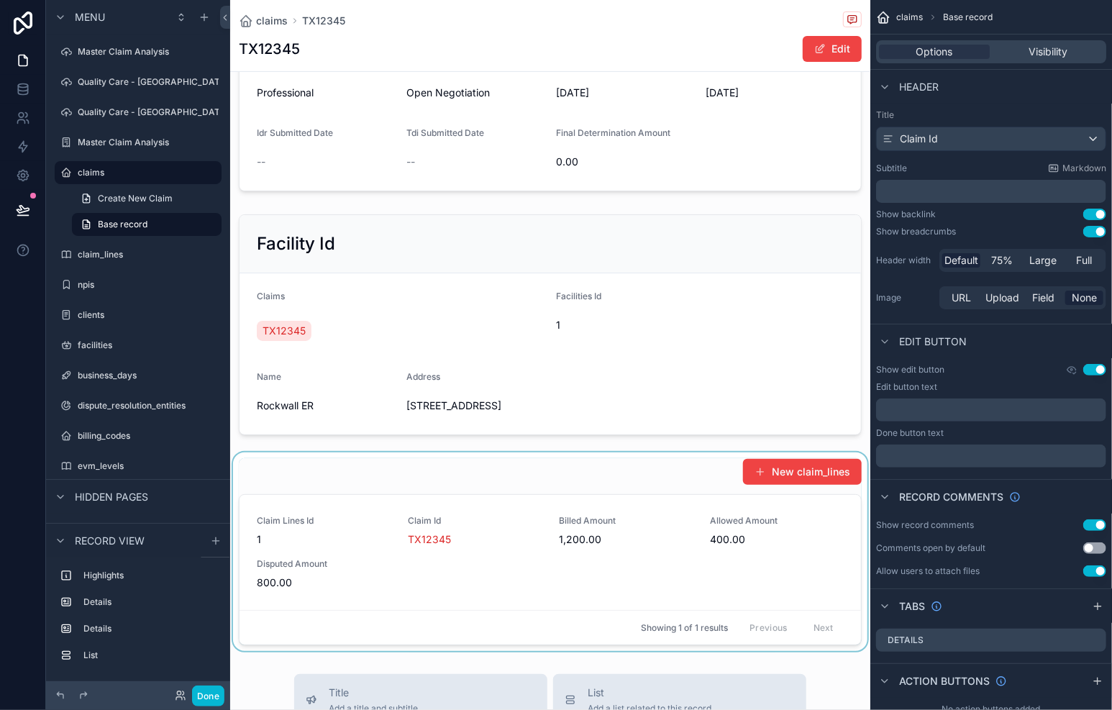
click at [432, 540] on div "scrollable content" at bounding box center [550, 551] width 640 height 199
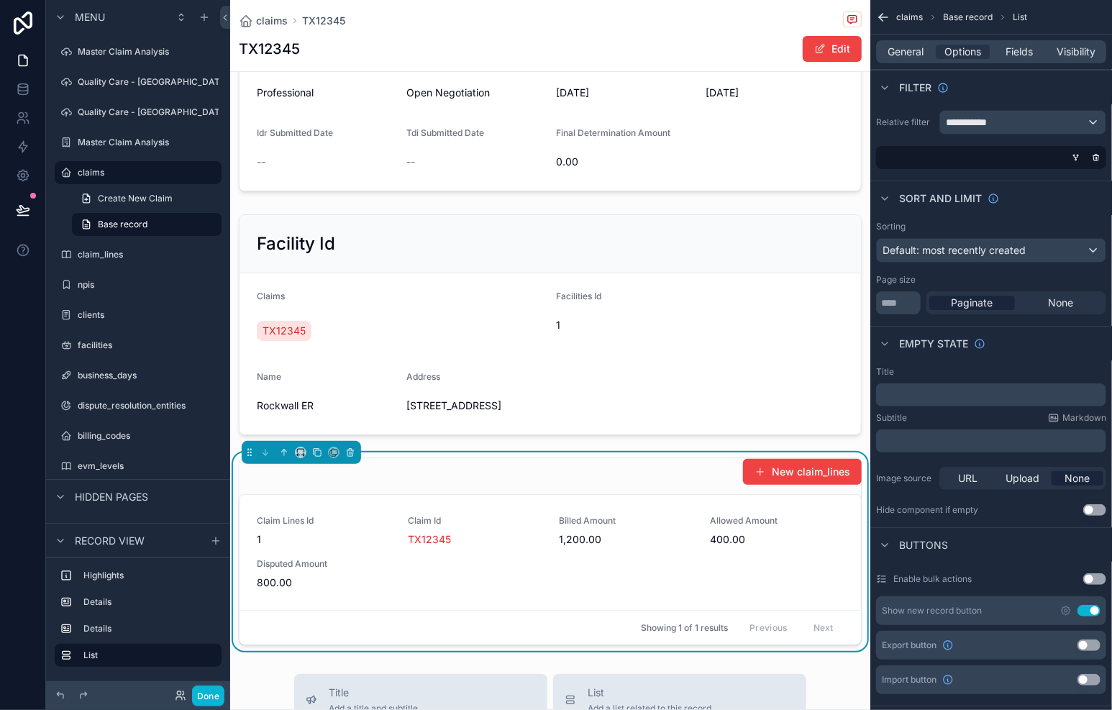
click at [432, 540] on span "TX12345" at bounding box center [429, 539] width 43 height 14
click at [423, 535] on span "TX12345" at bounding box center [429, 539] width 43 height 14
click at [427, 515] on span "Claim Id" at bounding box center [475, 521] width 134 height 12
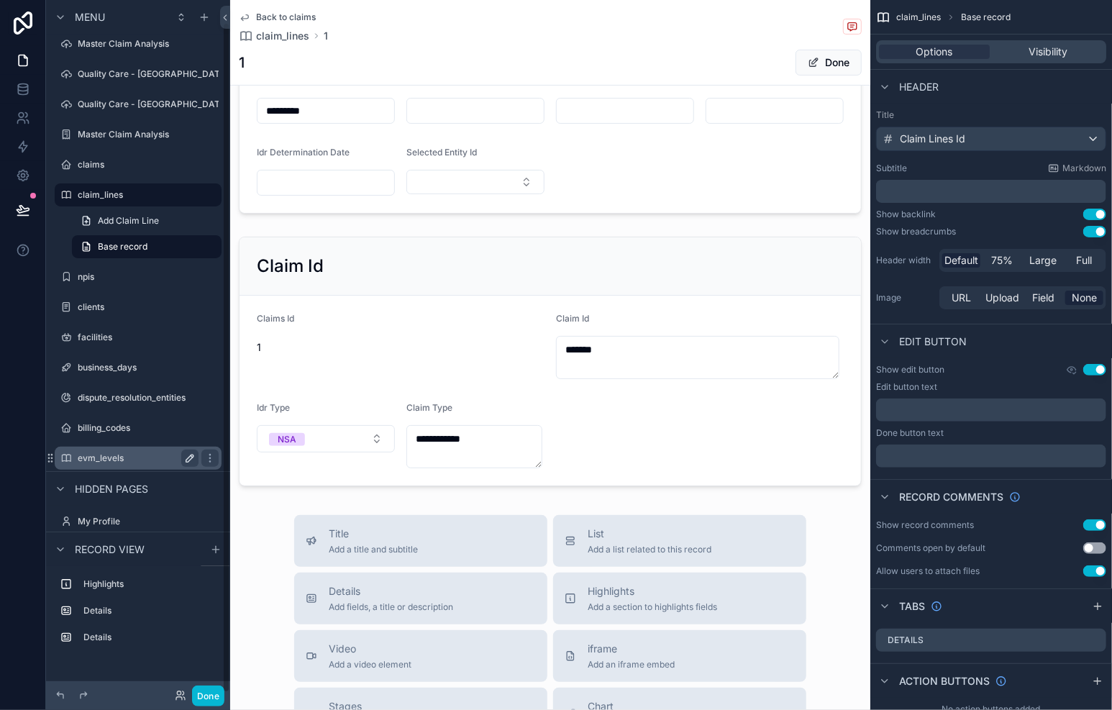
scroll to position [22, 0]
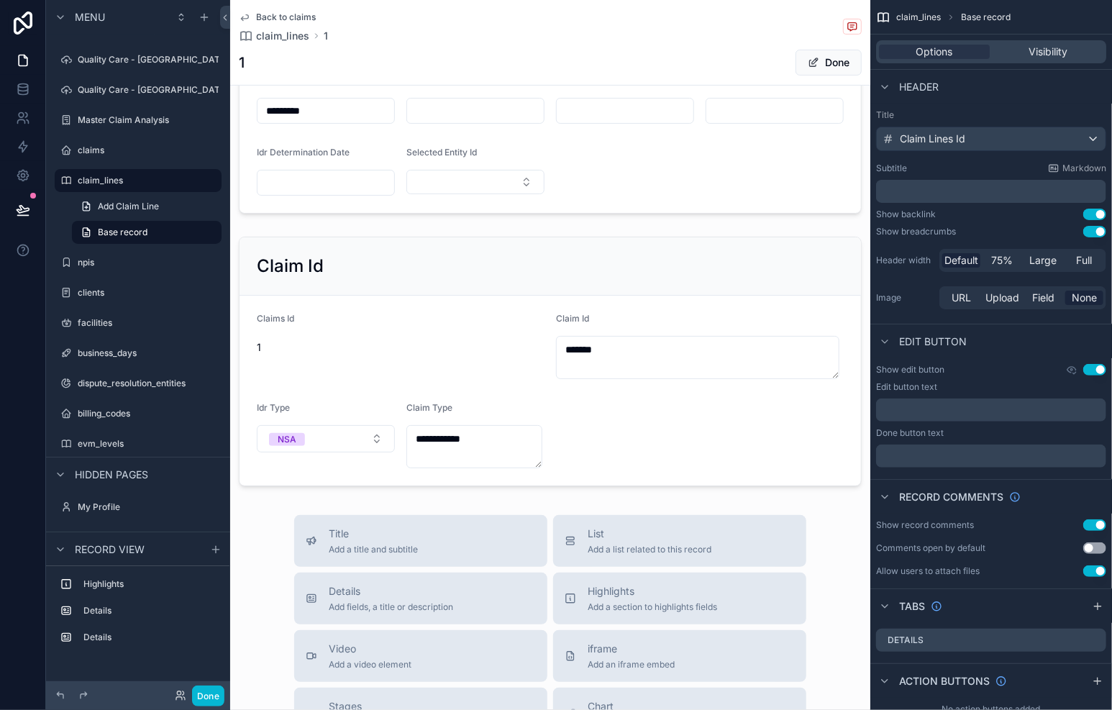
click at [278, 17] on span "Back to claims" at bounding box center [286, 18] width 60 height 12
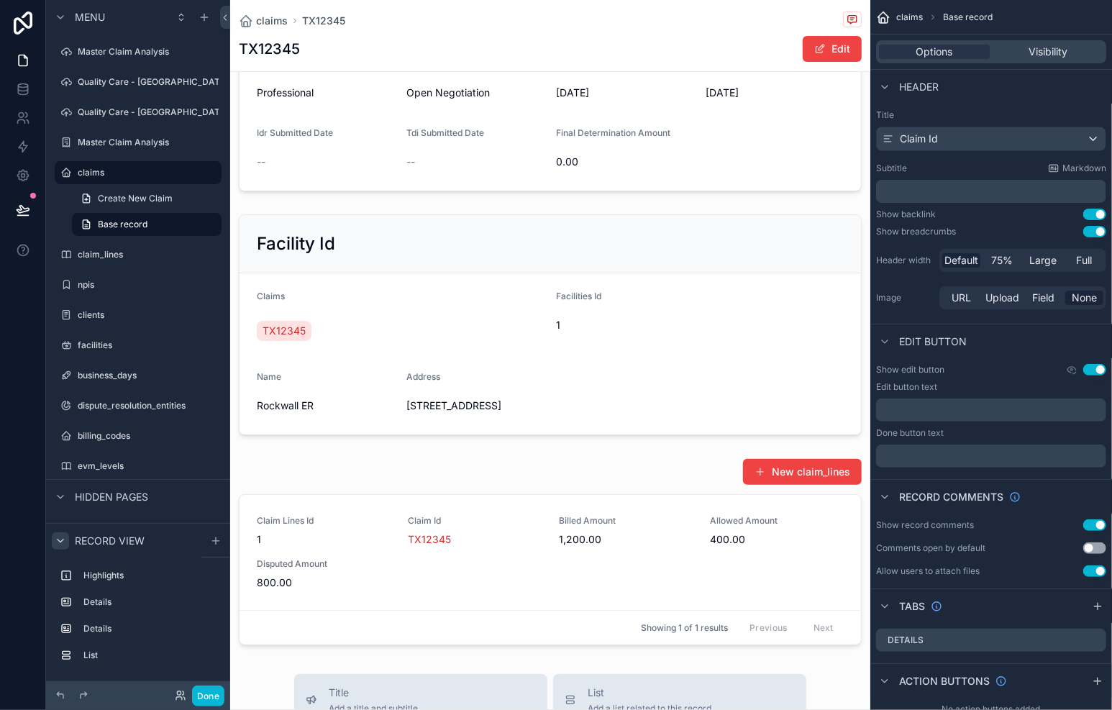
click at [63, 542] on icon "scrollable content" at bounding box center [61, 541] width 12 height 12
click at [132, 176] on label "claims" at bounding box center [135, 173] width 115 height 12
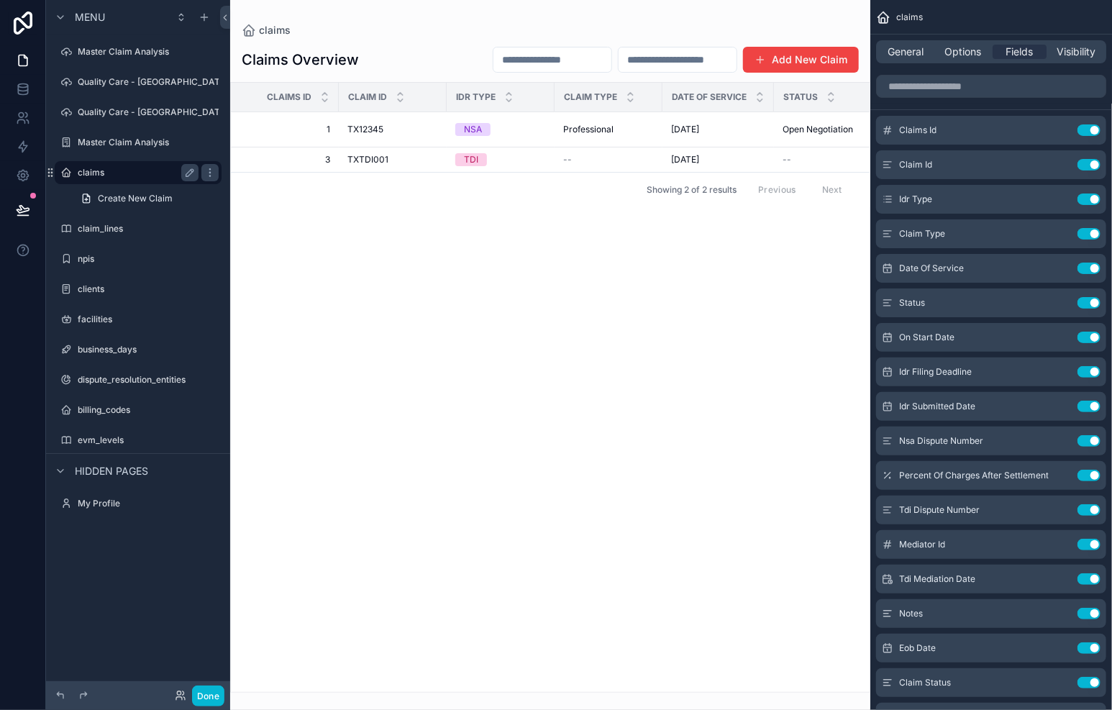
click at [118, 180] on div "claims" at bounding box center [138, 172] width 121 height 17
click at [107, 174] on label "claims" at bounding box center [135, 173] width 115 height 12
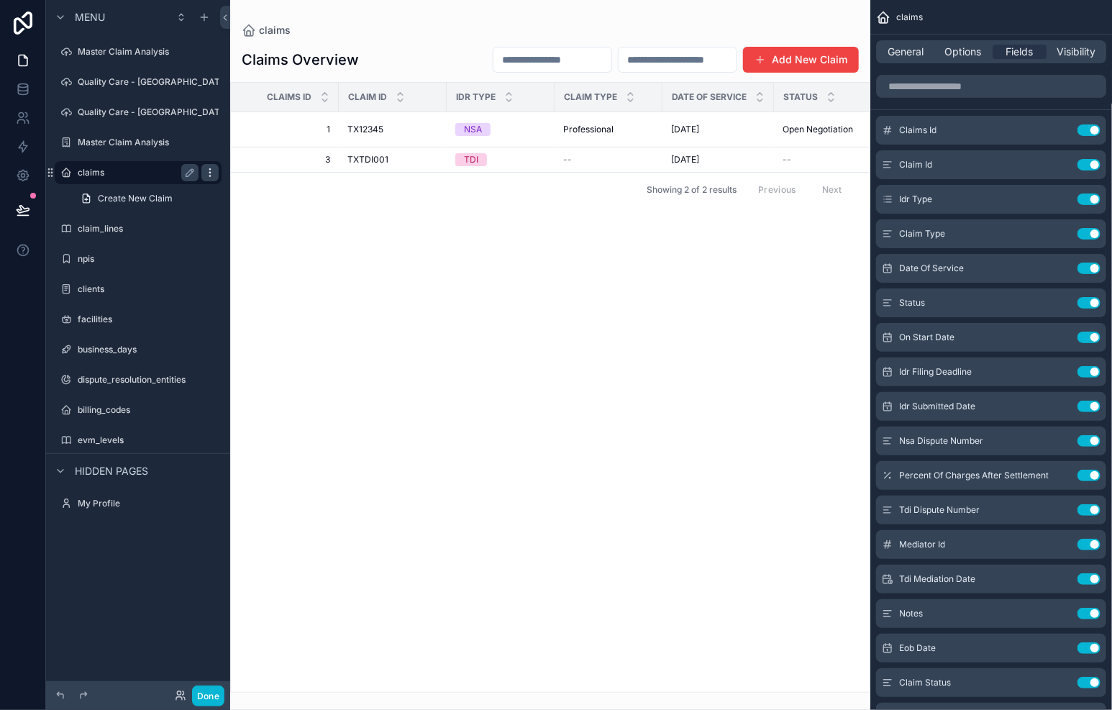
click at [209, 169] on icon "scrollable content" at bounding box center [209, 169] width 1 height 1
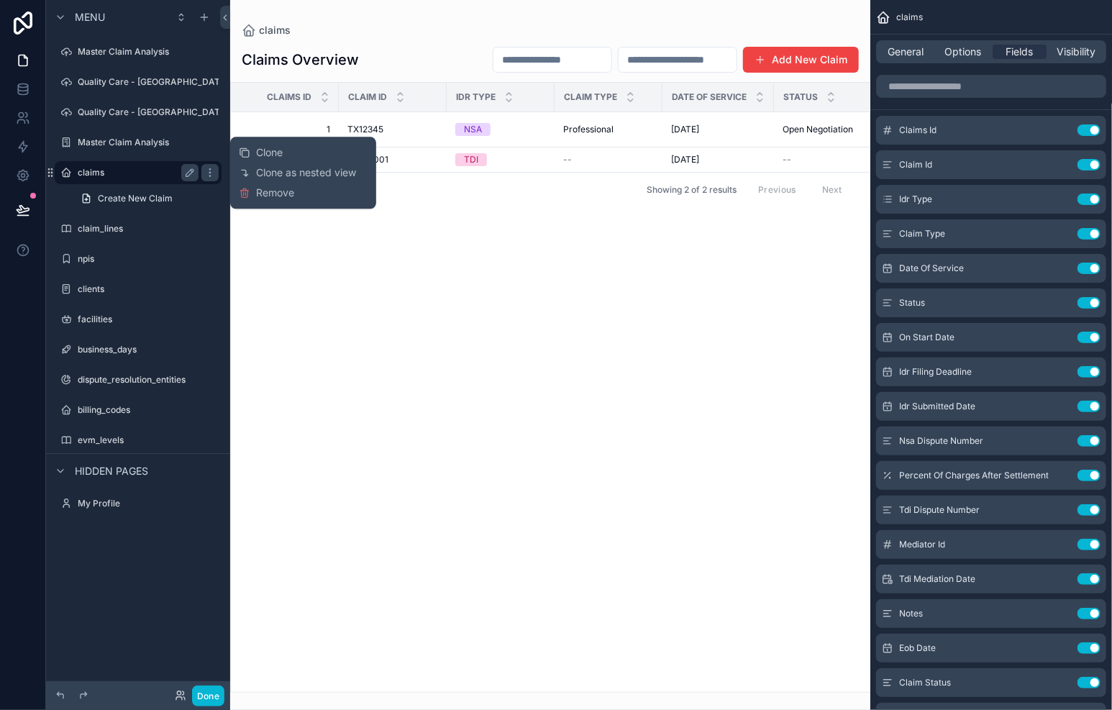
click at [122, 181] on div "claims" at bounding box center [138, 172] width 121 height 17
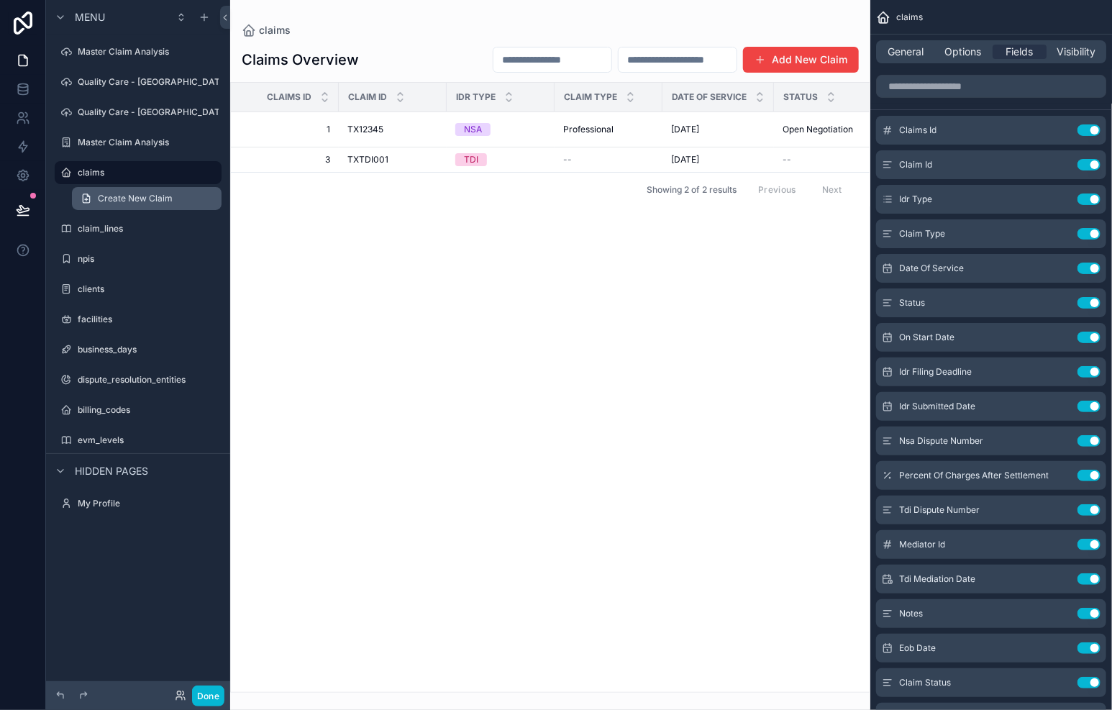
click at [119, 202] on span "Create New Claim" at bounding box center [135, 199] width 75 height 12
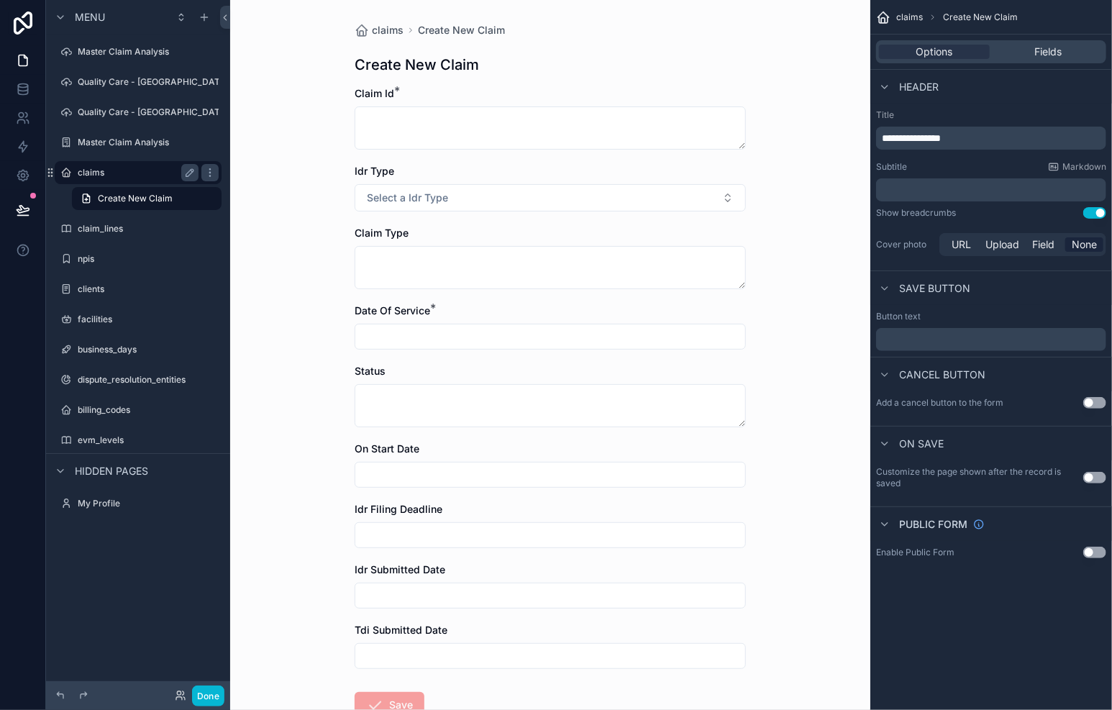
click at [128, 174] on label "claims" at bounding box center [135, 173] width 115 height 12
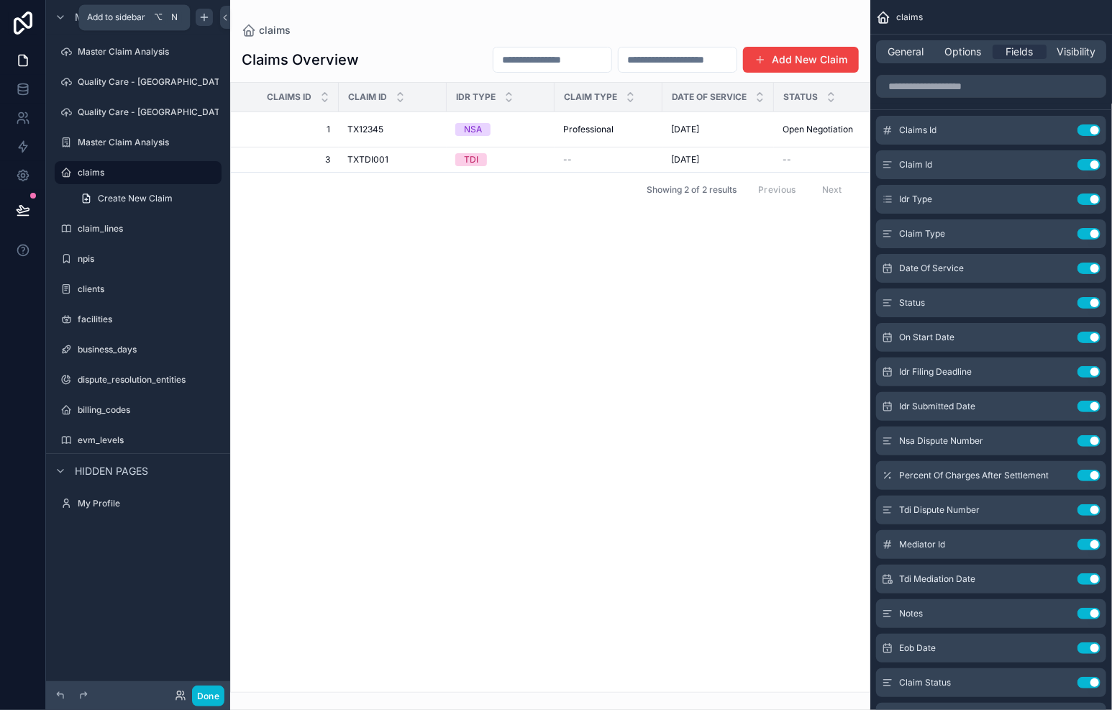
click at [204, 19] on icon "scrollable content" at bounding box center [205, 18] width 12 height 12
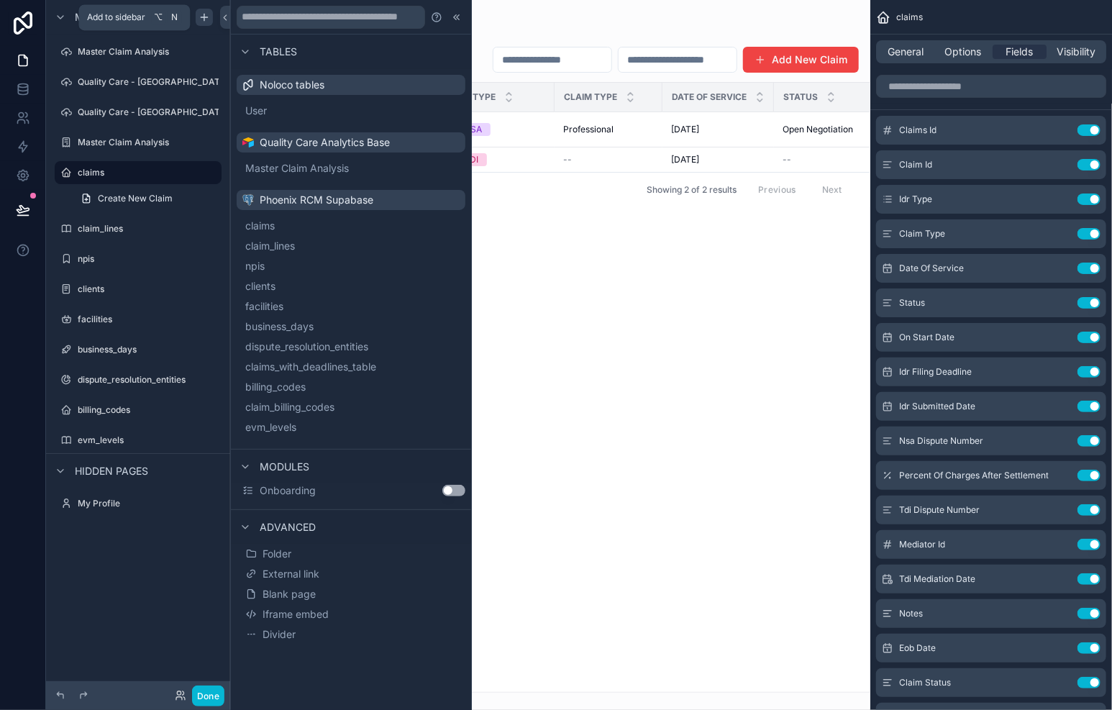
click at [204, 19] on icon "scrollable content" at bounding box center [205, 18] width 12 height 12
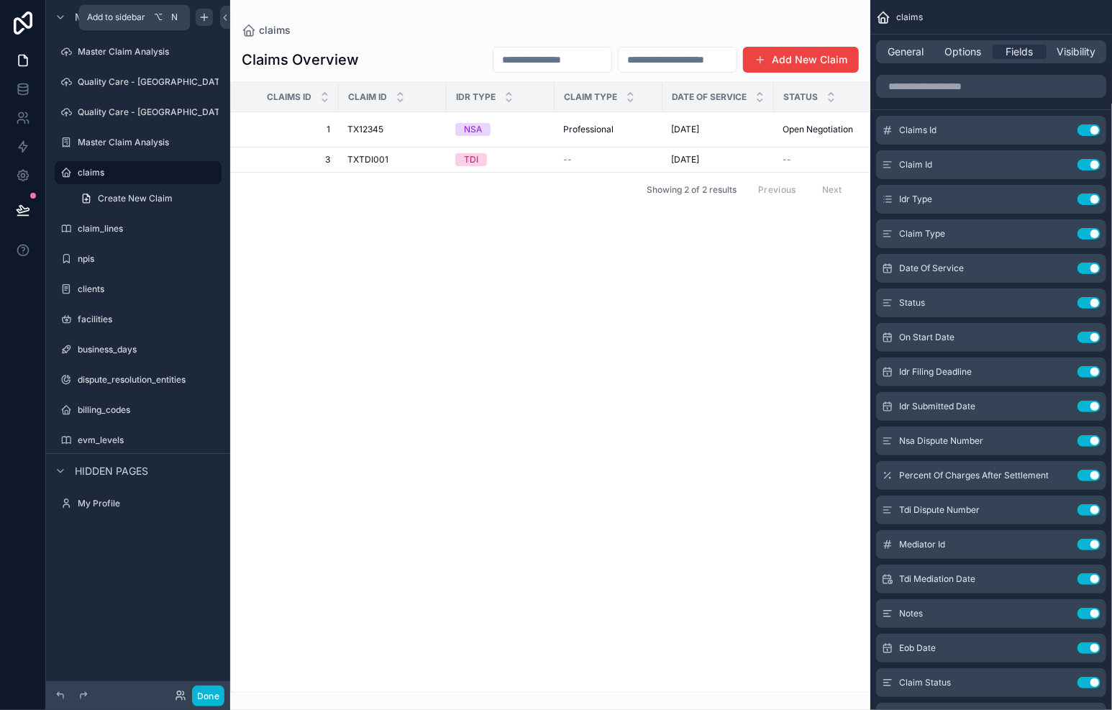
click at [209, 17] on icon "scrollable content" at bounding box center [205, 18] width 12 height 12
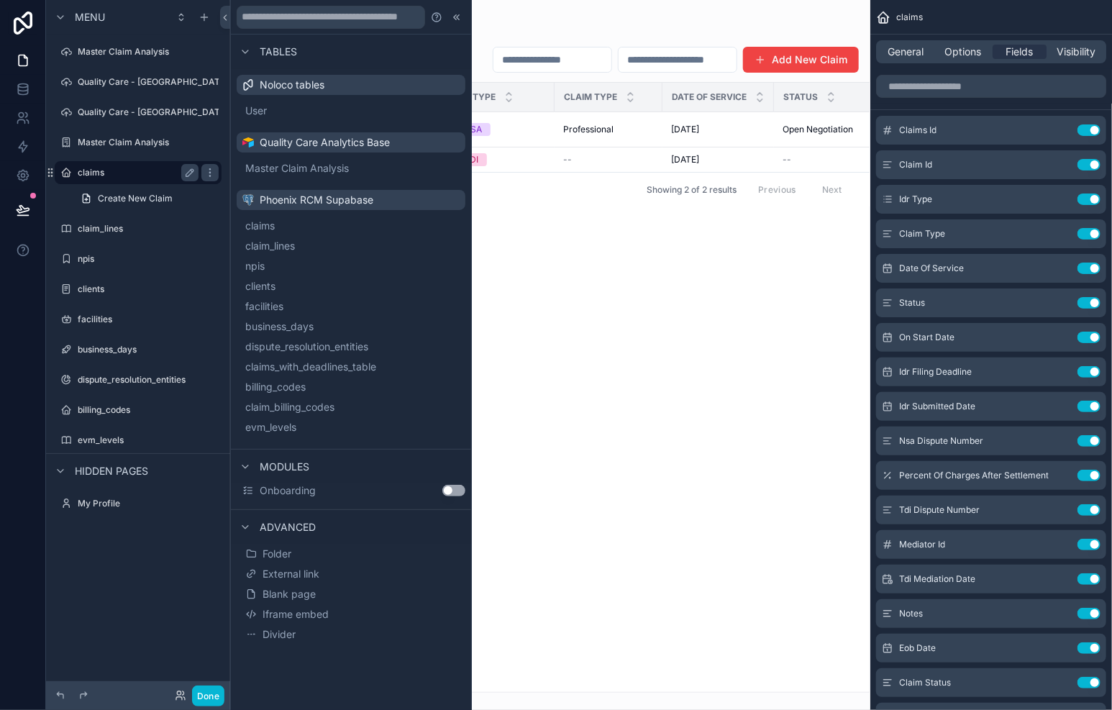
click at [101, 176] on label "claims" at bounding box center [135, 173] width 115 height 12
click at [465, 21] on div at bounding box center [456, 17] width 17 height 17
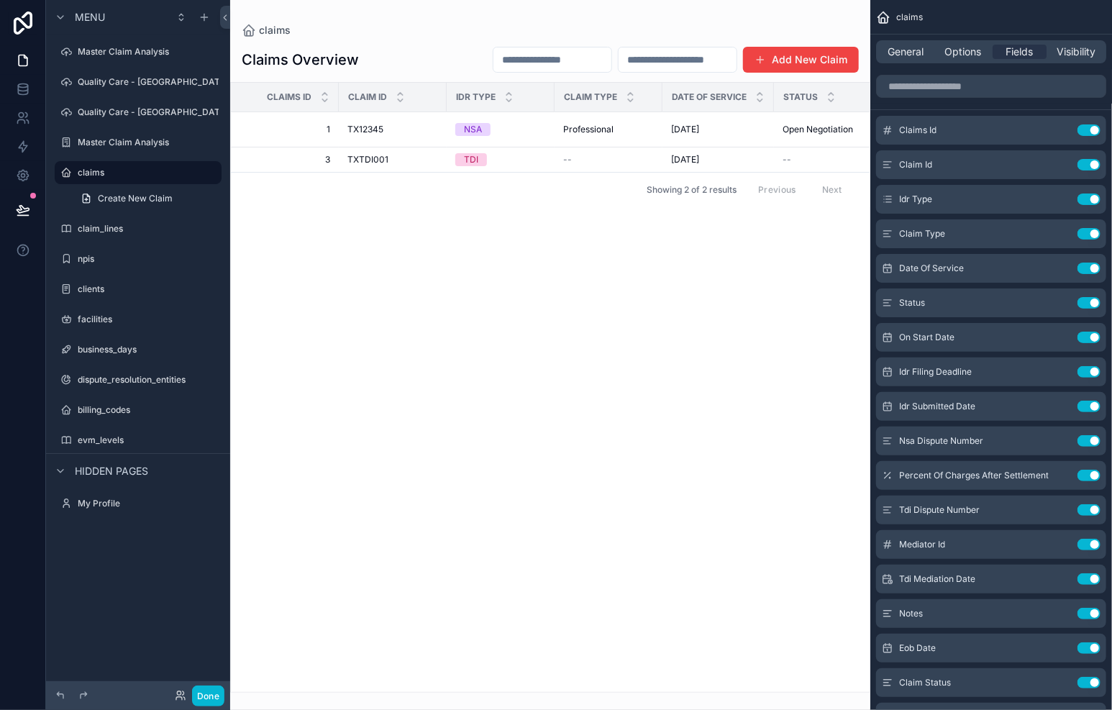
click at [369, 134] on div "scrollable content" at bounding box center [550, 355] width 640 height 710
click at [370, 133] on span "TX12345" at bounding box center [365, 130] width 36 height 12
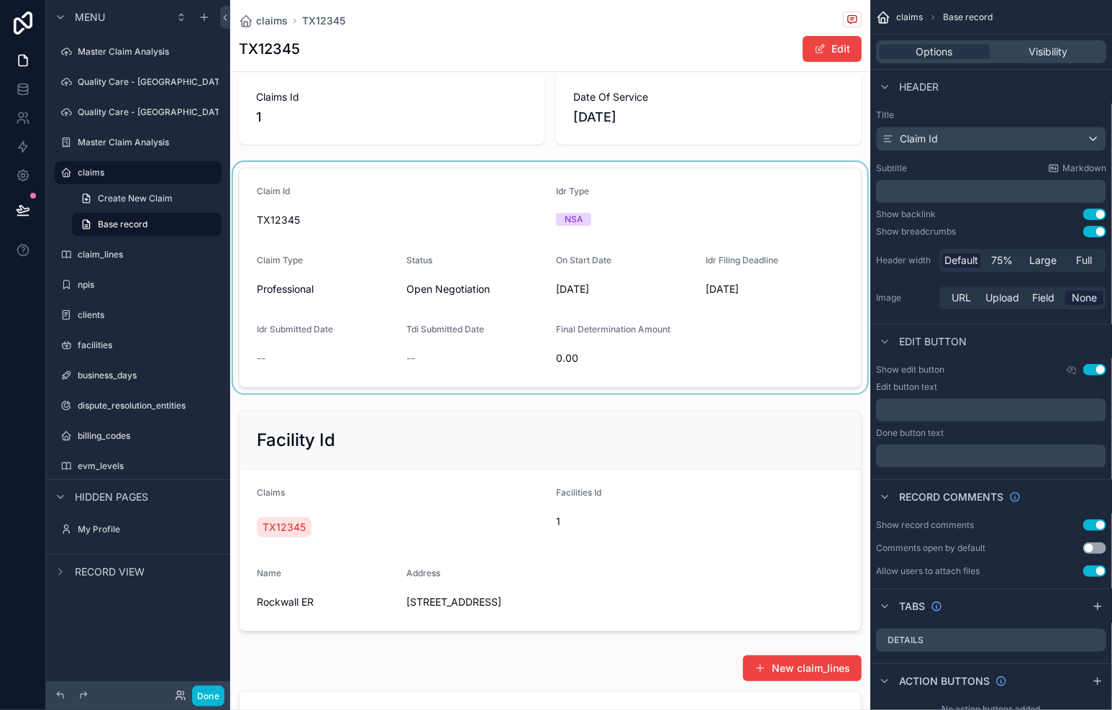
scroll to position [29, 0]
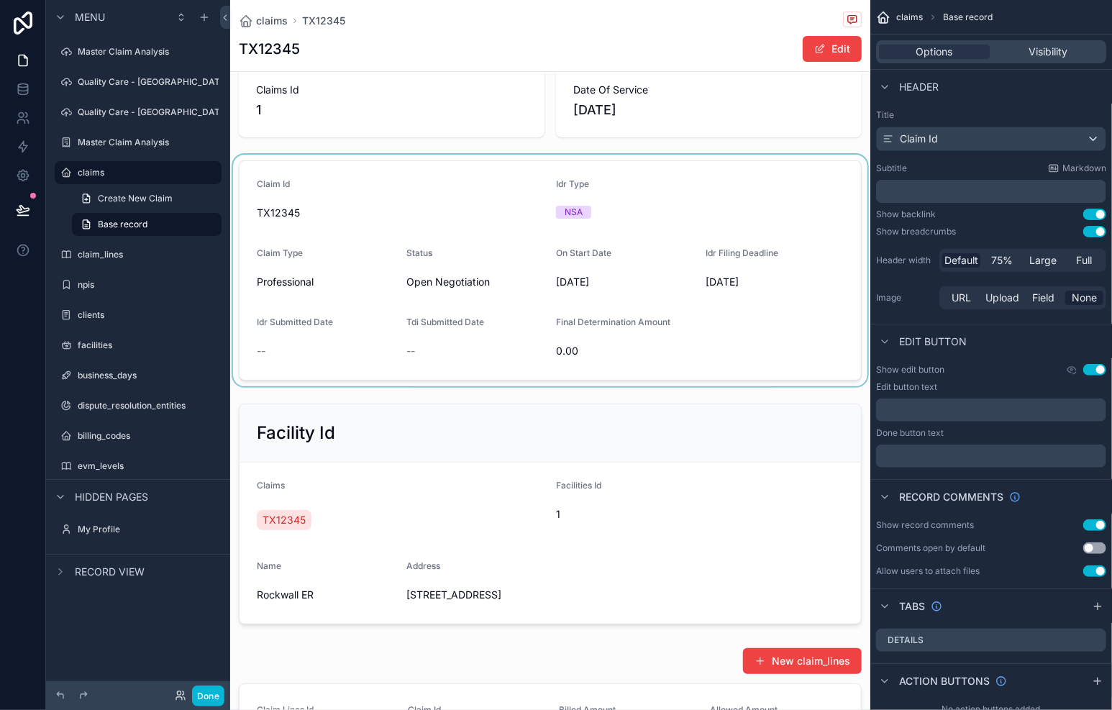
click at [330, 340] on div "scrollable content" at bounding box center [550, 271] width 640 height 232
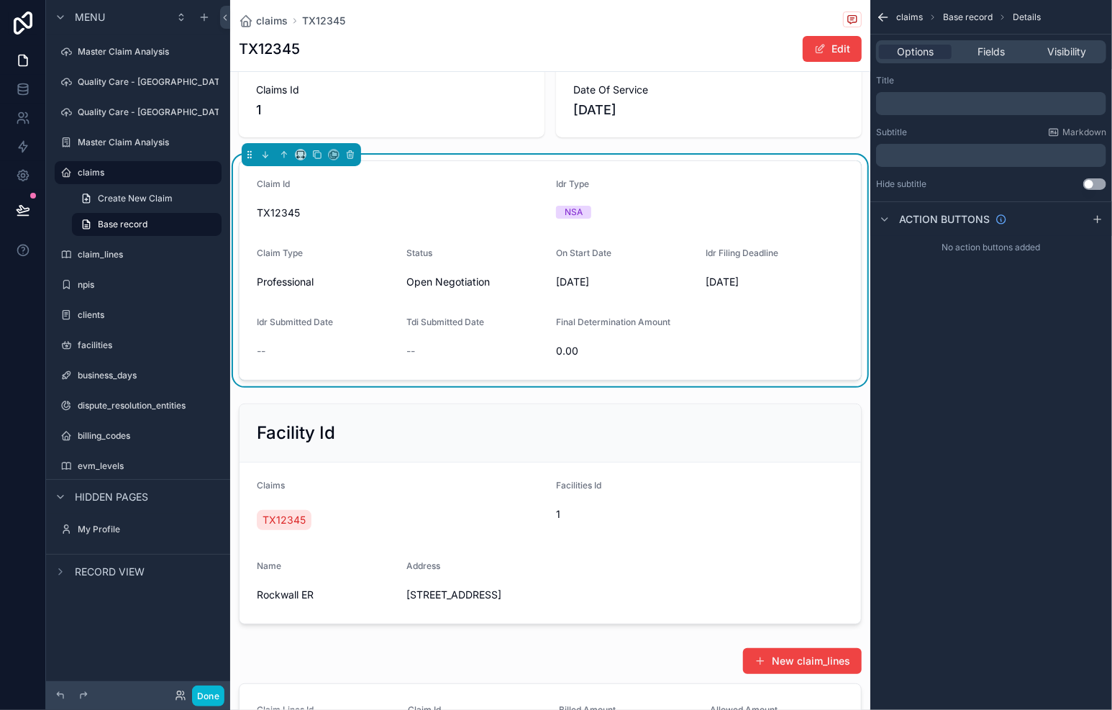
click at [417, 351] on div "--" at bounding box center [475, 351] width 138 height 14
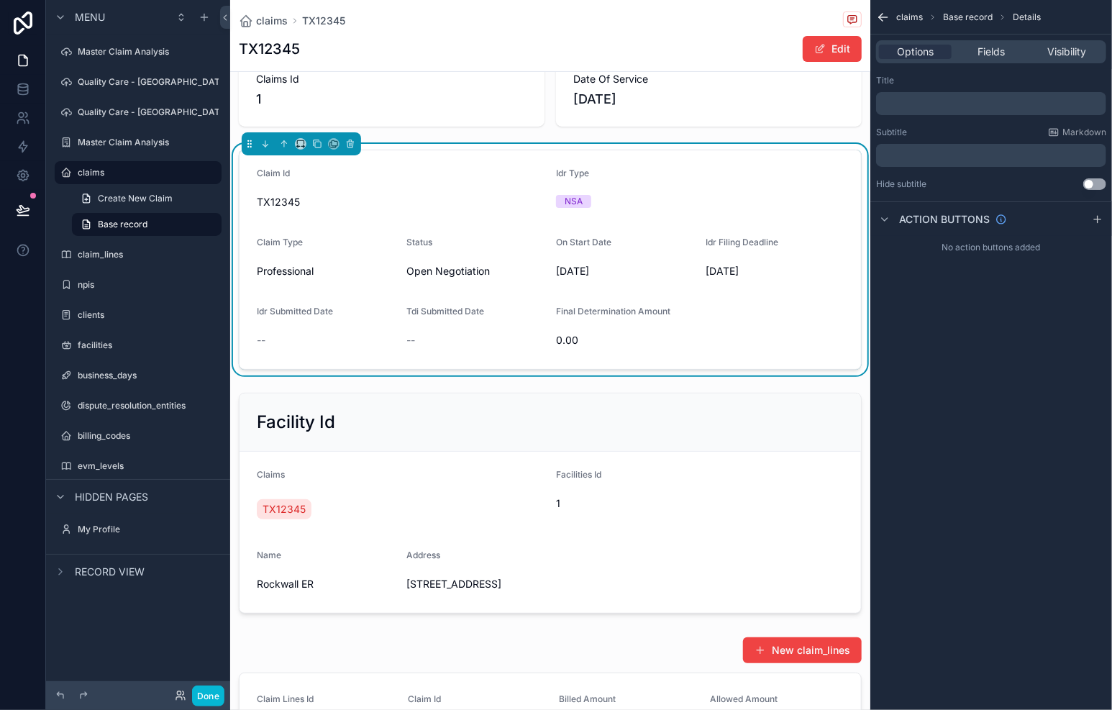
scroll to position [25, 0]
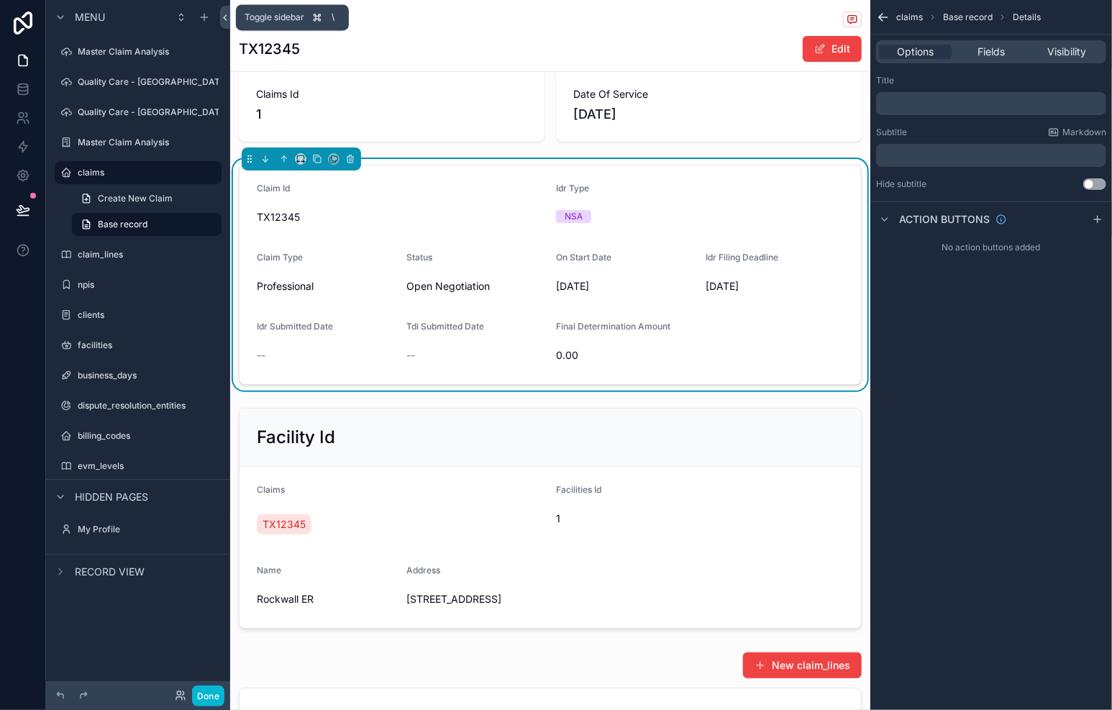
click at [225, 19] on icon at bounding box center [225, 17] width 10 height 11
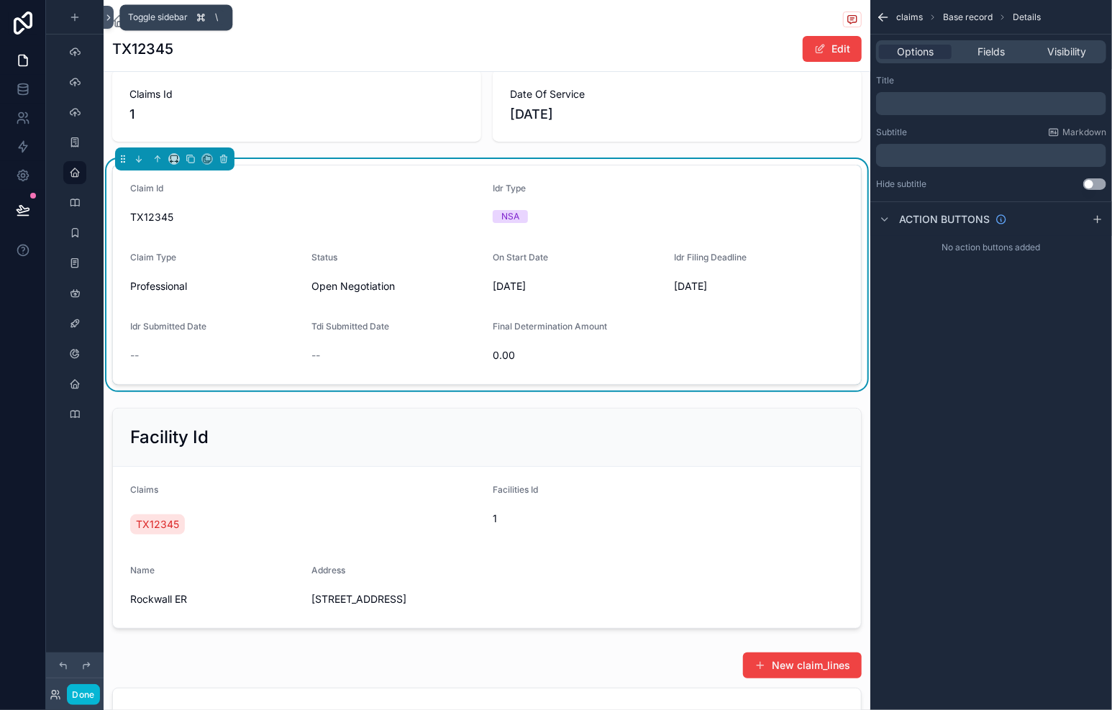
click at [106, 19] on icon at bounding box center [109, 17] width 10 height 11
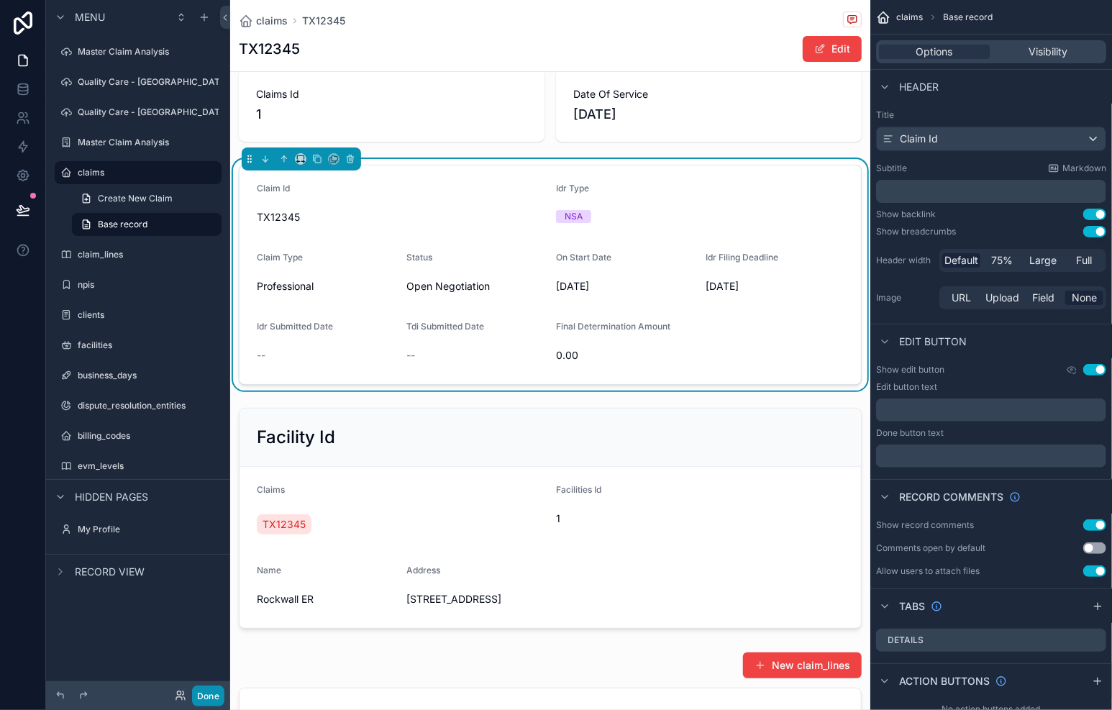
click at [198, 700] on button "Done" at bounding box center [208, 695] width 32 height 21
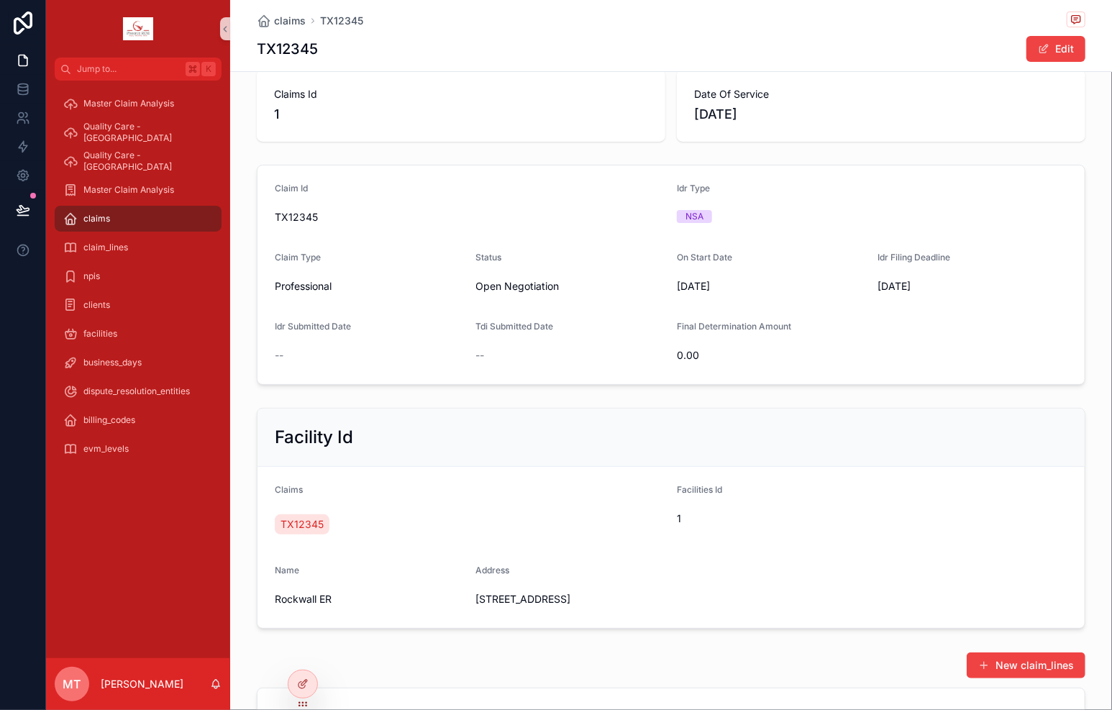
click at [165, 211] on div "claims" at bounding box center [138, 218] width 150 height 23
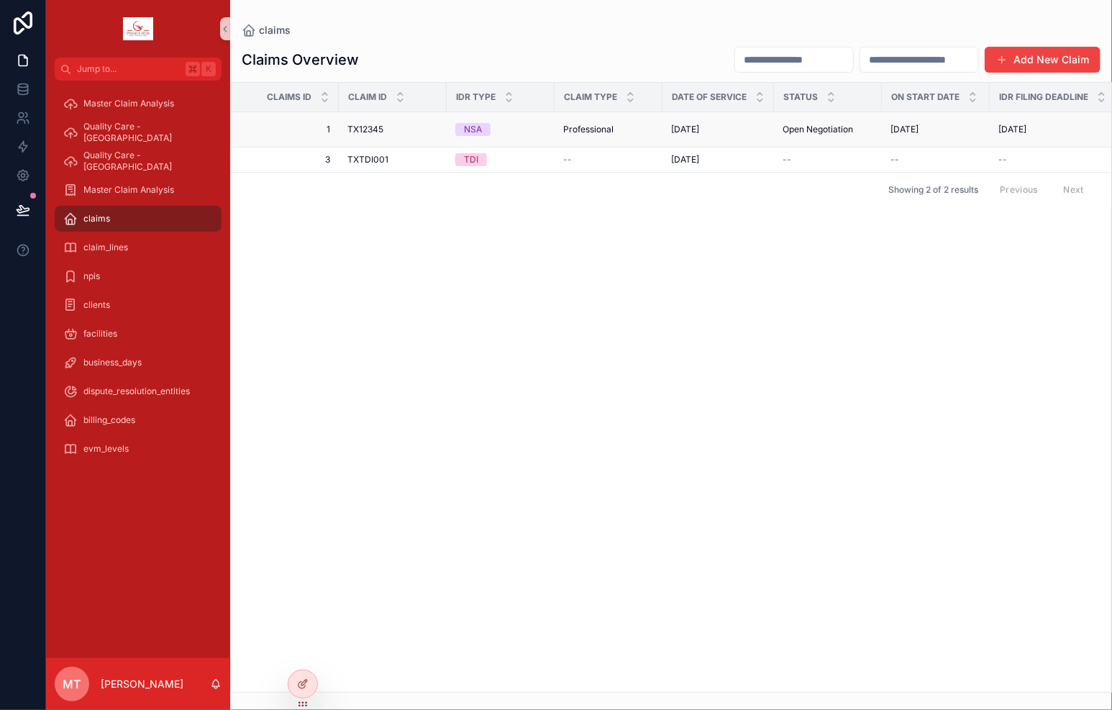
click at [472, 134] on div "NSA" at bounding box center [473, 129] width 18 height 13
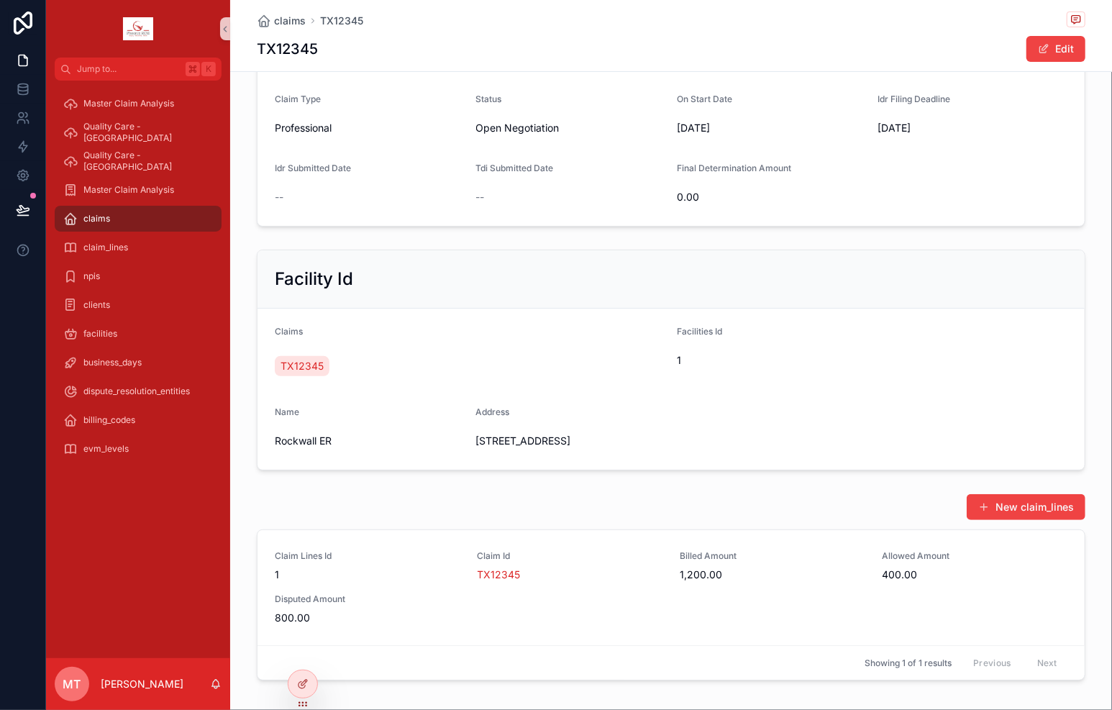
scroll to position [250, 0]
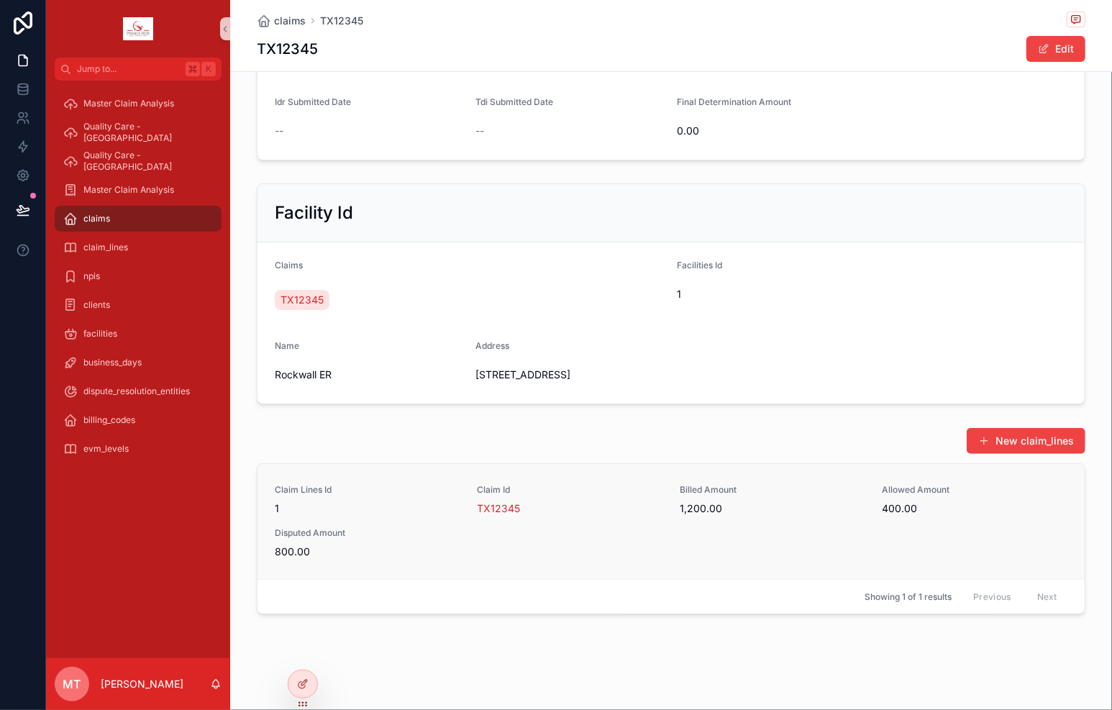
click at [540, 517] on div "Claim Lines Id 1 Claim Id TX12345 Billed Amount 1,200.00 Allowed Amount 400.00 …" at bounding box center [671, 521] width 793 height 75
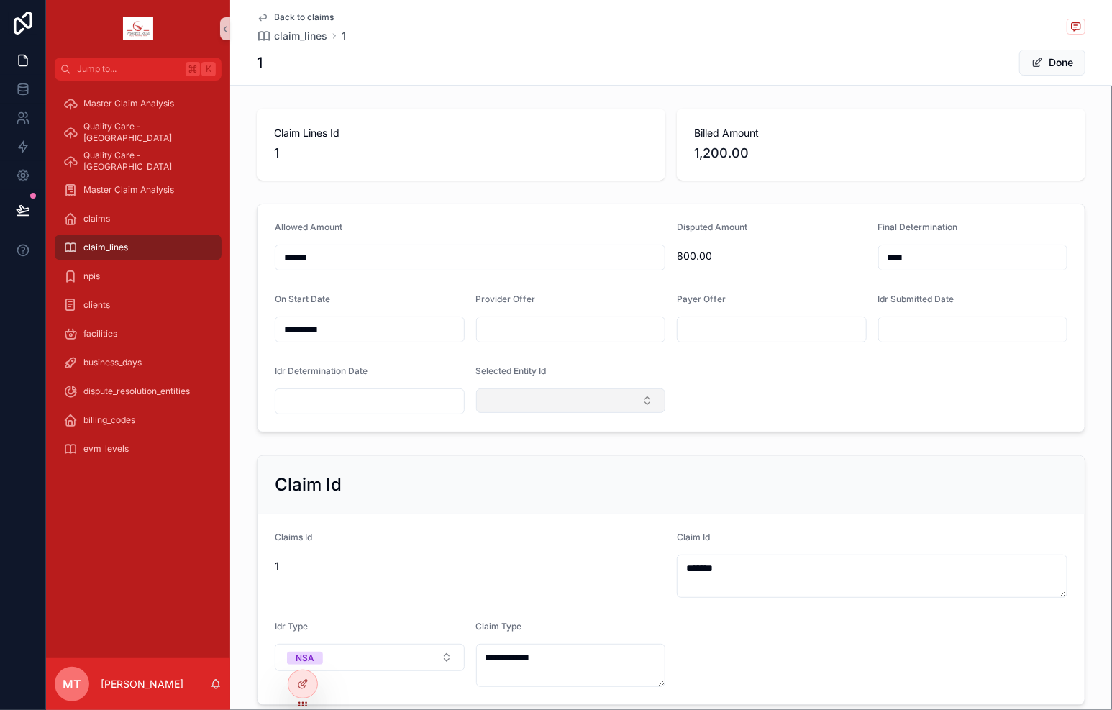
click at [654, 401] on button "Select Button" at bounding box center [571, 400] width 190 height 24
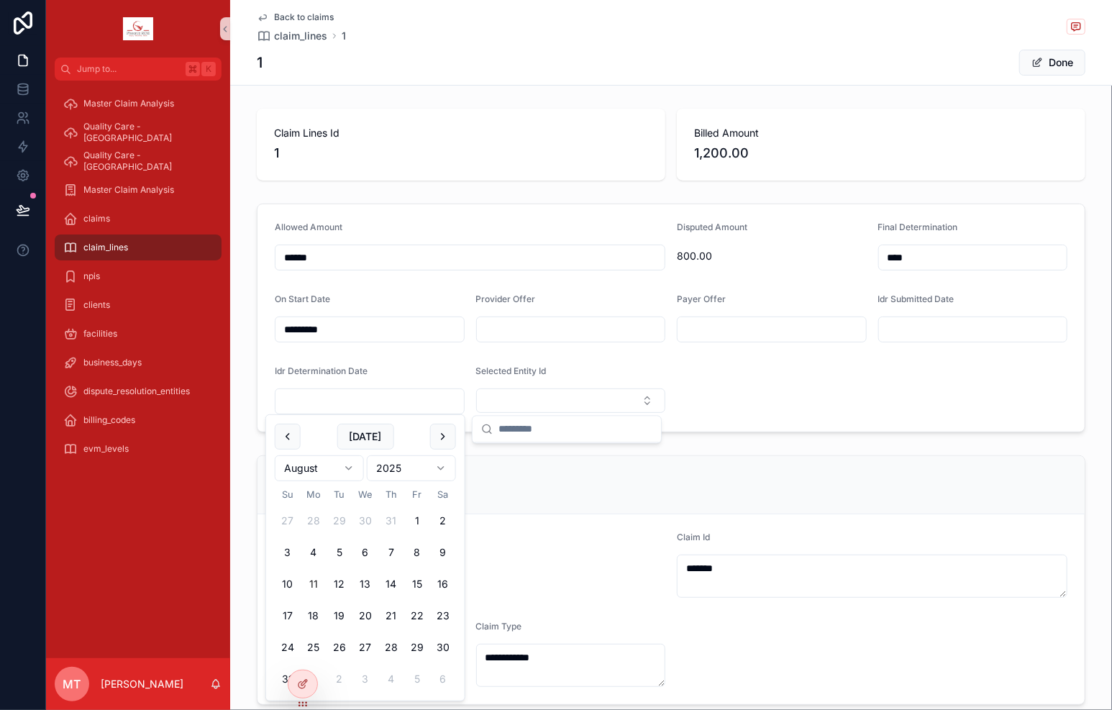
click at [404, 408] on input "scrollable content" at bounding box center [369, 401] width 188 height 20
click at [551, 306] on div "Provider Offer" at bounding box center [571, 301] width 190 height 17
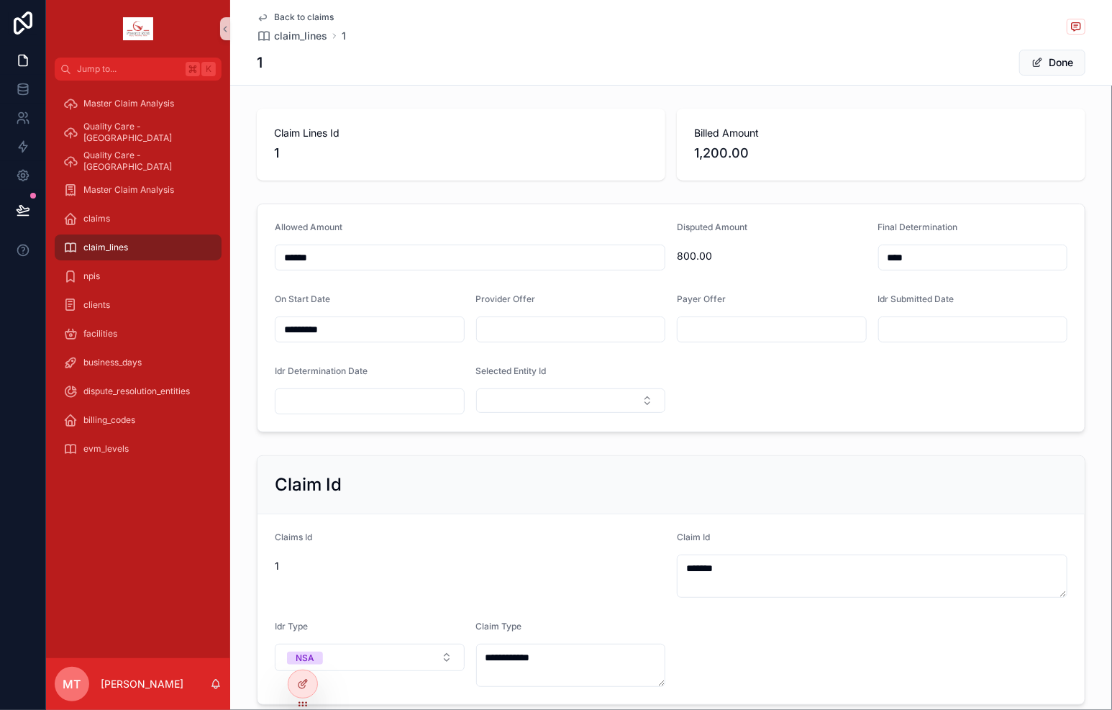
click at [550, 325] on input "scrollable content" at bounding box center [571, 329] width 188 height 20
click at [733, 363] on form "Allowed Amount ****** Disputed Amount 800.00 Final Determination **** On Start …" at bounding box center [671, 317] width 827 height 227
click at [100, 278] on span "npis" at bounding box center [91, 276] width 17 height 12
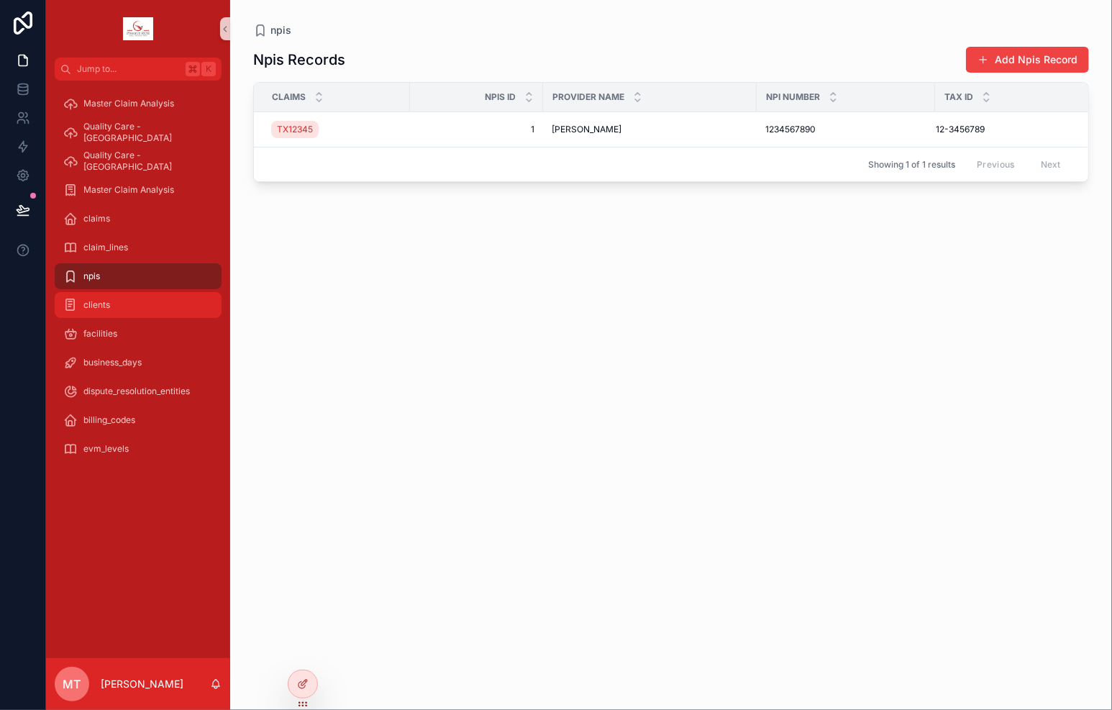
click at [105, 304] on span "clients" at bounding box center [96, 305] width 27 height 12
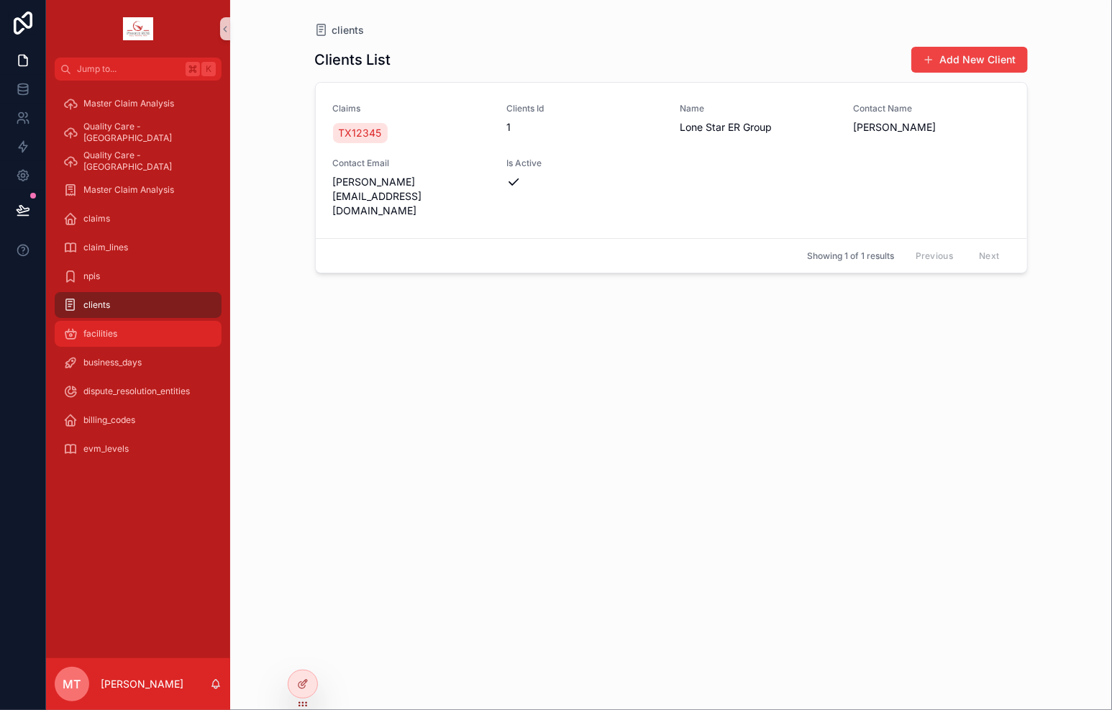
click at [107, 327] on div "facilities" at bounding box center [138, 333] width 150 height 23
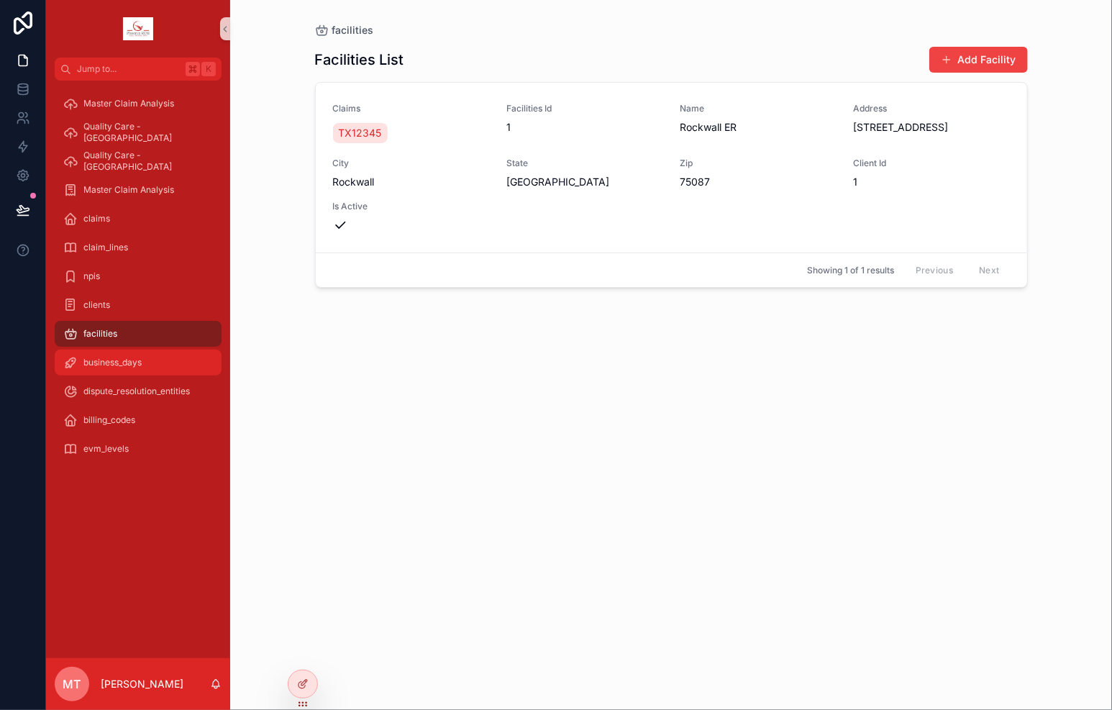
click at [105, 366] on span "business_days" at bounding box center [112, 363] width 58 height 12
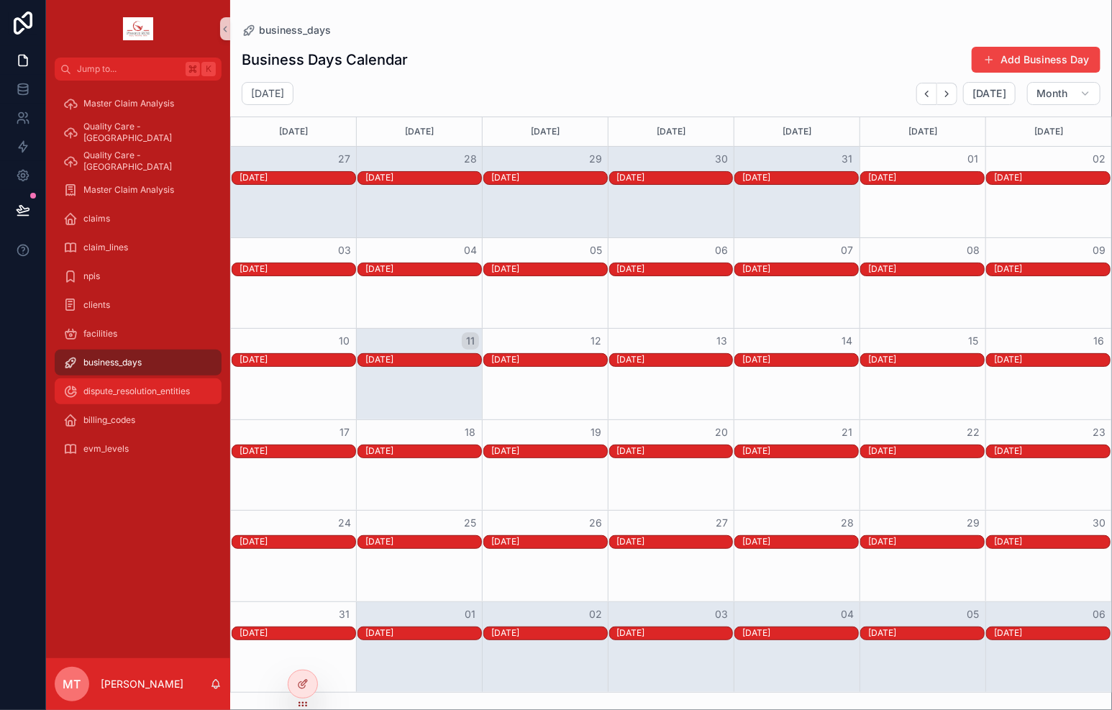
click at [107, 383] on div "dispute_resolution_entities" at bounding box center [138, 391] width 150 height 23
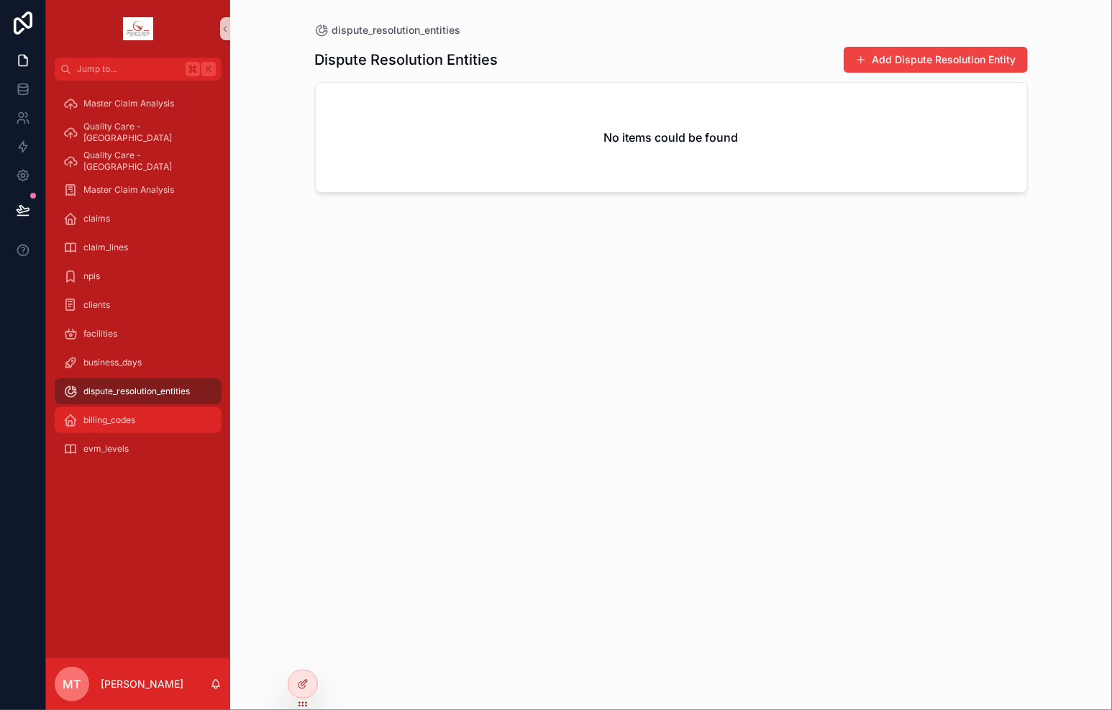
click at [186, 422] on div "billing_codes" at bounding box center [138, 420] width 150 height 23
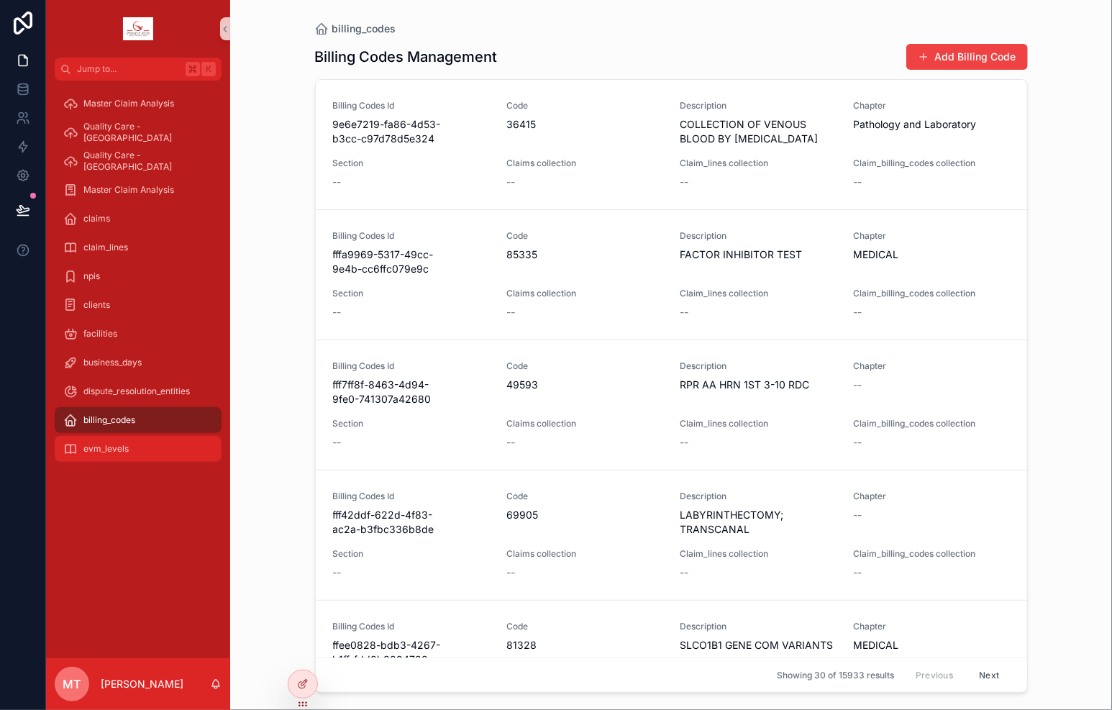
click at [139, 438] on div "evm_levels" at bounding box center [138, 448] width 150 height 23
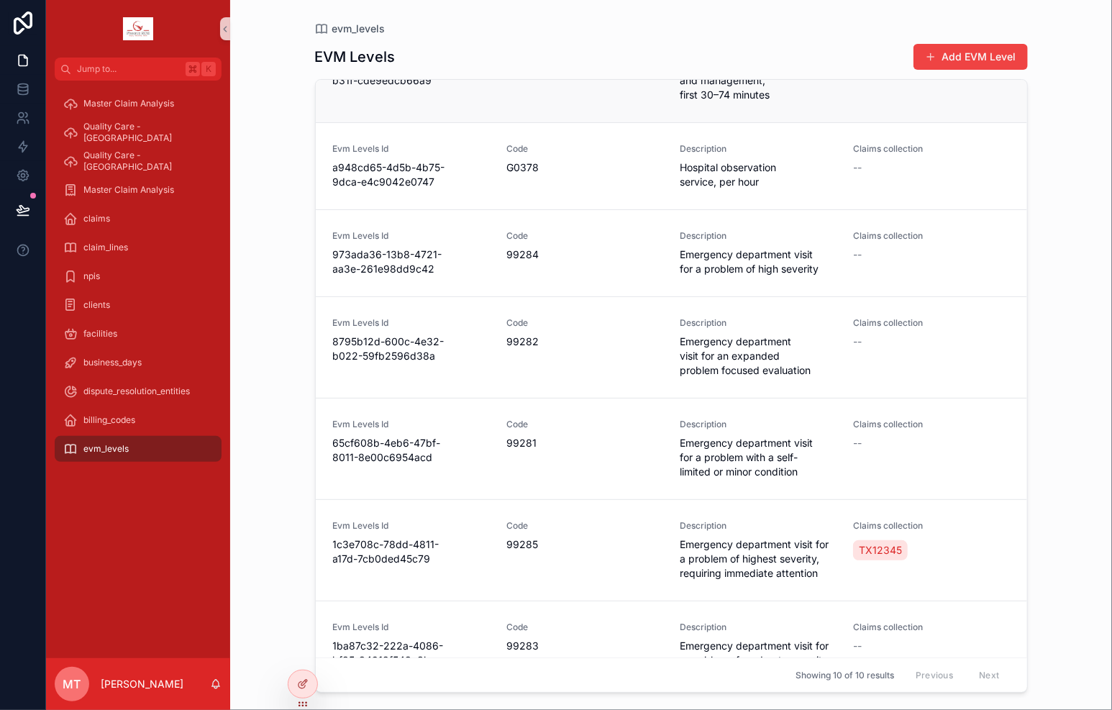
scroll to position [361, 0]
